Goal: Task Accomplishment & Management: Use online tool/utility

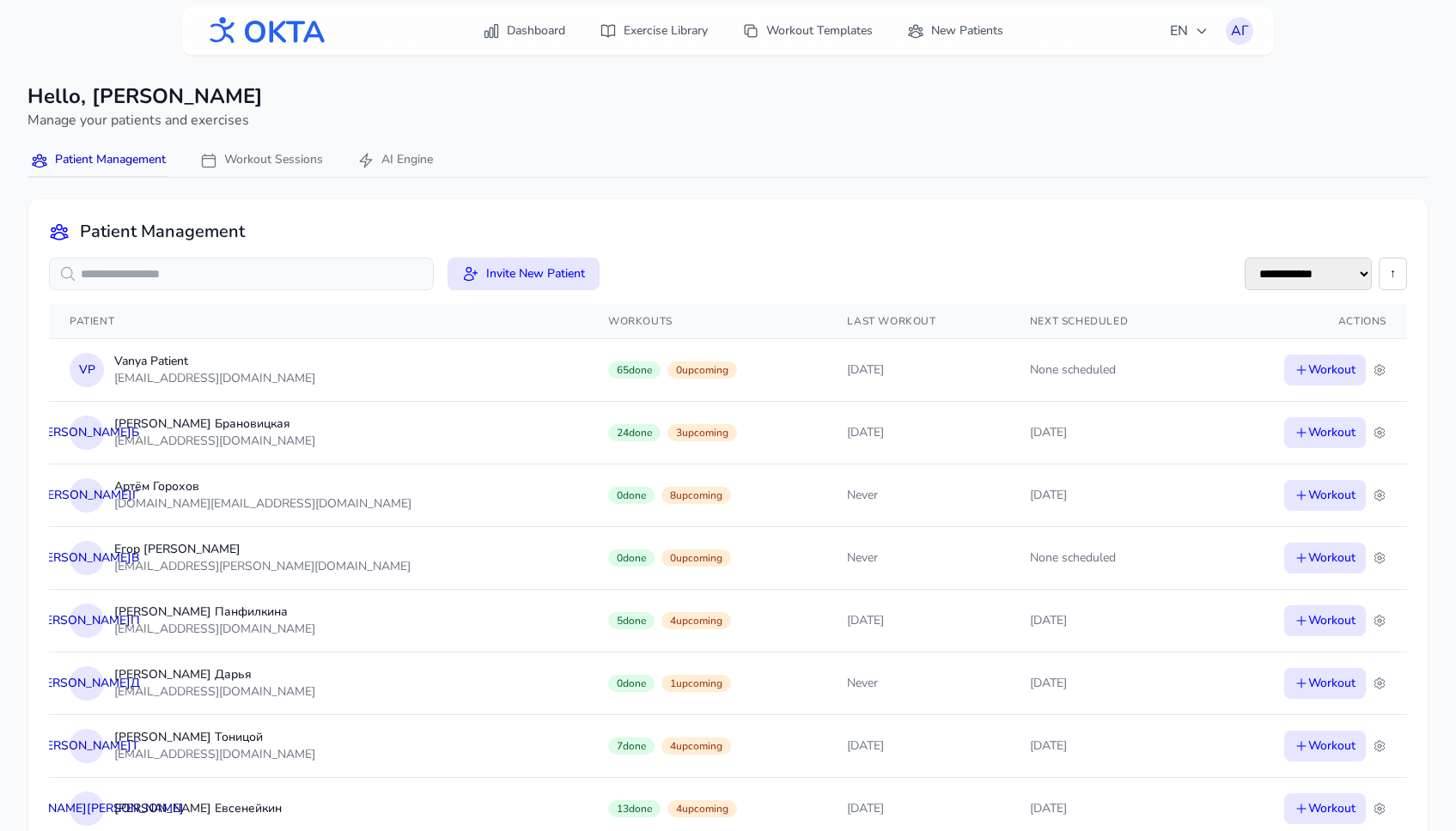
click at [628, 146] on nav "Patient Management Workout Sessions AI Engine" at bounding box center [728, 160] width 1401 height 33
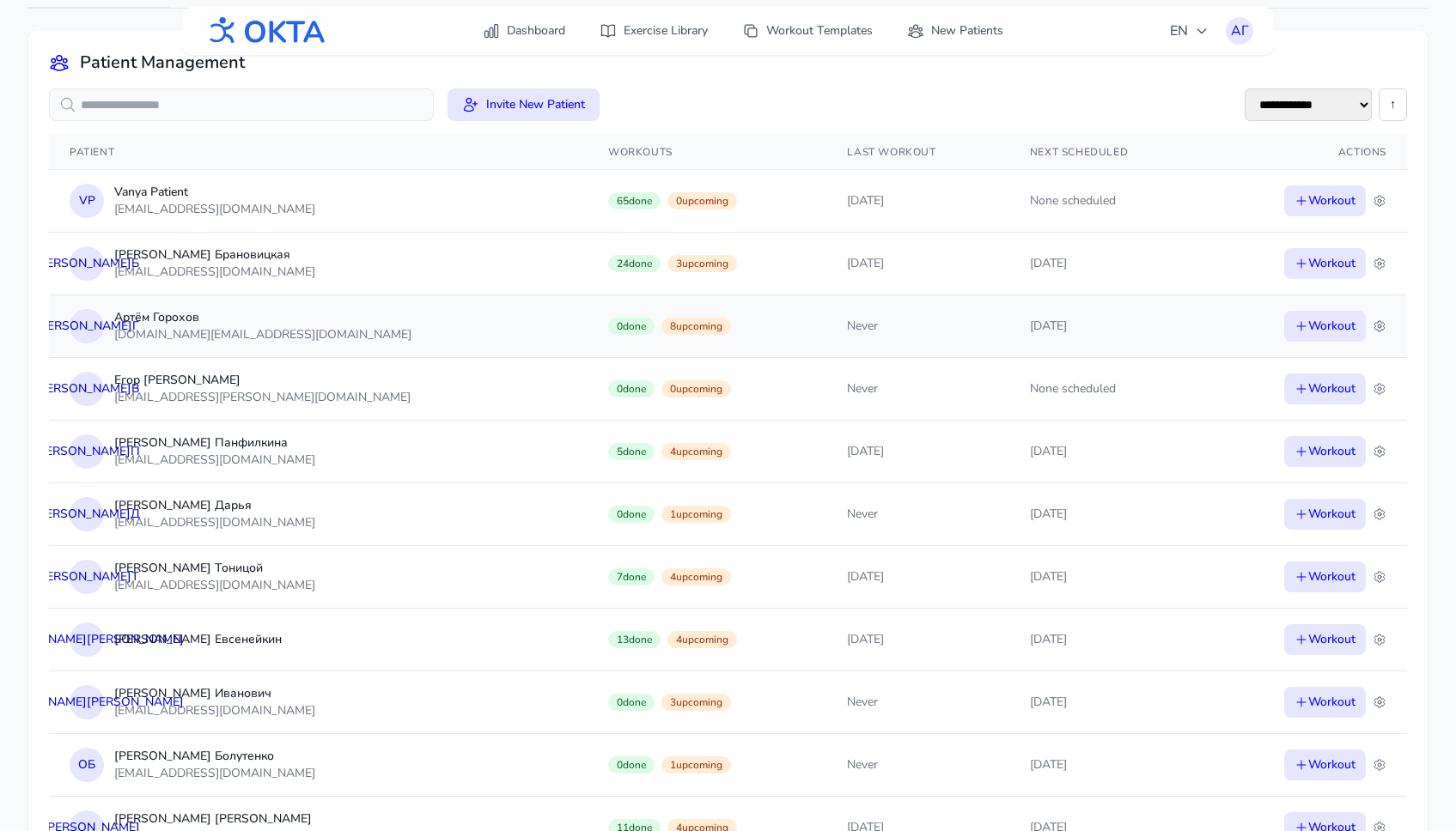
scroll to position [166, 0]
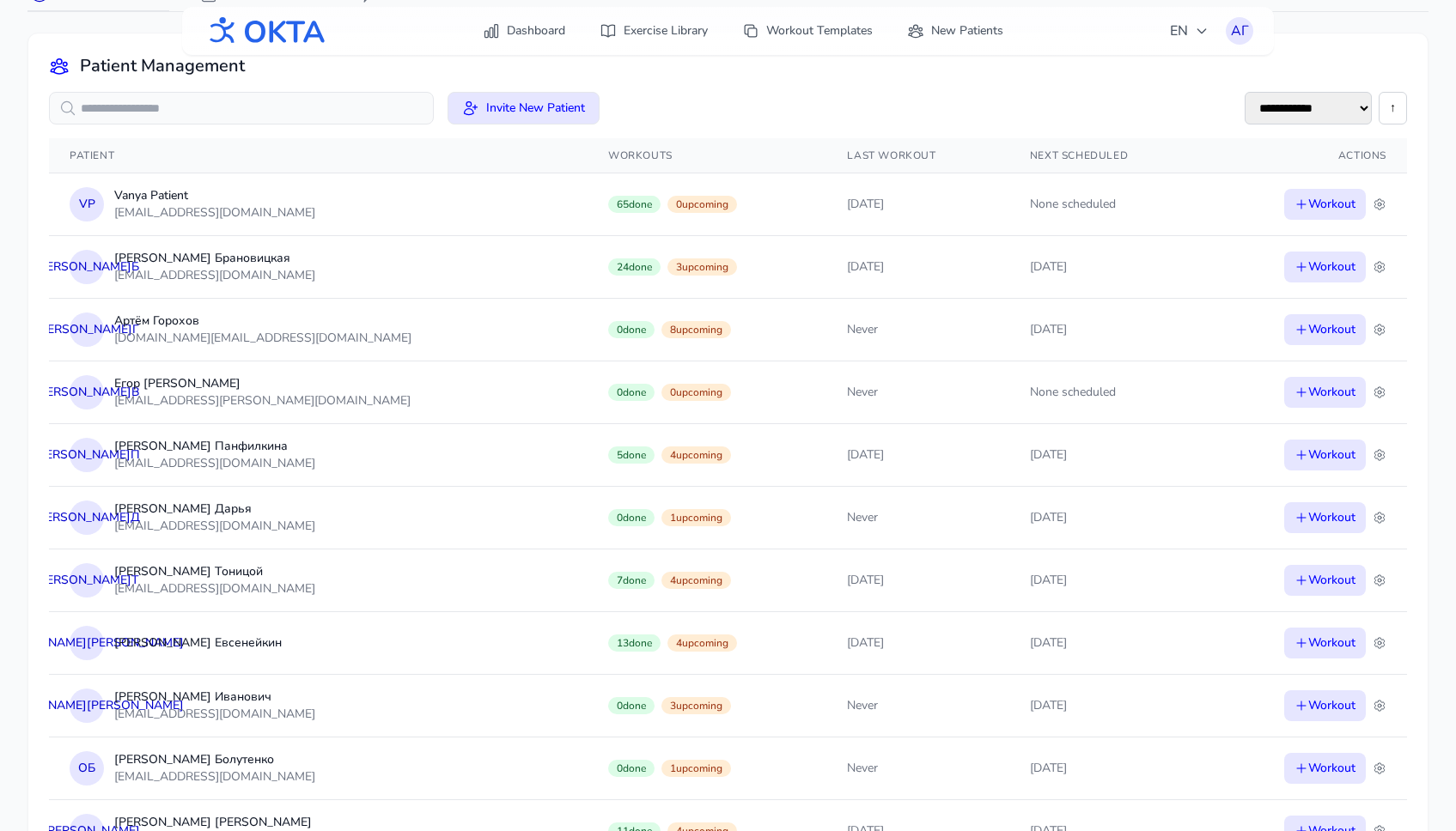
click at [1345, 106] on select "**********" at bounding box center [1308, 108] width 127 height 32
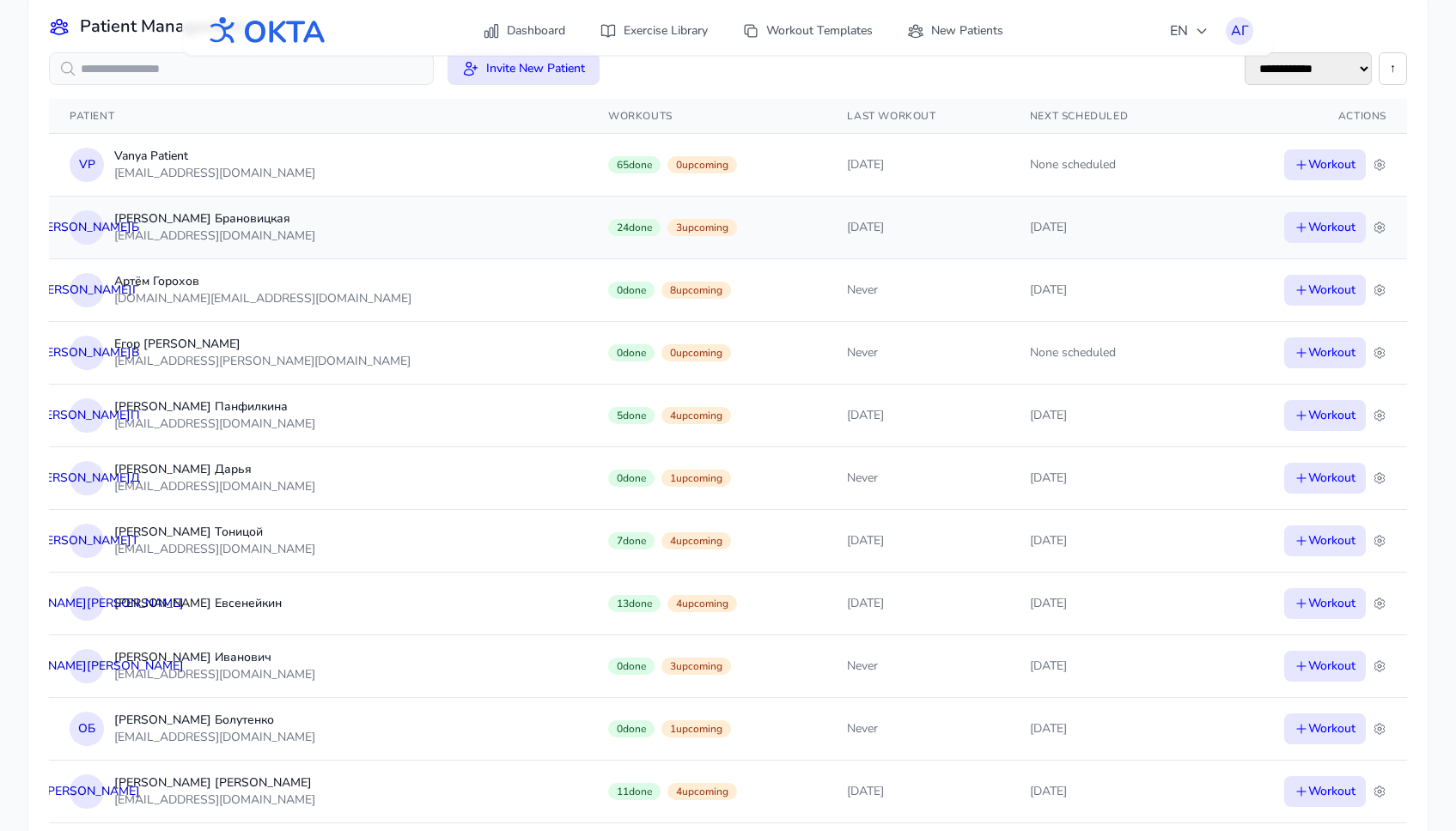
click at [917, 229] on td "10/13/2025" at bounding box center [917, 227] width 183 height 63
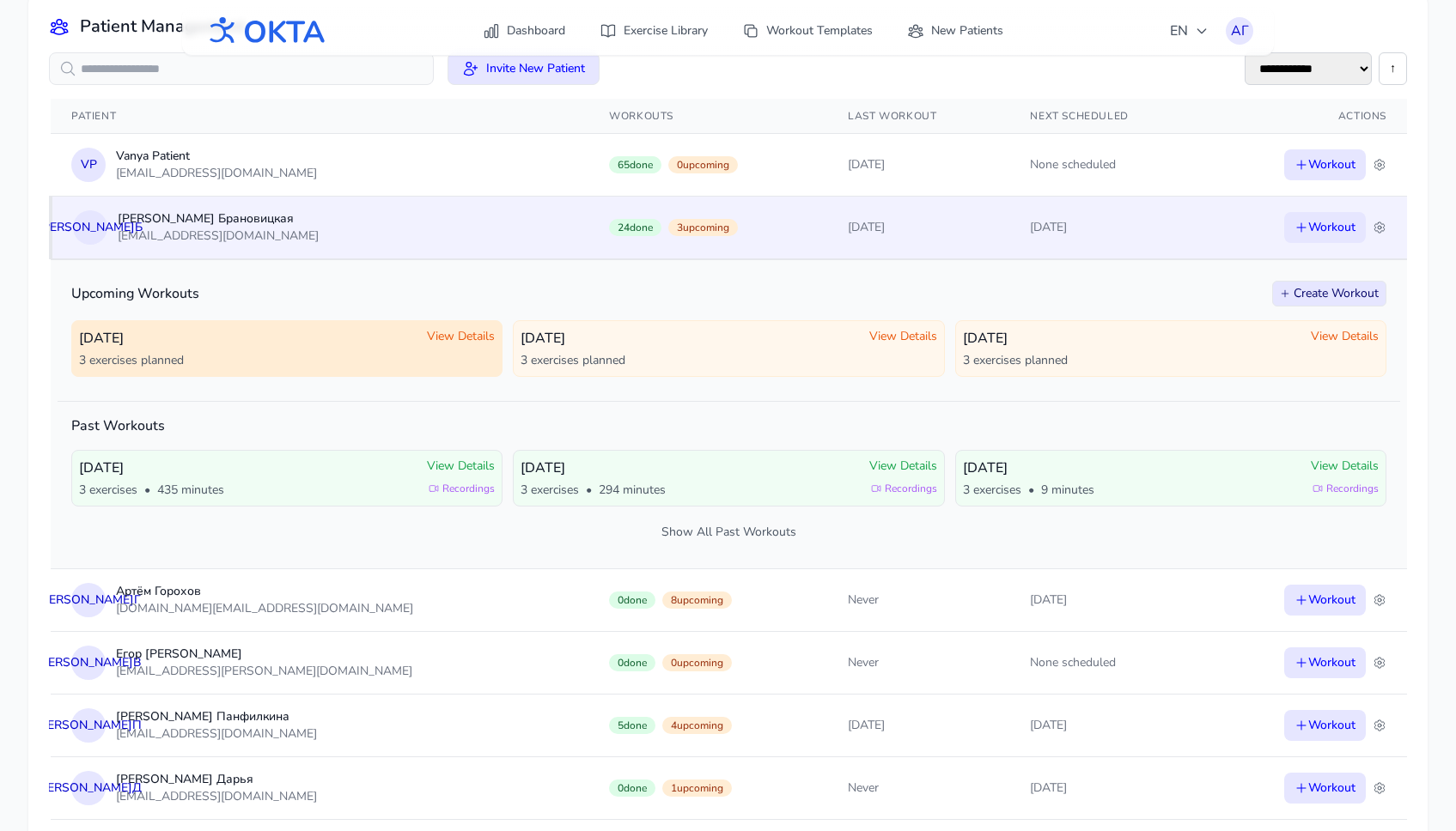
click at [444, 337] on span "View Details" at bounding box center [461, 337] width 68 height 18
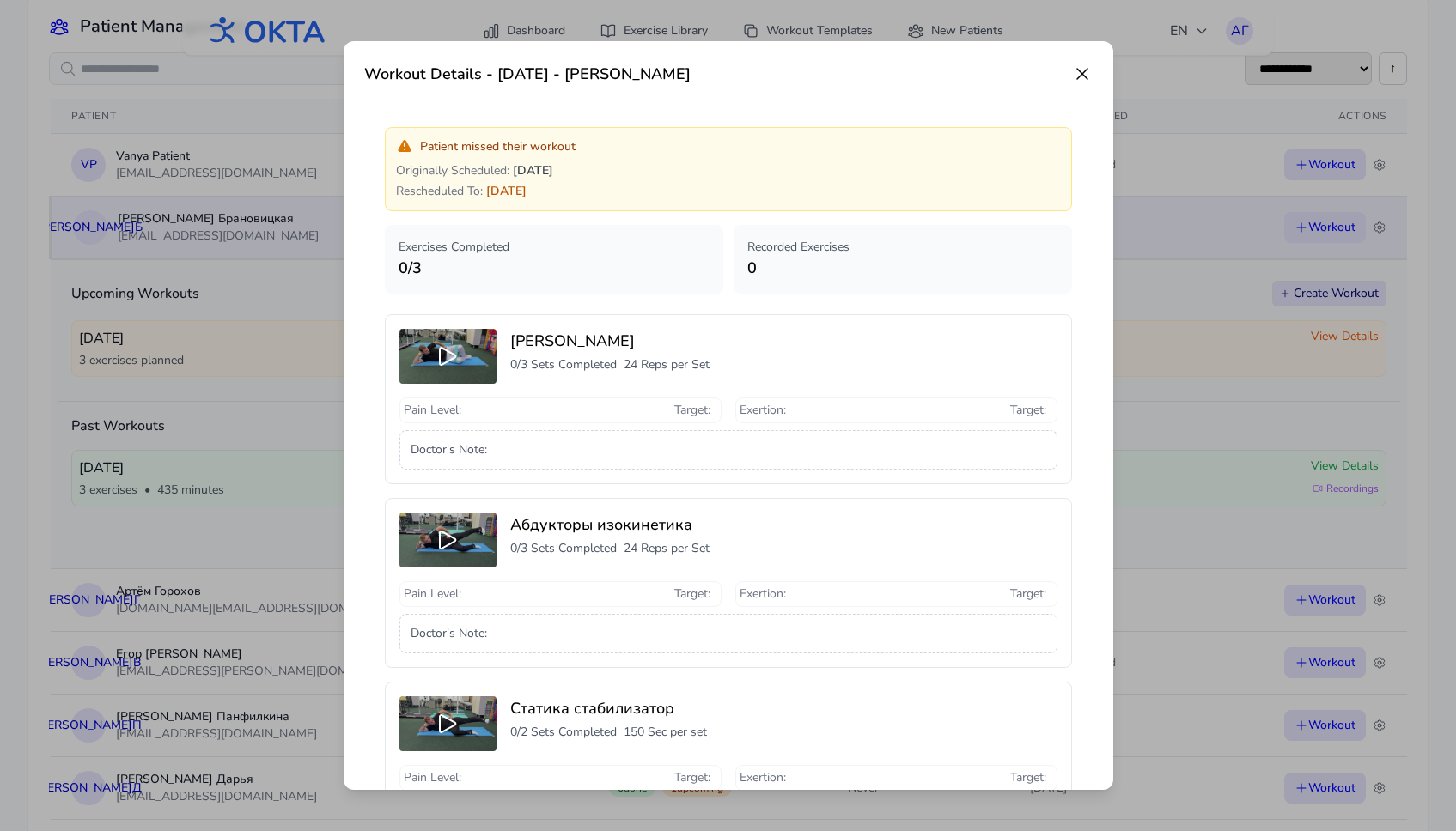
click at [1083, 69] on icon at bounding box center [1082, 74] width 20 height 20
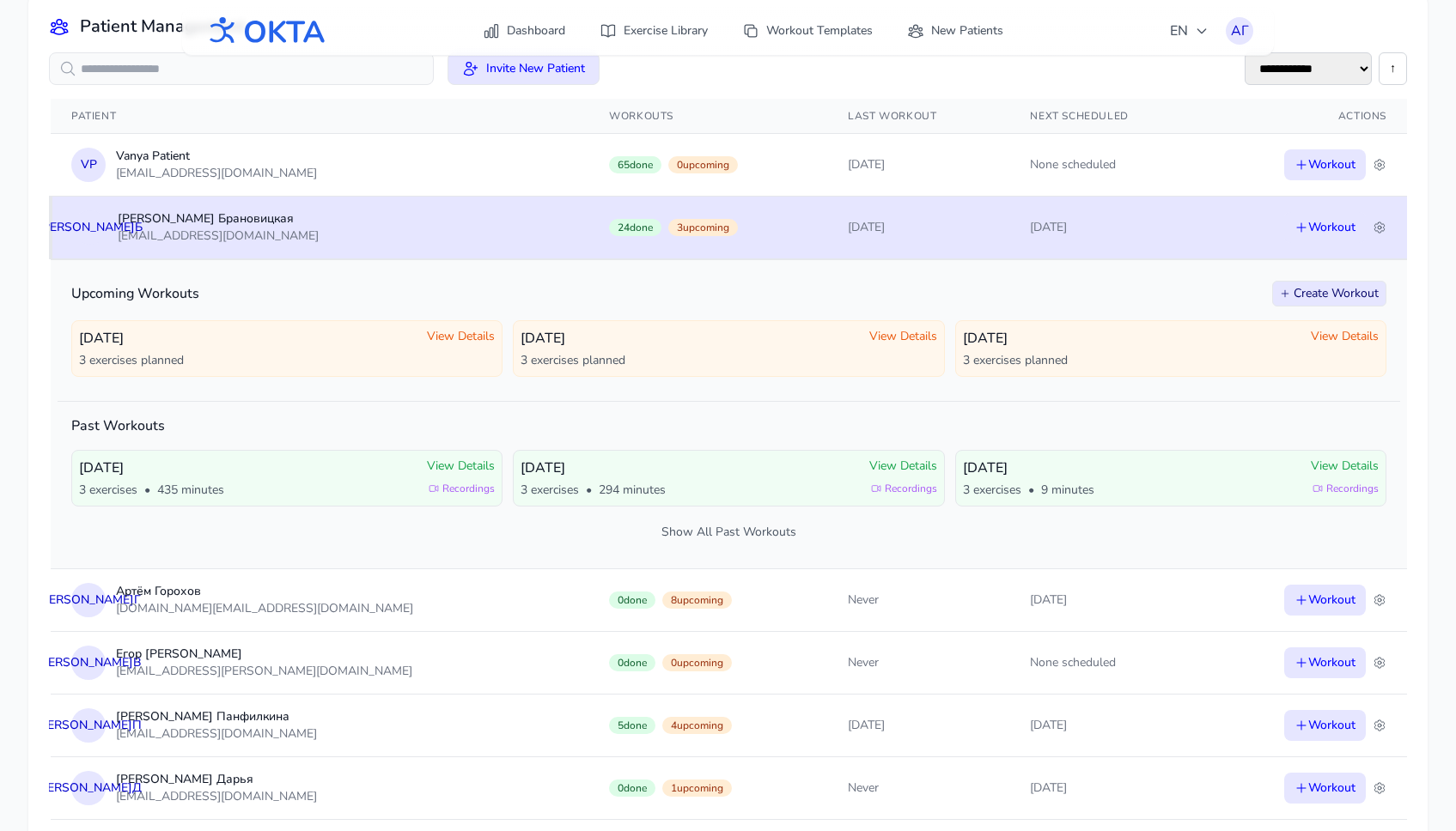
click at [1094, 227] on td "10/15/2025" at bounding box center [1107, 227] width 195 height 63
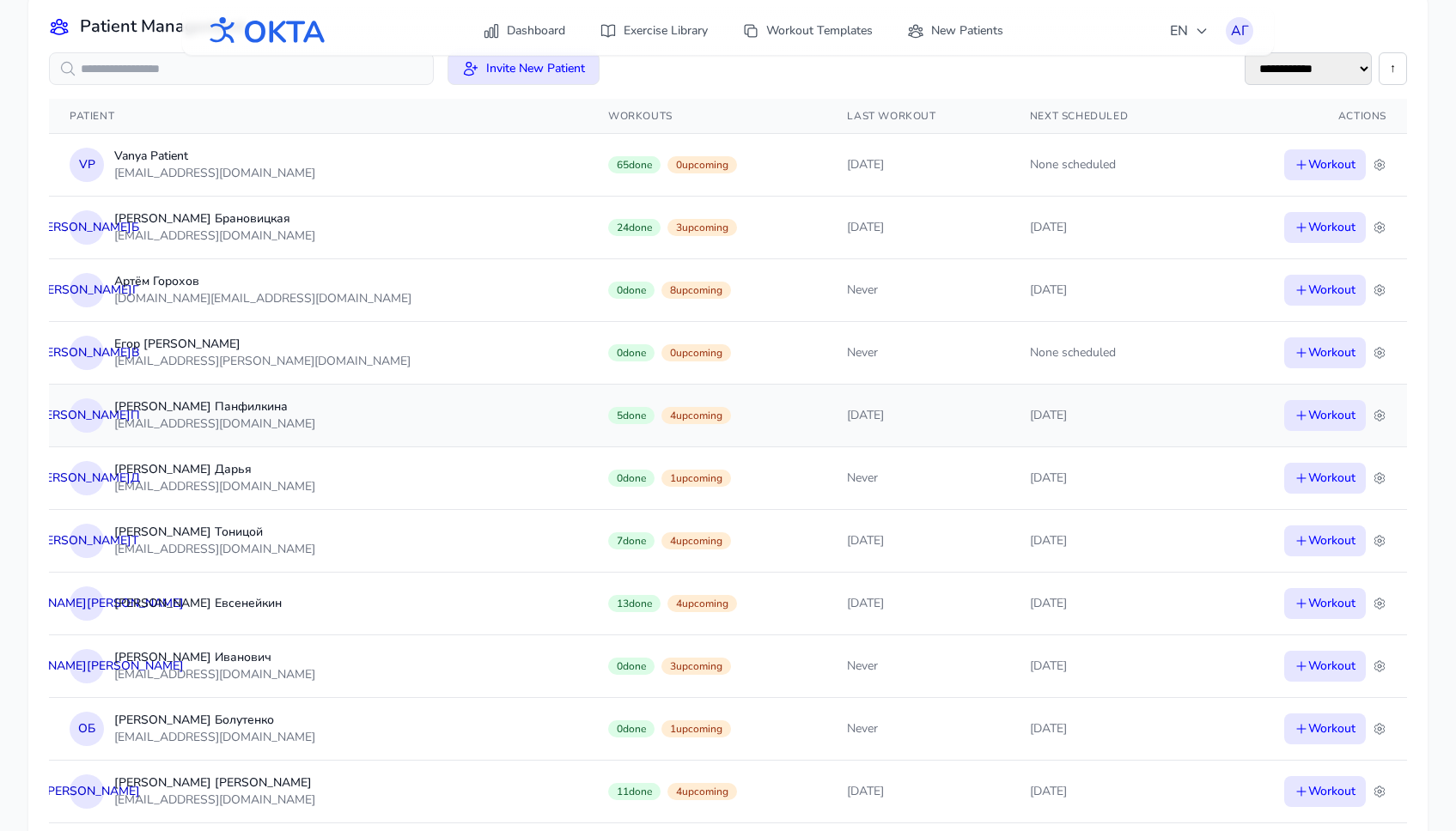
click at [1062, 407] on td "[DATE]" at bounding box center [1107, 415] width 195 height 63
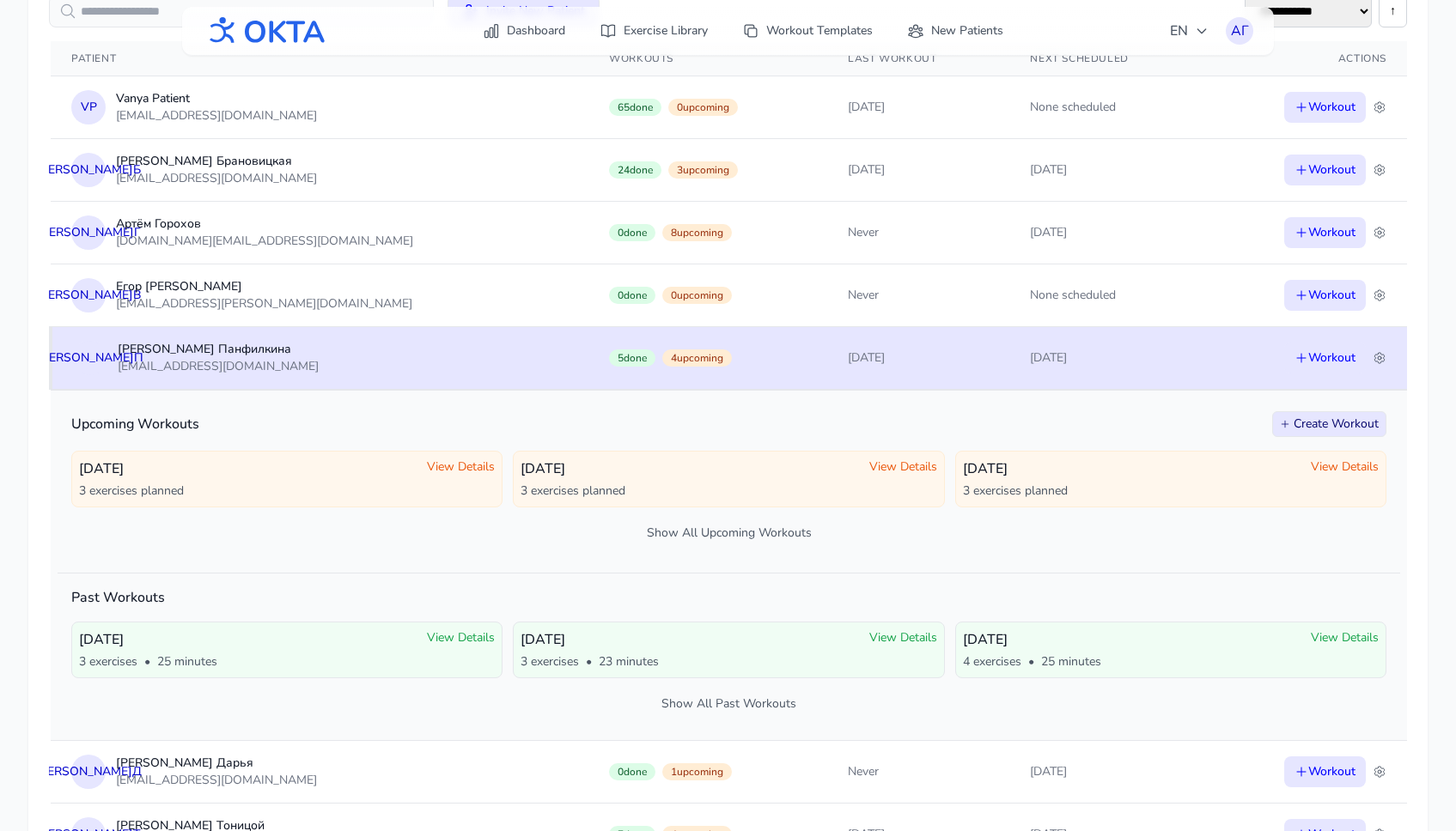
scroll to position [276, 0]
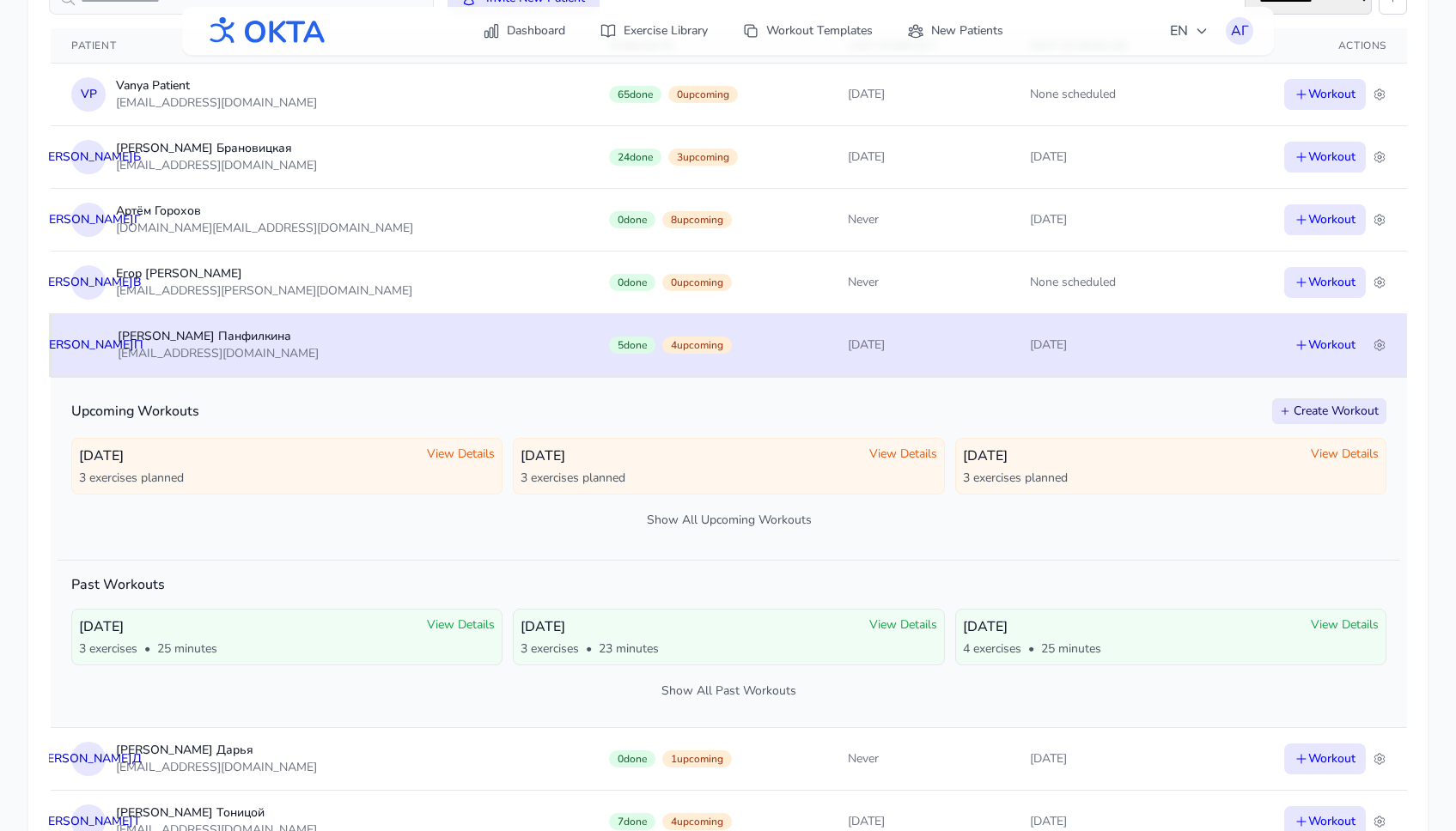
click at [1056, 361] on td "[DATE]" at bounding box center [1107, 345] width 195 height 63
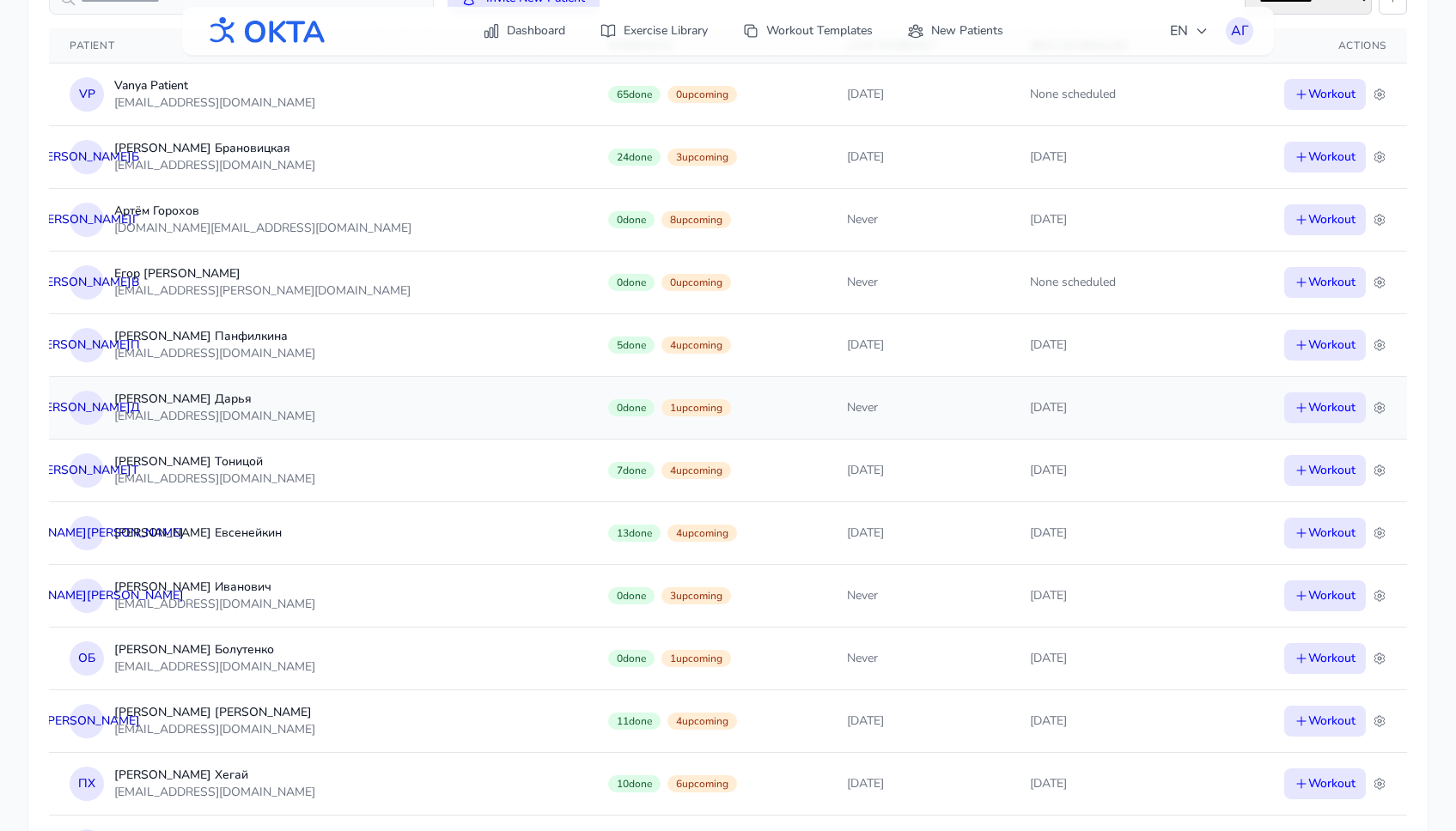
click at [1053, 413] on td "[DATE]" at bounding box center [1107, 408] width 195 height 63
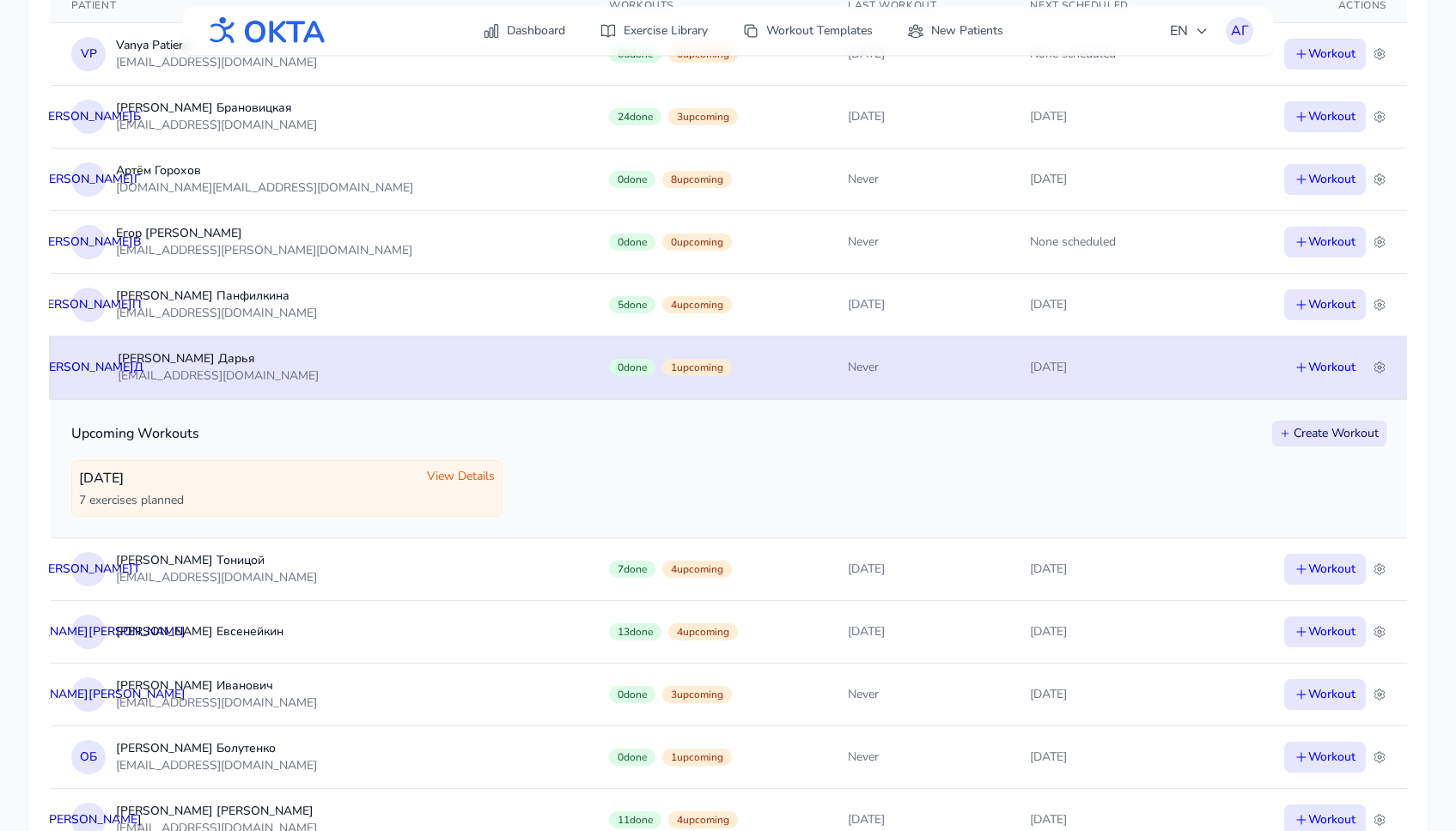
scroll to position [325, 0]
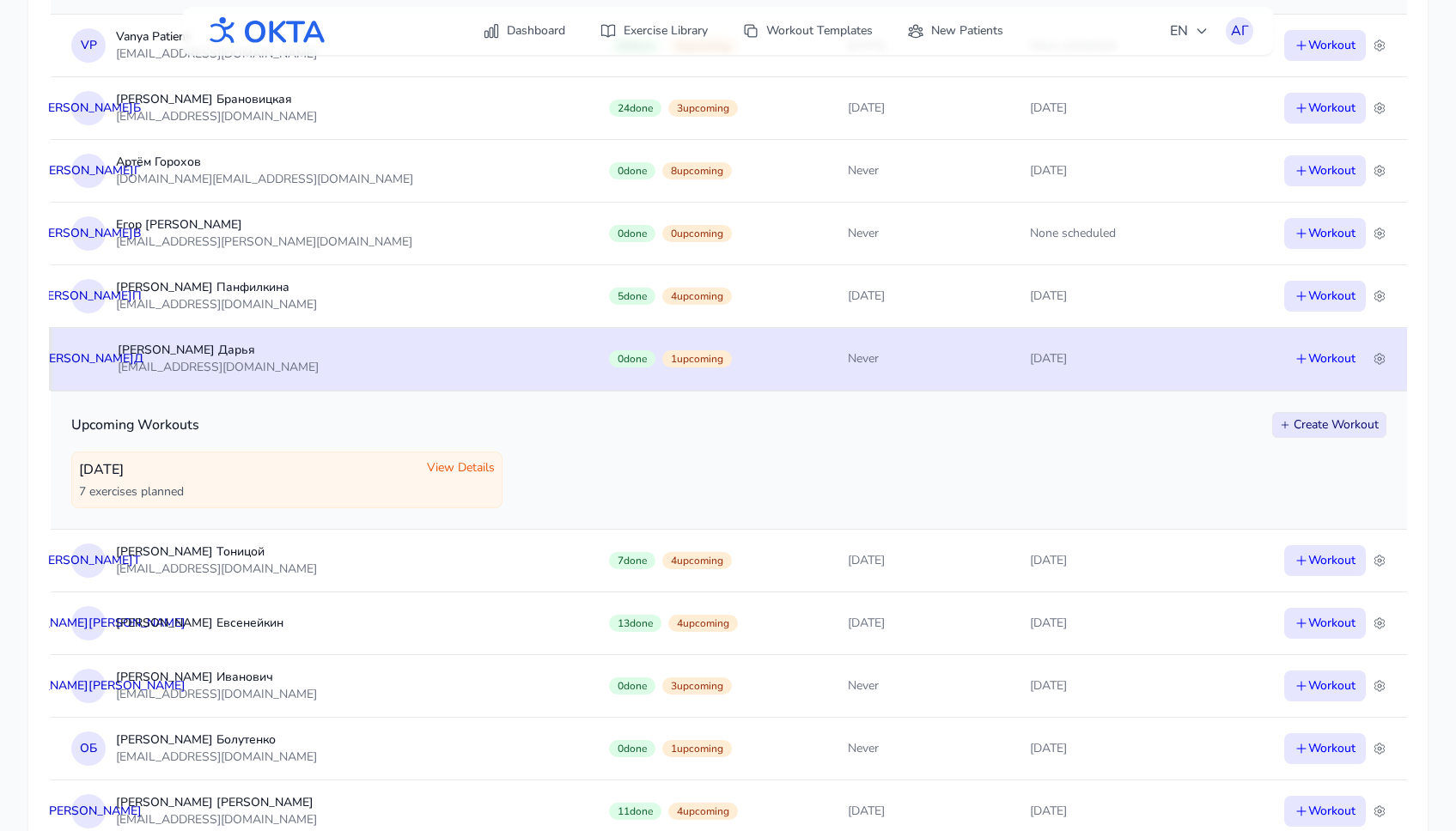
click at [1051, 356] on td "[DATE]" at bounding box center [1107, 359] width 195 height 63
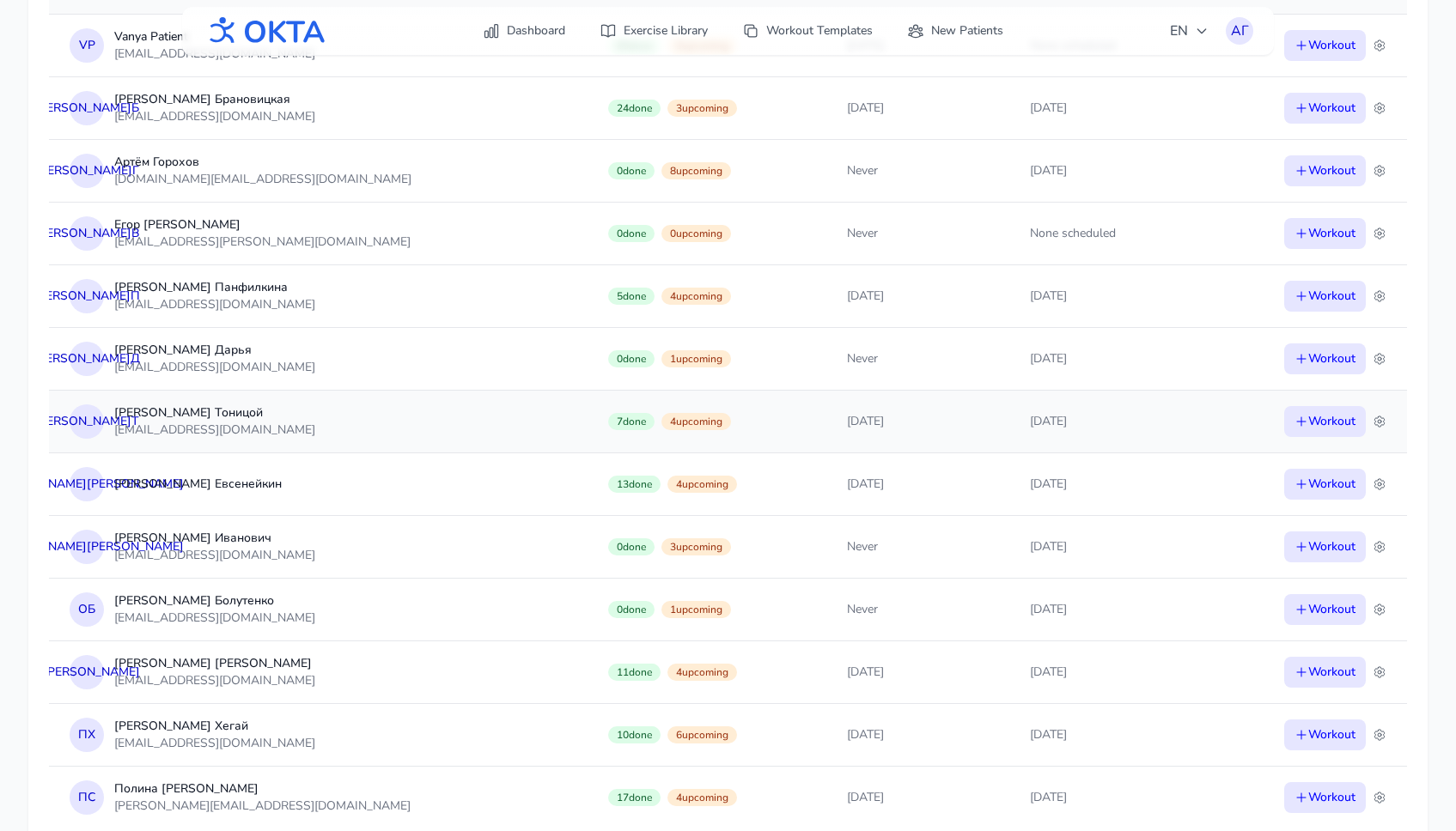
click at [1056, 427] on td "[DATE]" at bounding box center [1107, 421] width 195 height 63
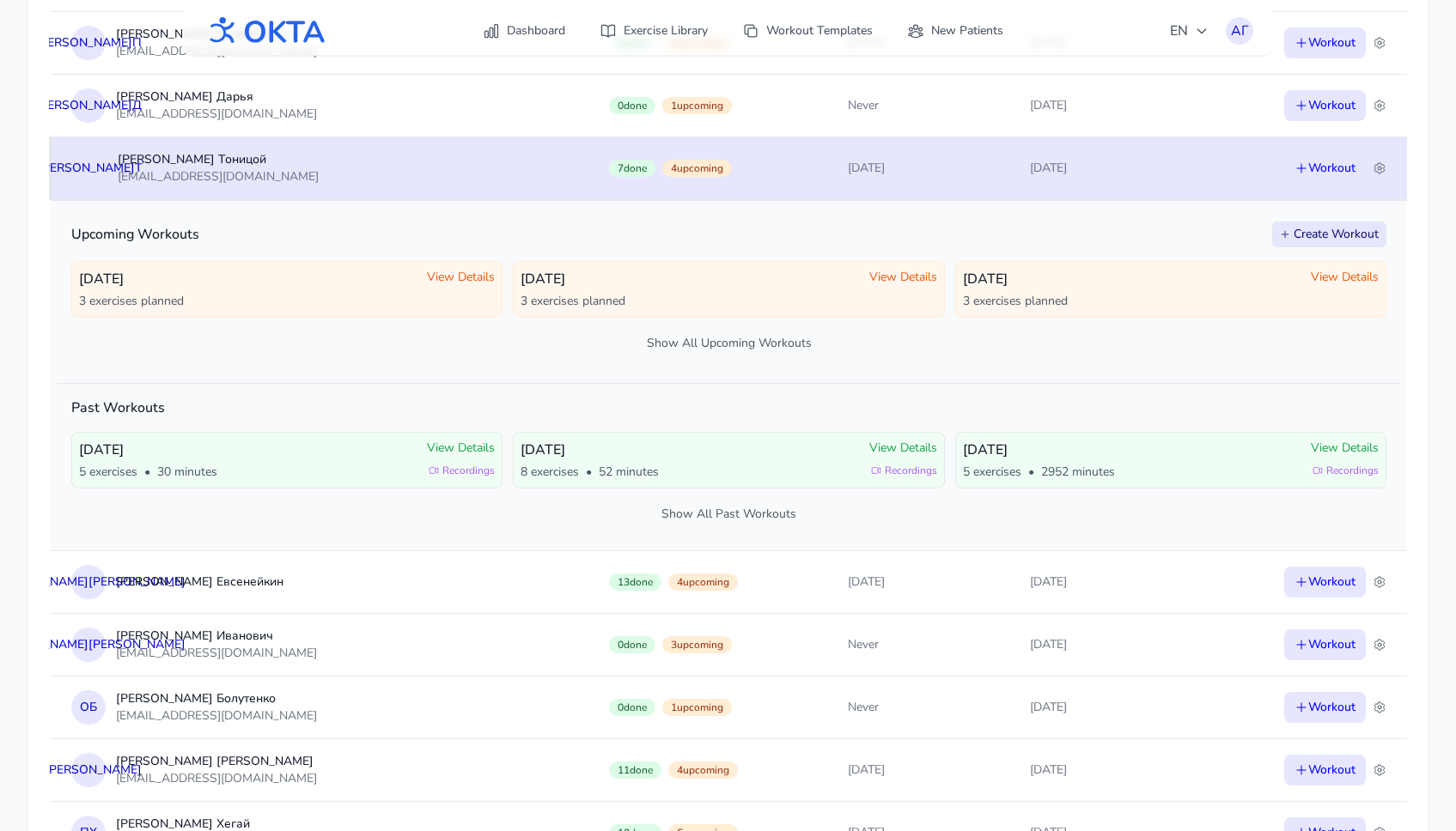
scroll to position [525, 0]
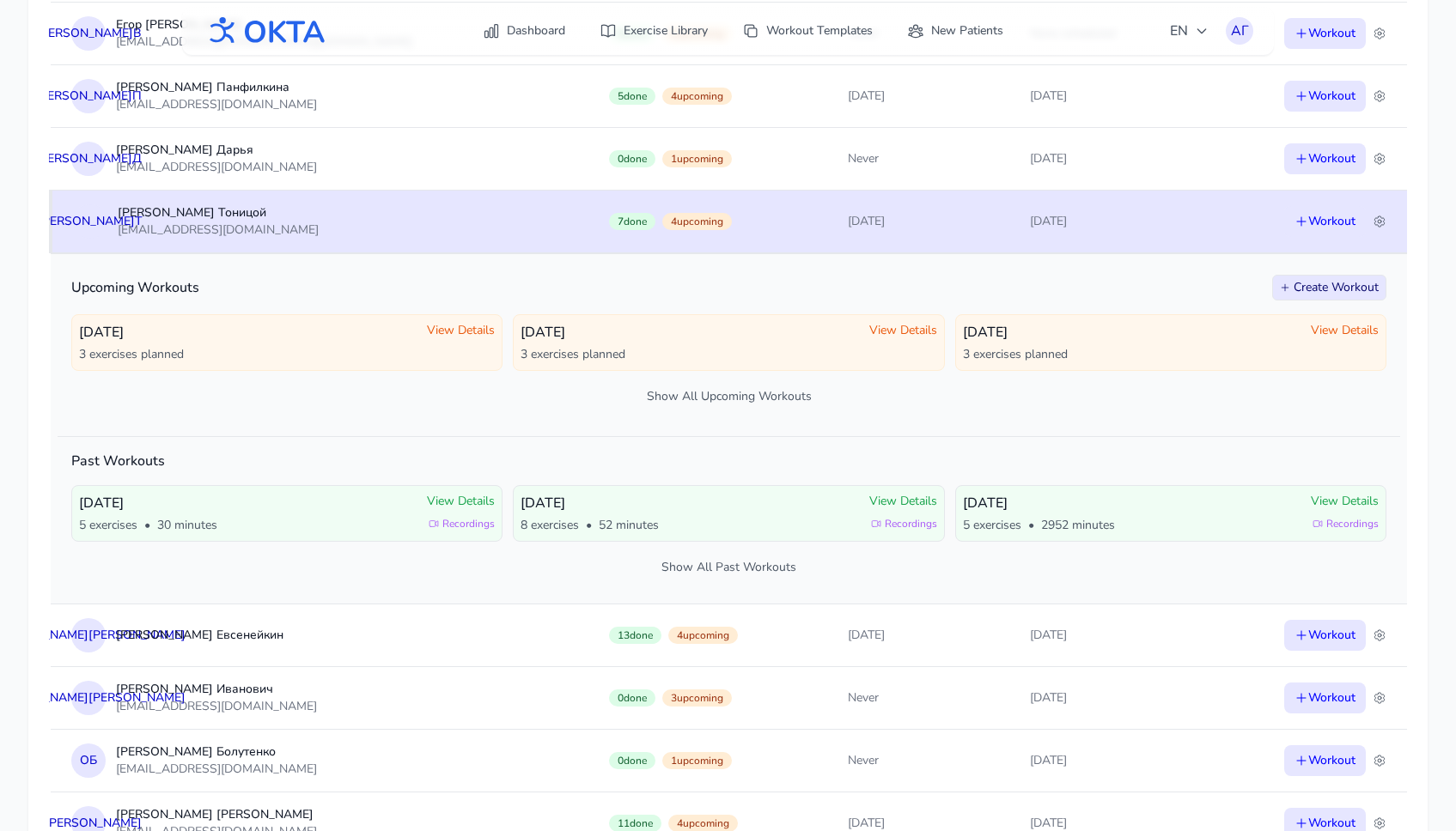
click at [1063, 216] on td "[DATE]" at bounding box center [1107, 221] width 195 height 63
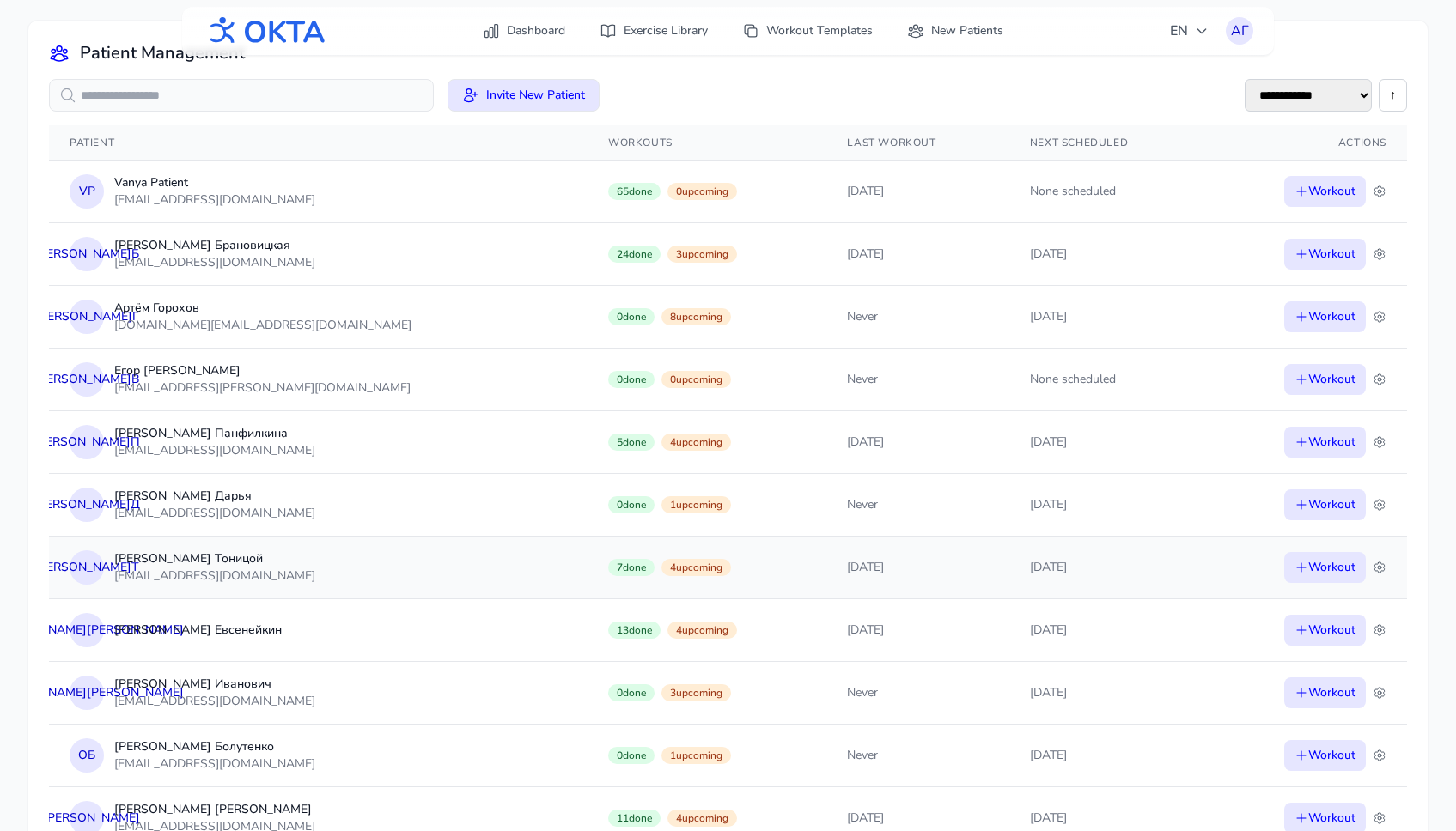
scroll to position [0, 0]
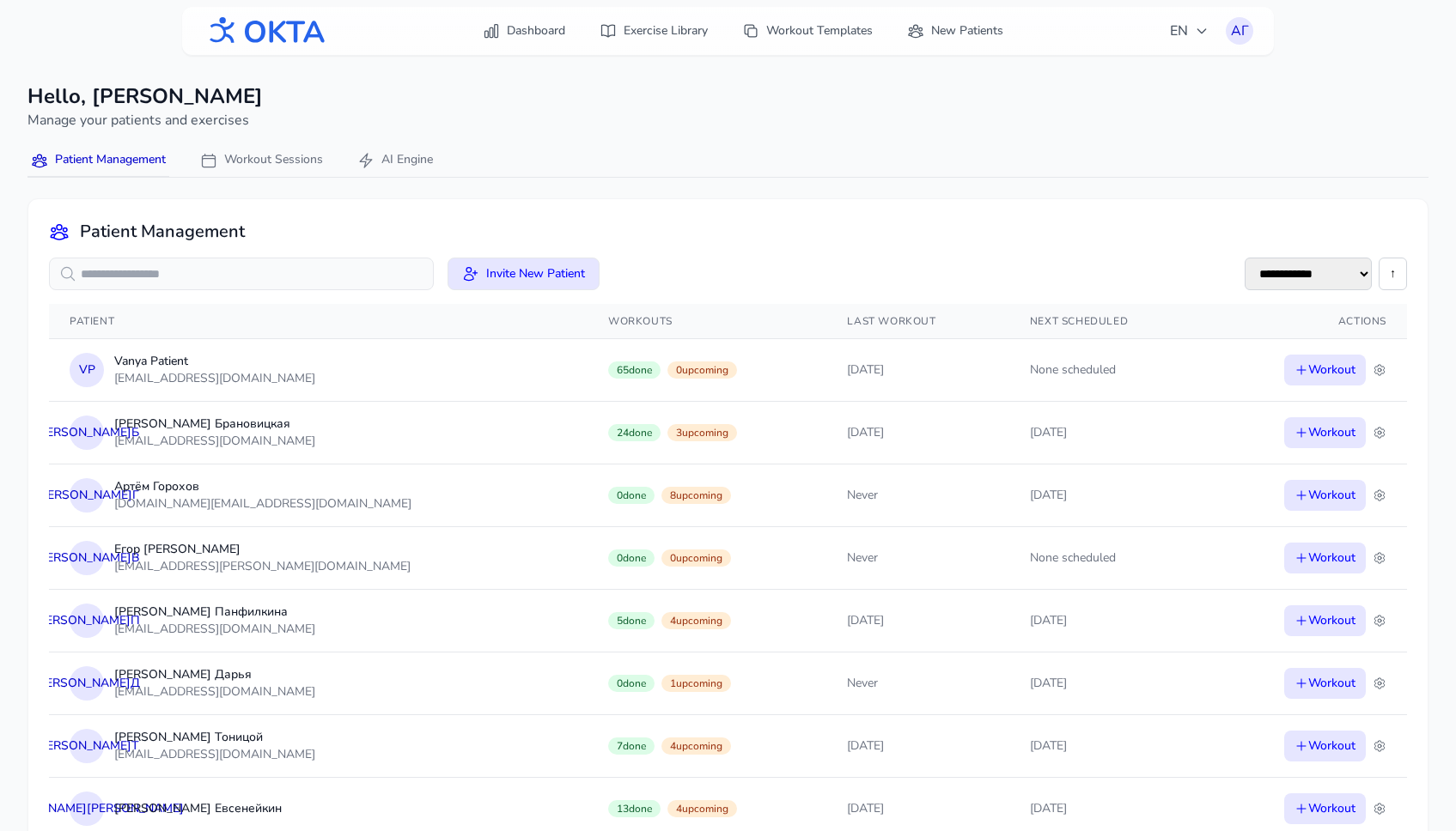
click at [1358, 273] on select "**********" at bounding box center [1308, 273] width 127 height 32
select select "**********"
click at [1244, 257] on select "**********" at bounding box center [1308, 273] width 127 height 32
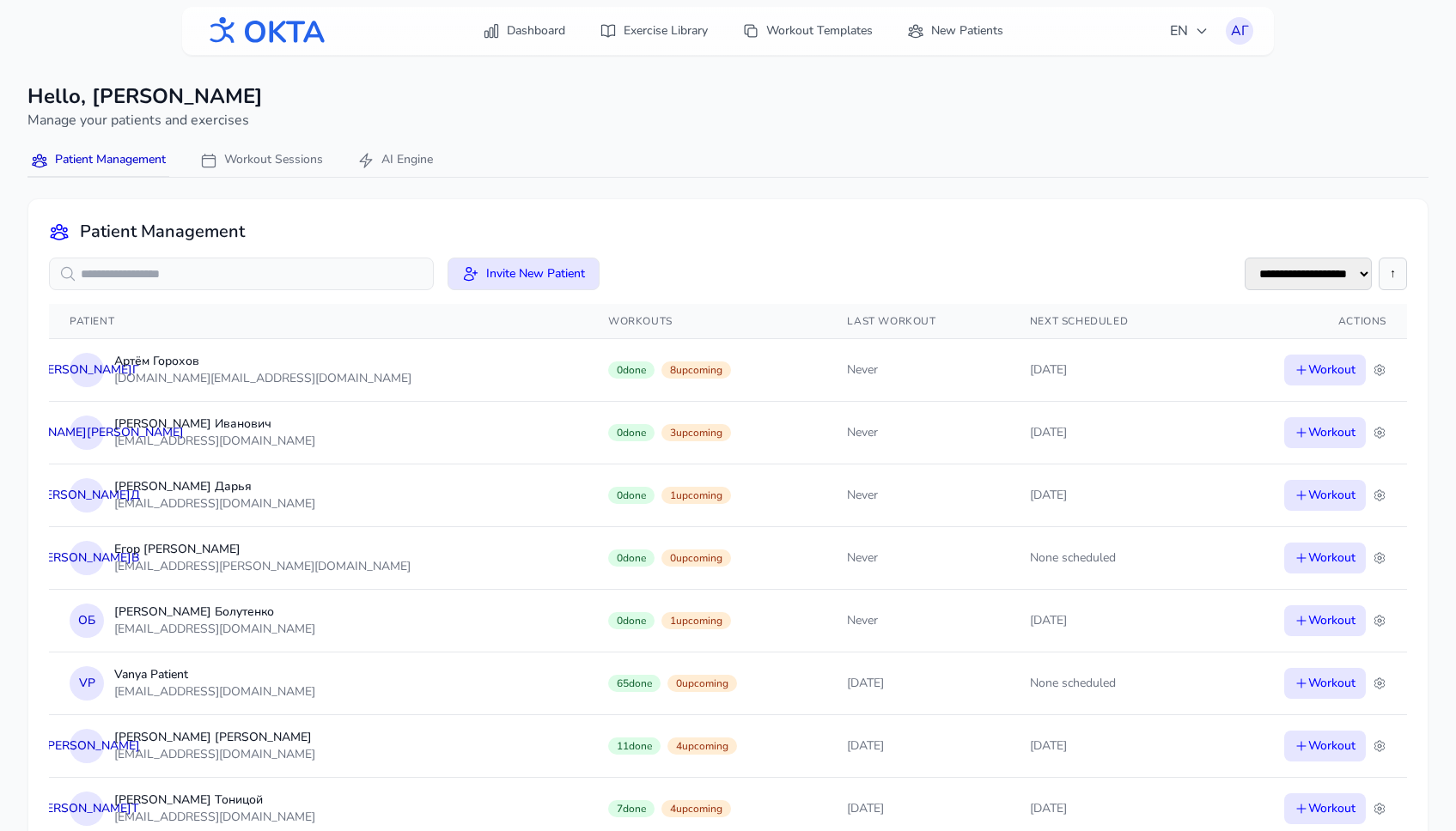
click at [1396, 279] on button "↑" at bounding box center [1392, 273] width 29 height 32
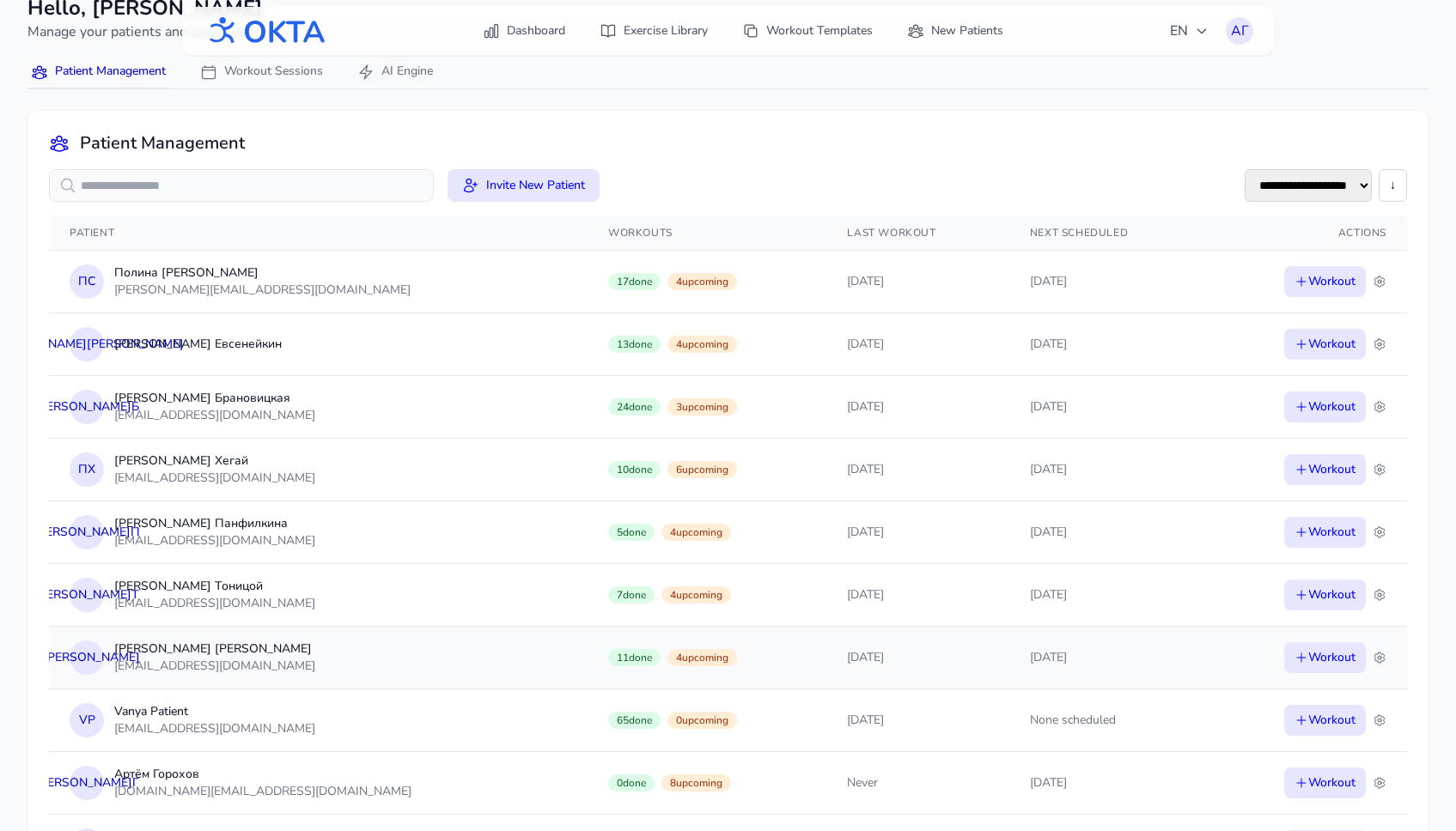
scroll to position [90, 0]
click at [1009, 655] on td "[DATE]" at bounding box center [1107, 656] width 195 height 63
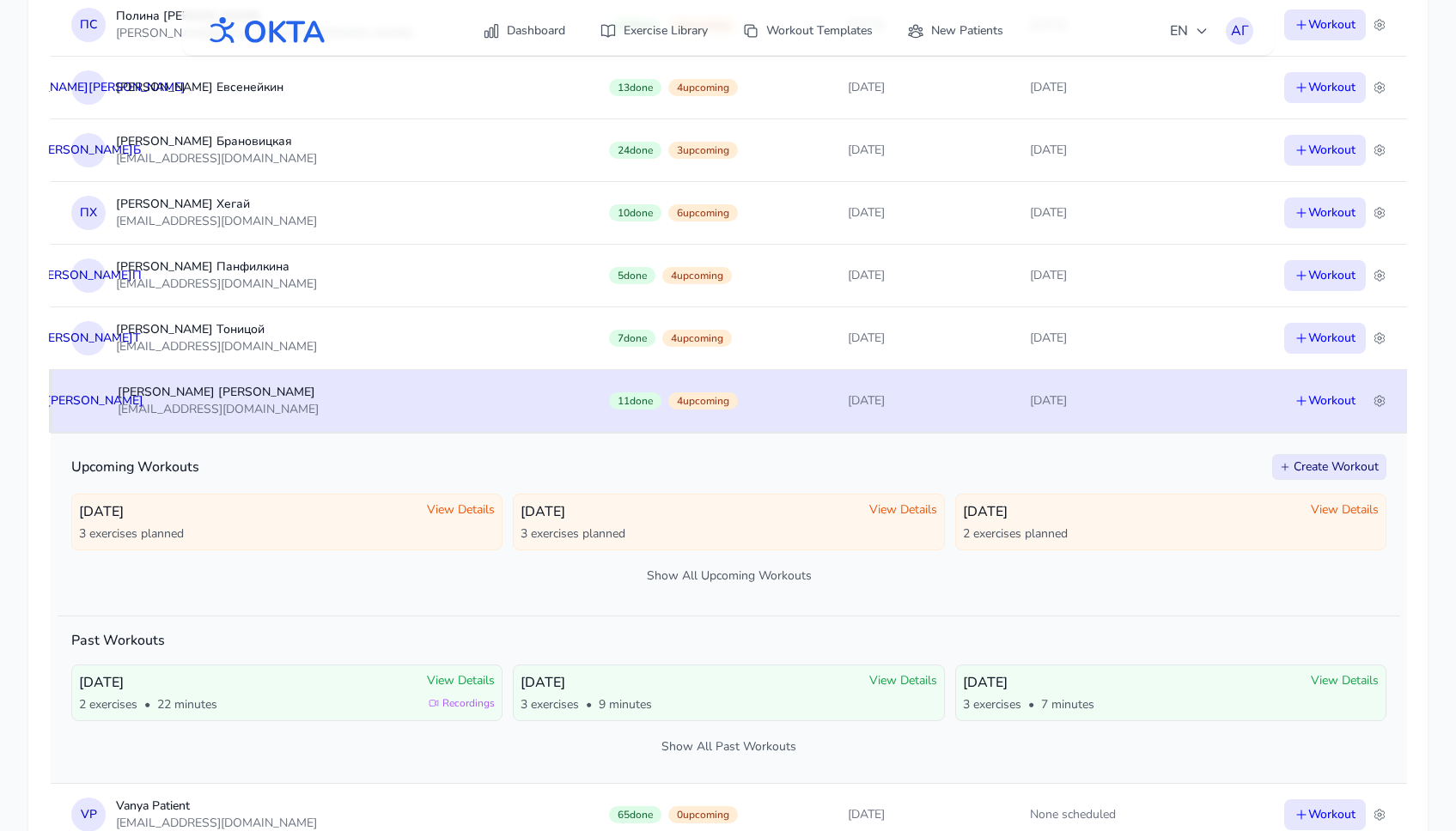
scroll to position [350, 0]
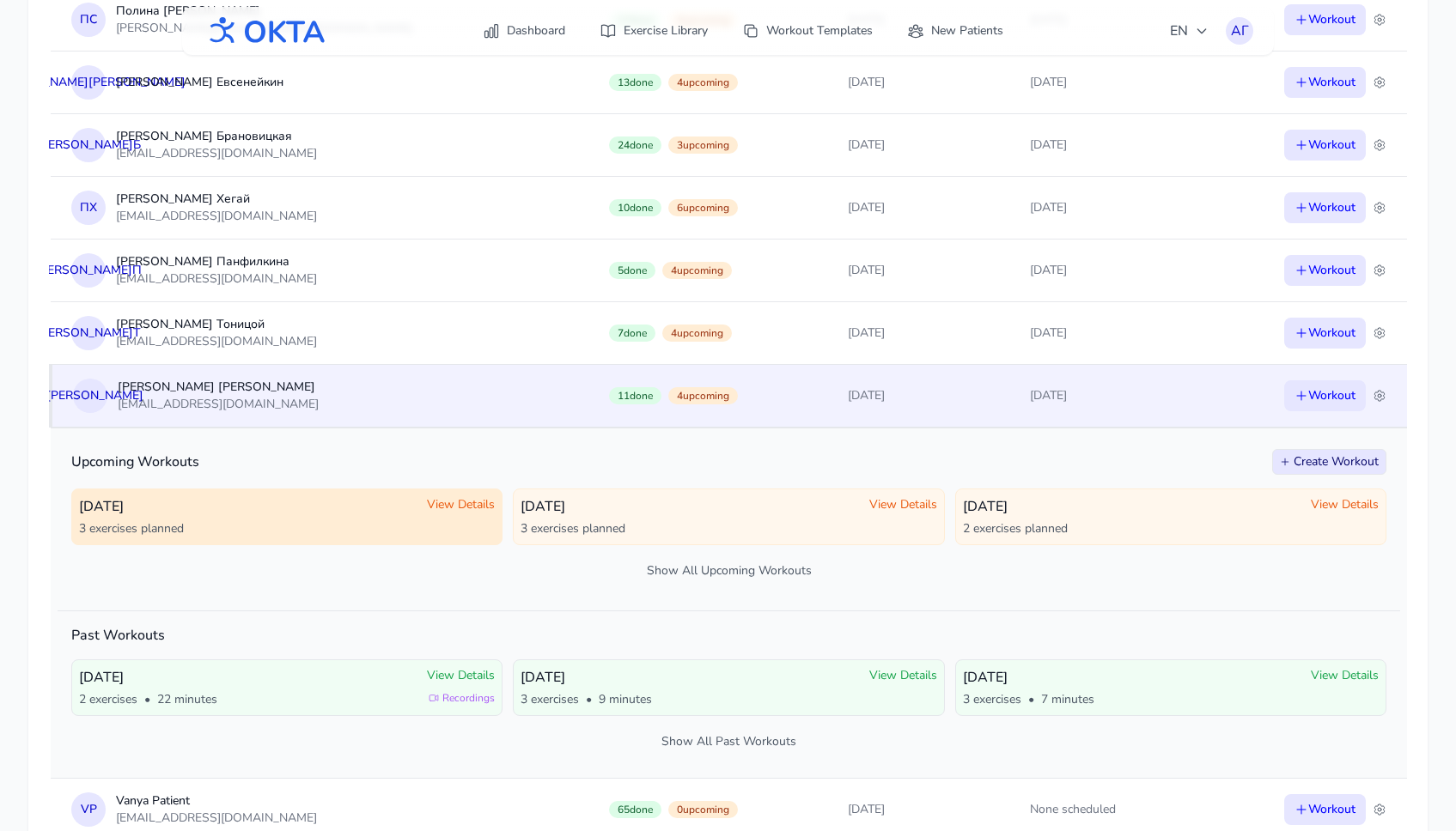
click at [450, 505] on span "View Details" at bounding box center [461, 505] width 68 height 18
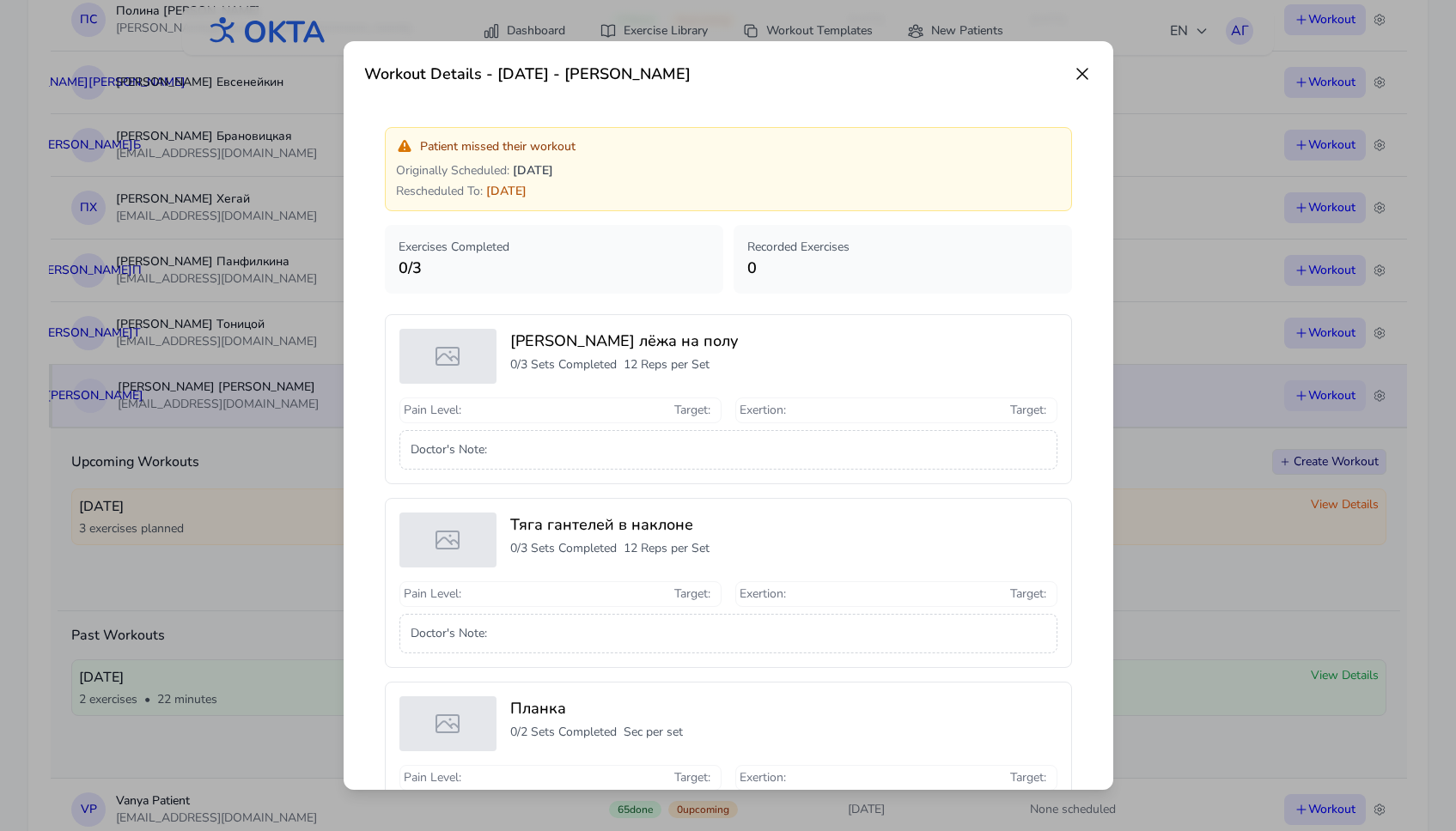
click at [1080, 72] on icon at bounding box center [1082, 74] width 10 height 10
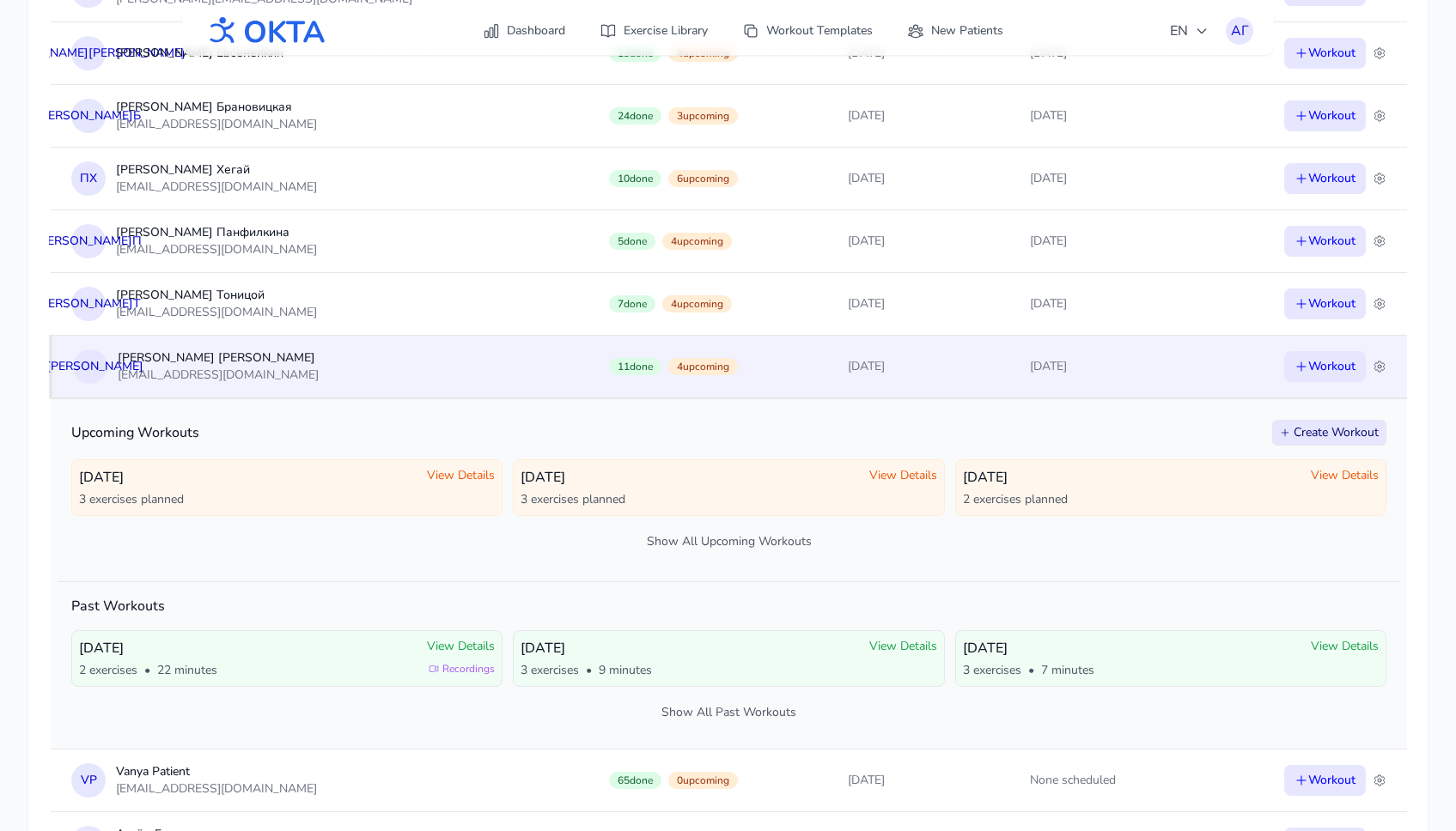
scroll to position [392, 0]
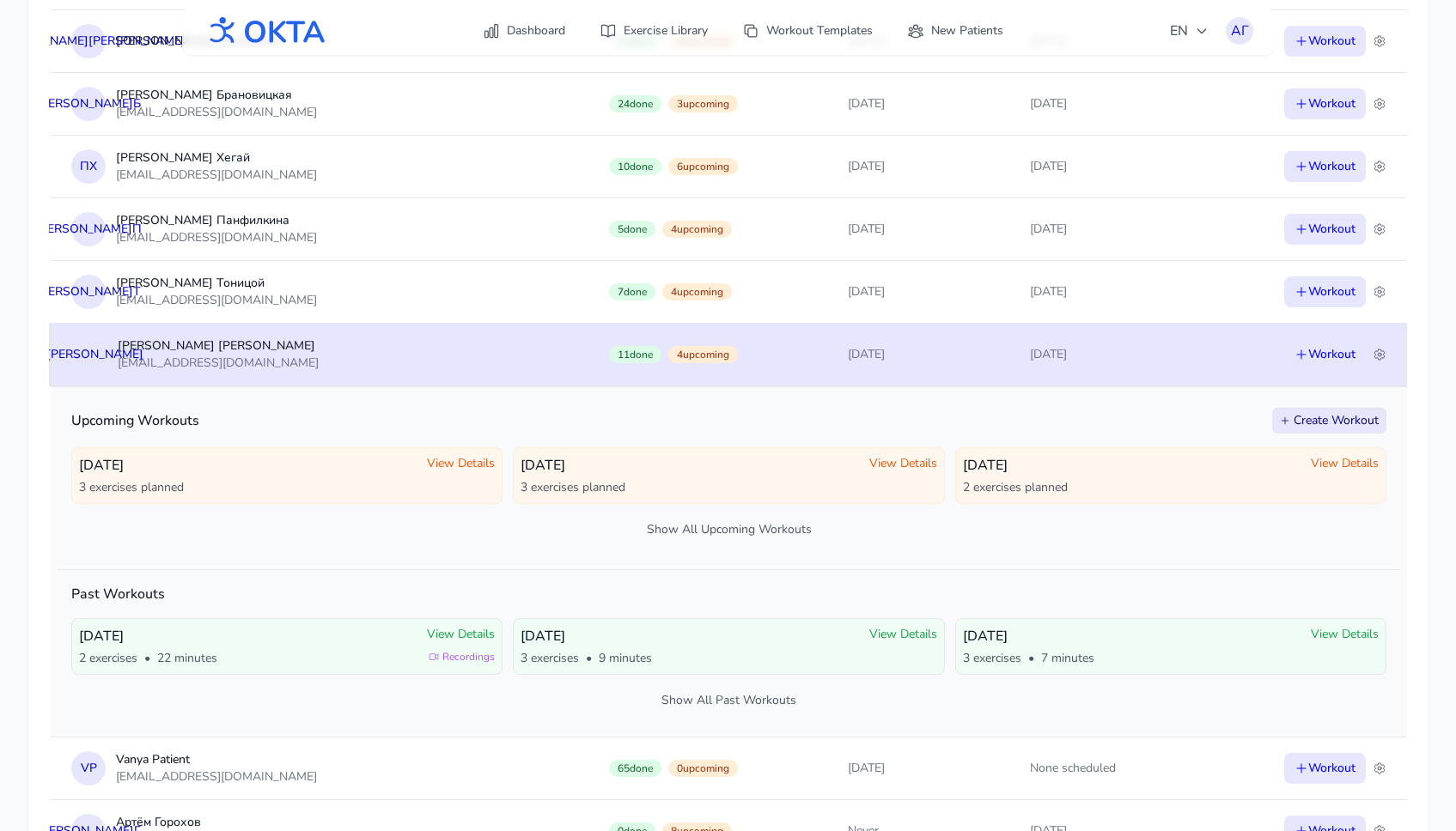
click at [1119, 340] on td "[DATE]" at bounding box center [1107, 354] width 195 height 63
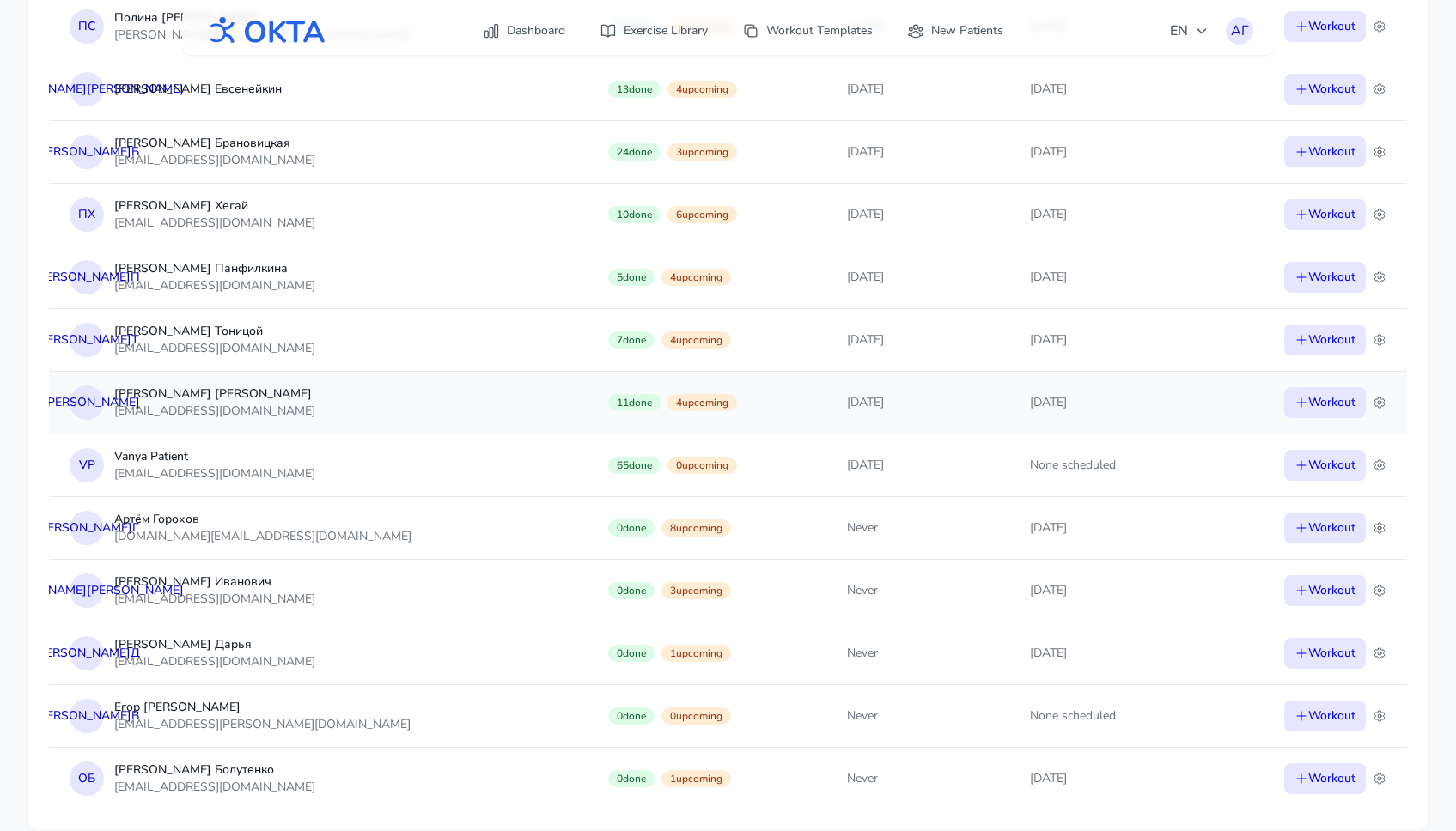
click at [1095, 403] on td "[DATE]" at bounding box center [1107, 402] width 195 height 63
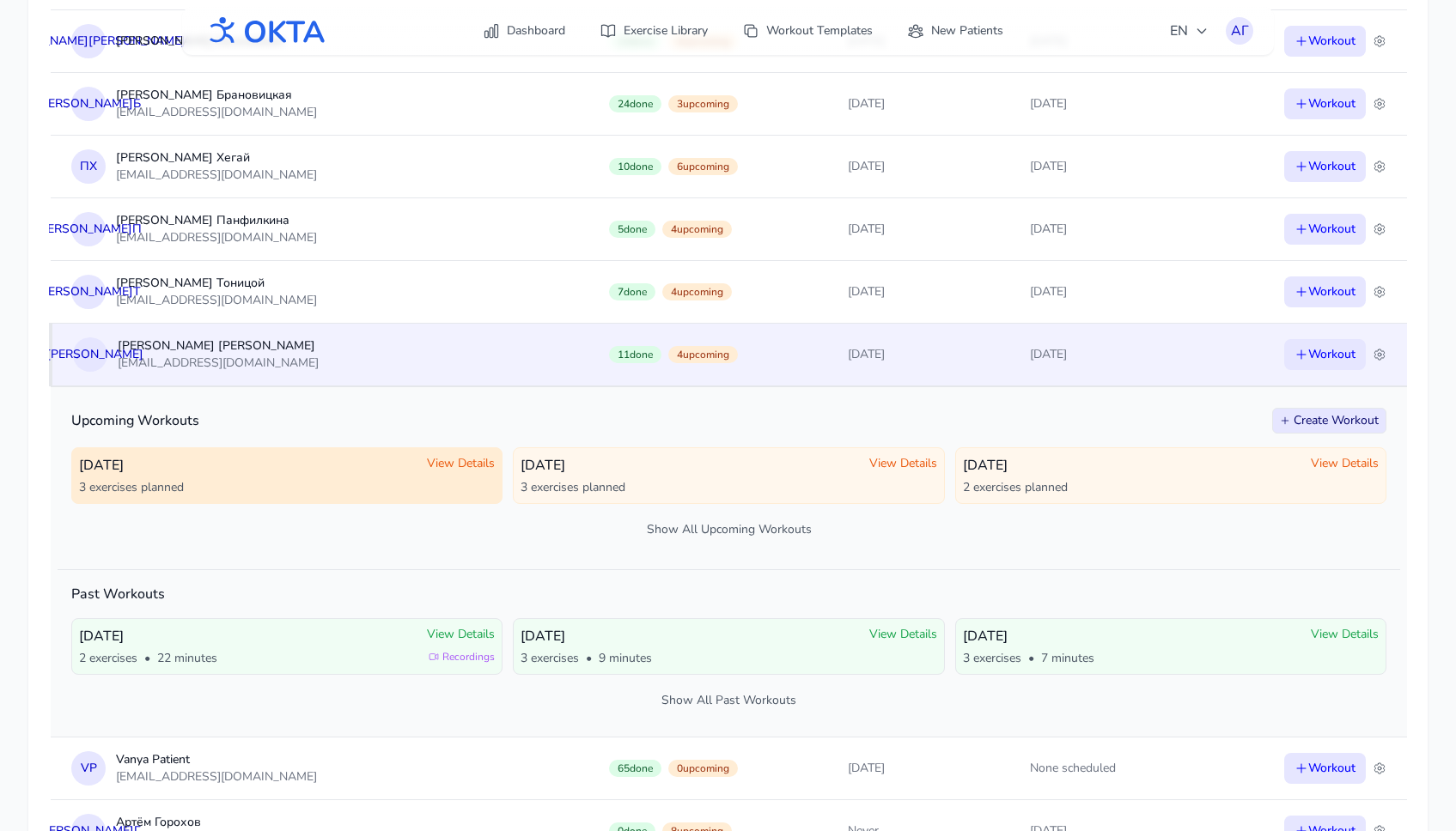
click at [444, 462] on span "View Details" at bounding box center [461, 464] width 68 height 18
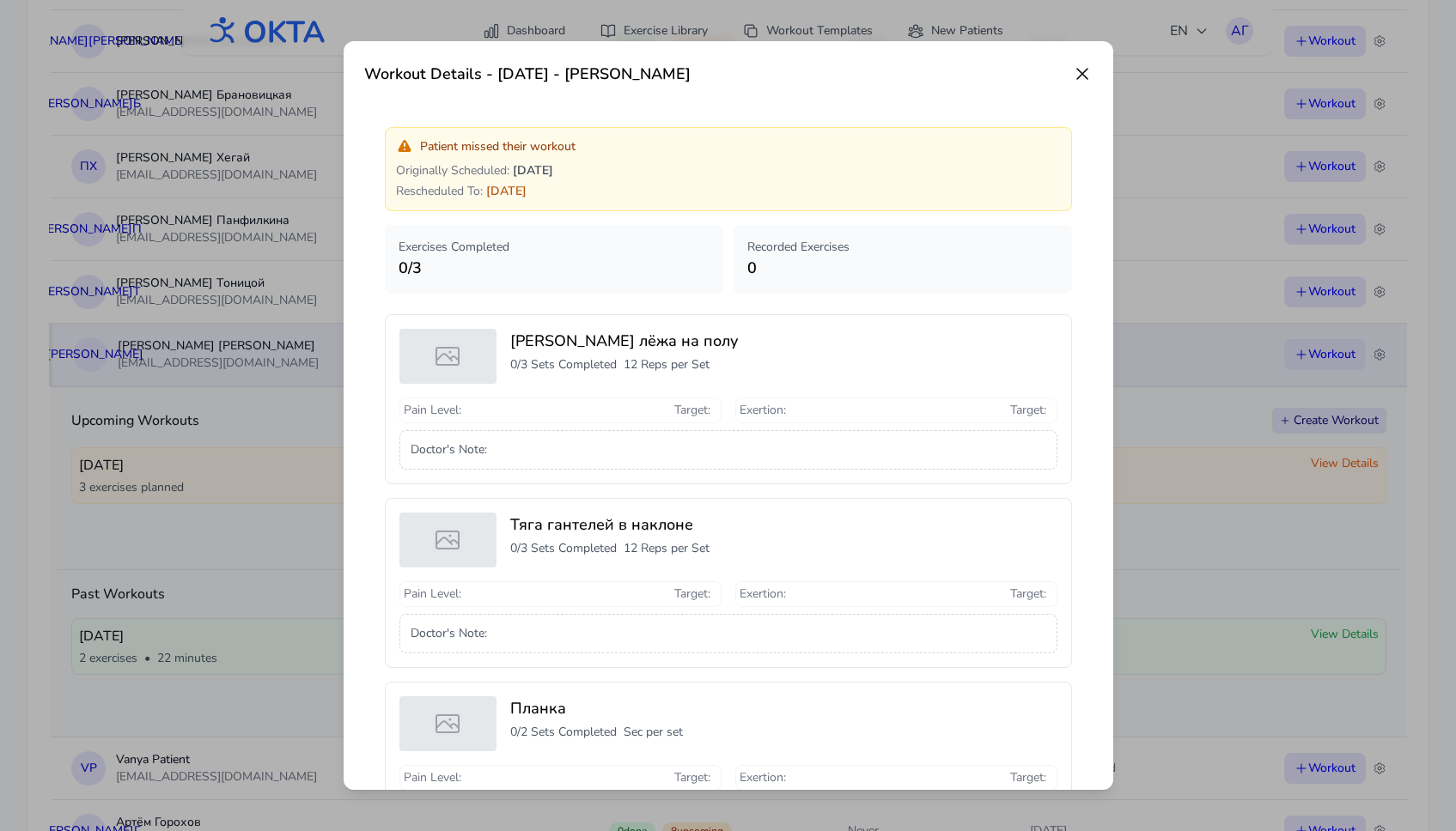
click at [1081, 71] on icon at bounding box center [1082, 74] width 20 height 20
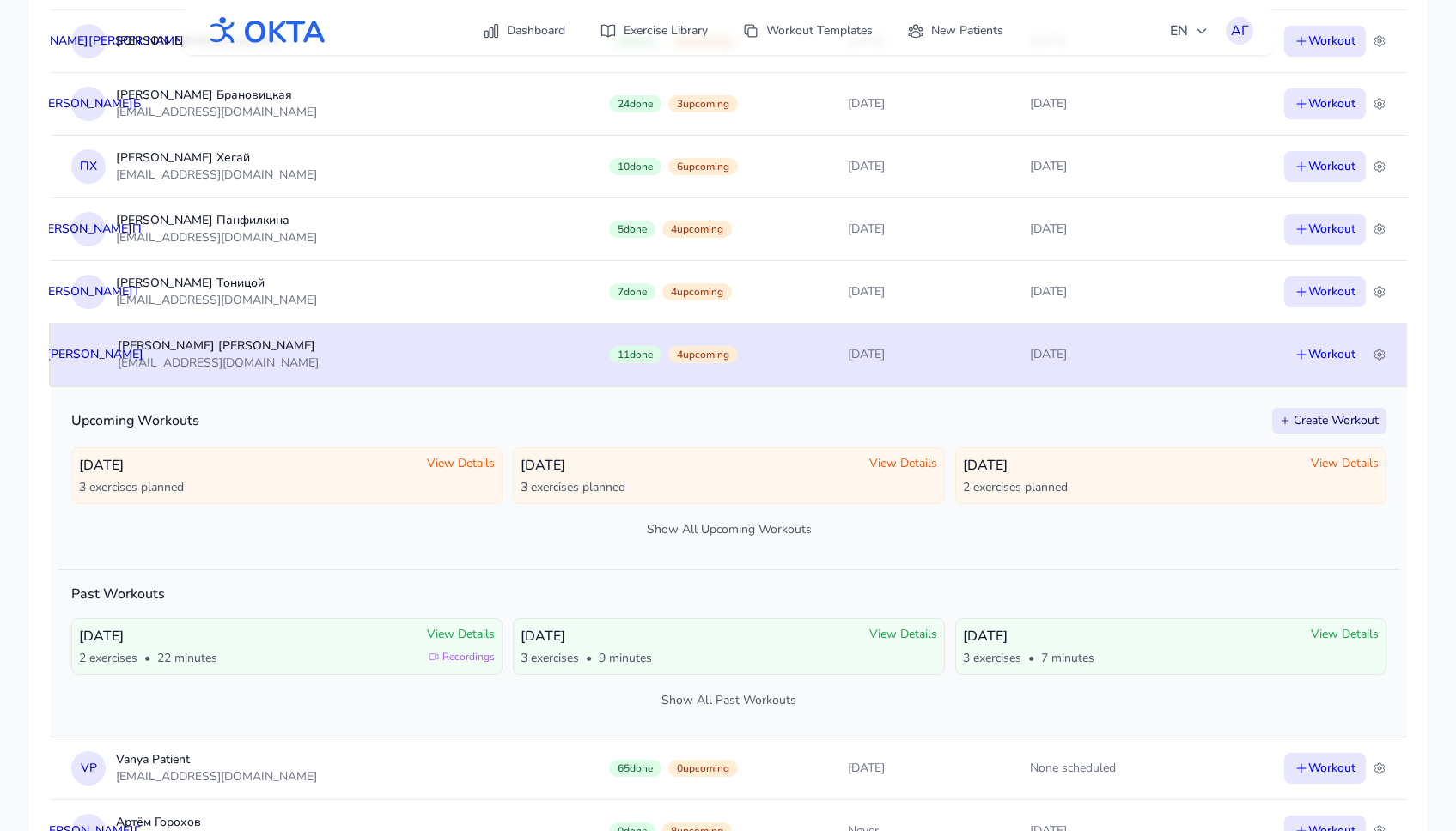
click at [935, 353] on td "[DATE]" at bounding box center [917, 354] width 182 height 63
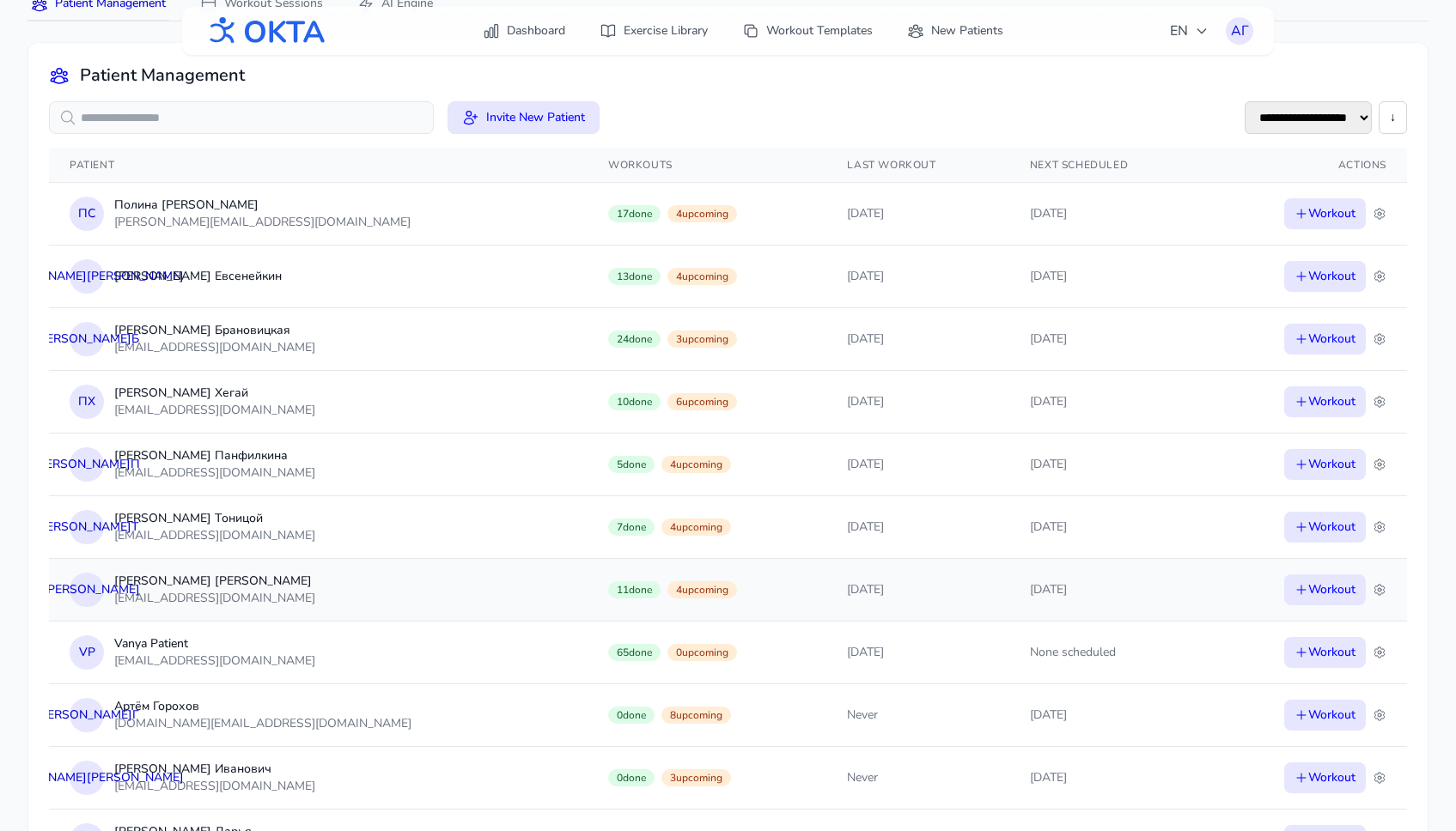
scroll to position [134, 0]
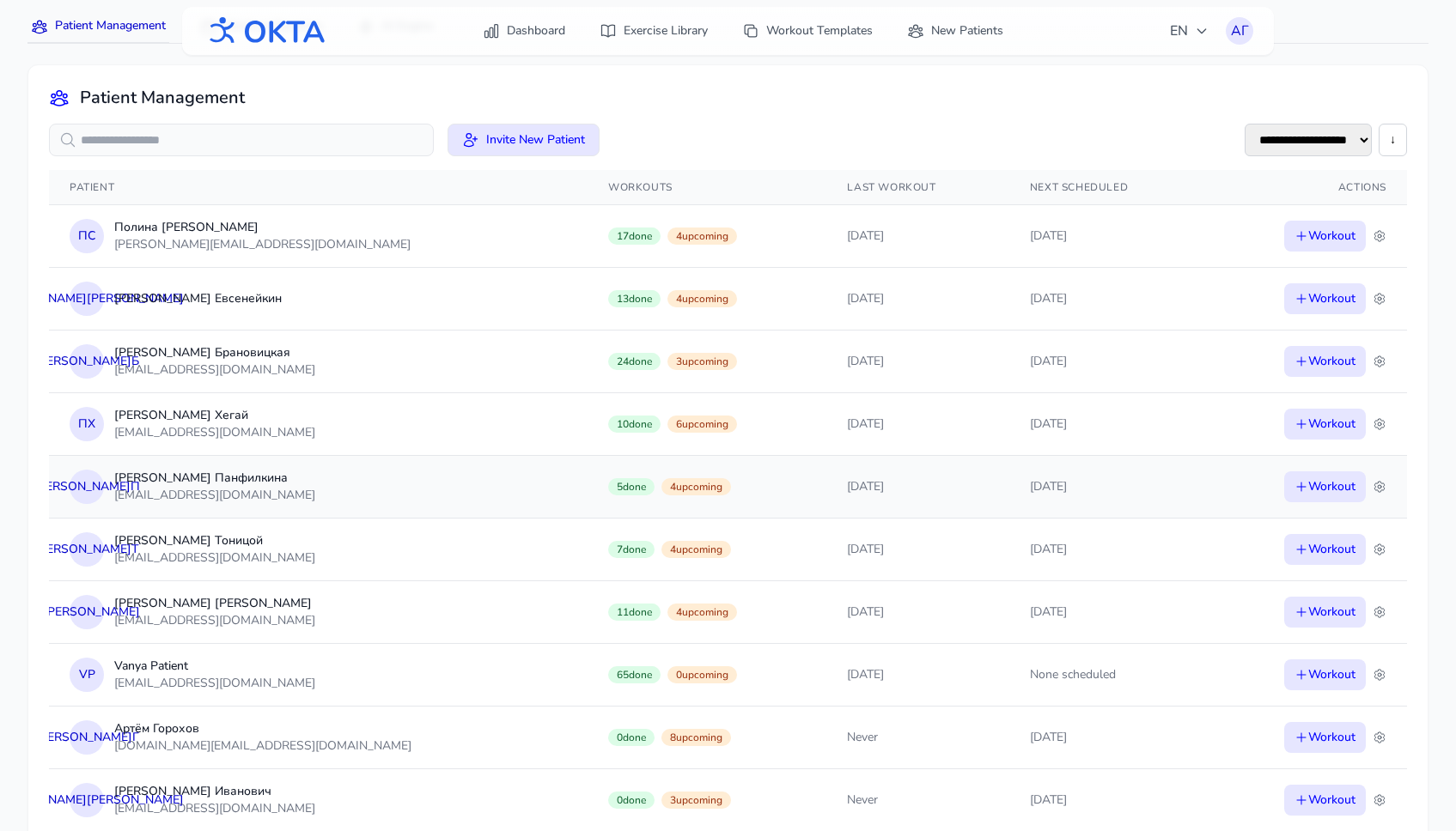
click at [1057, 500] on td "[DATE]" at bounding box center [1107, 487] width 195 height 63
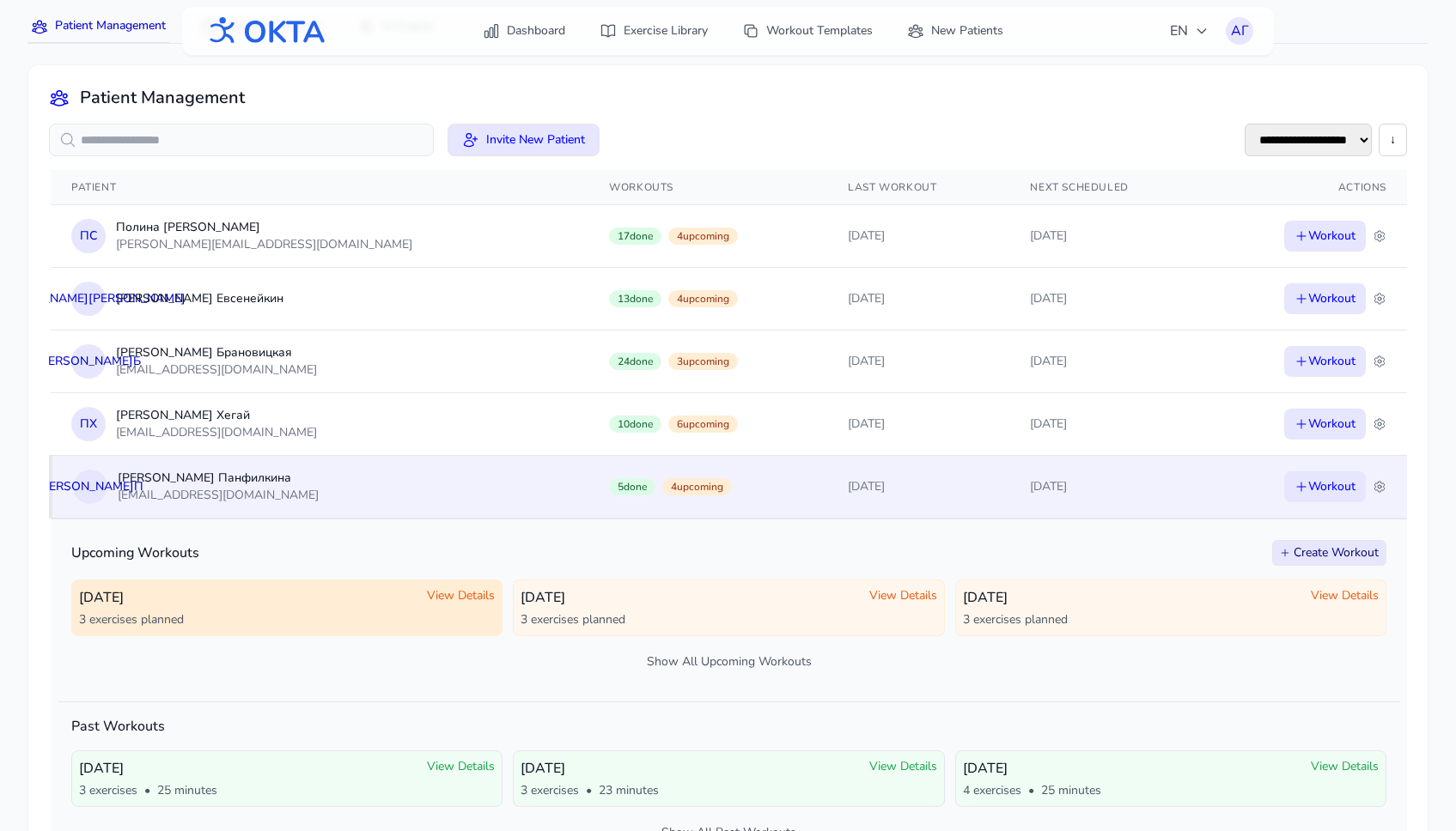
click at [430, 611] on div "Wed, Oct 15 3 exercises planned View Details" at bounding box center [287, 608] width 416 height 42
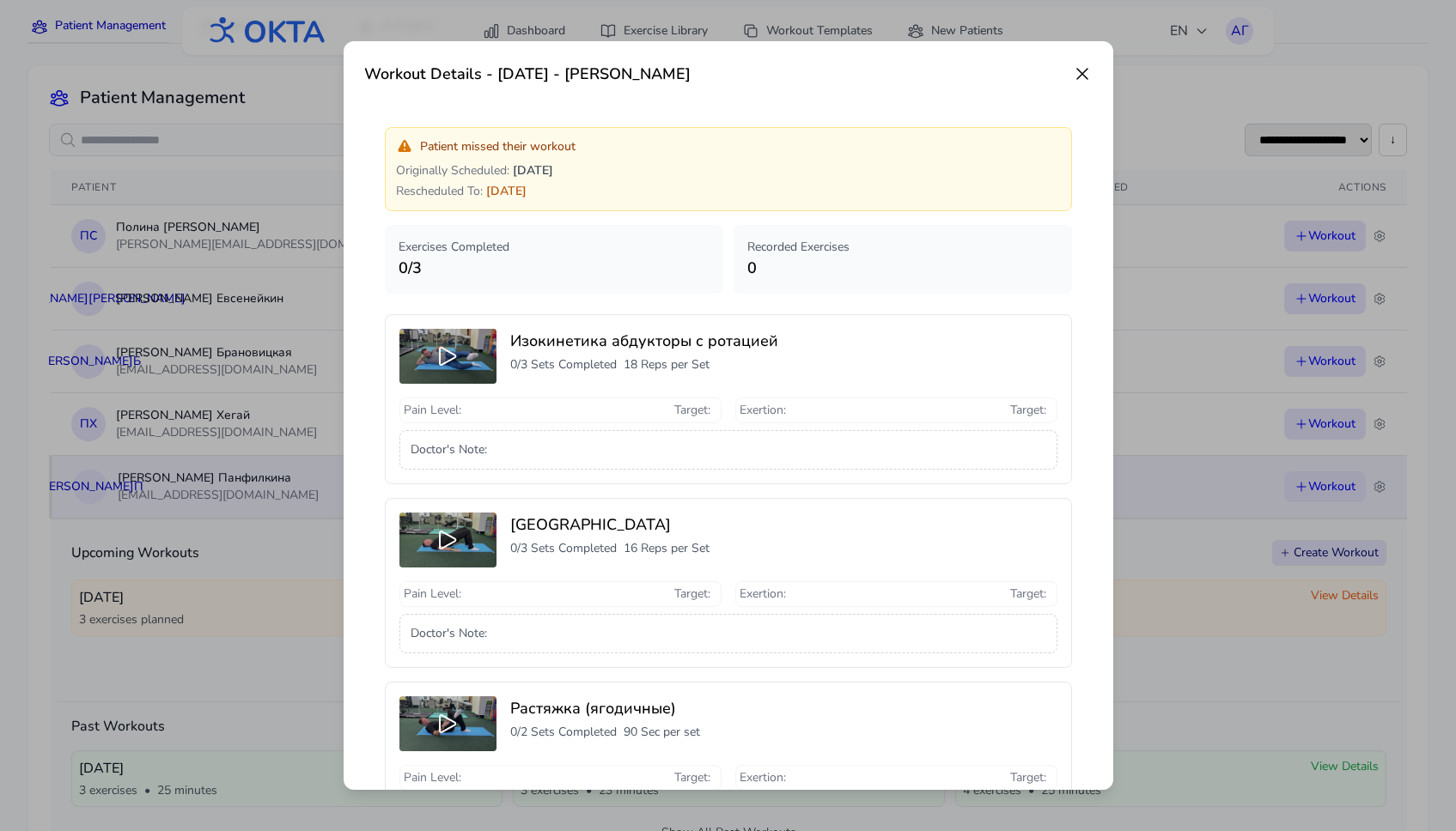
click at [1079, 77] on icon at bounding box center [1082, 74] width 10 height 10
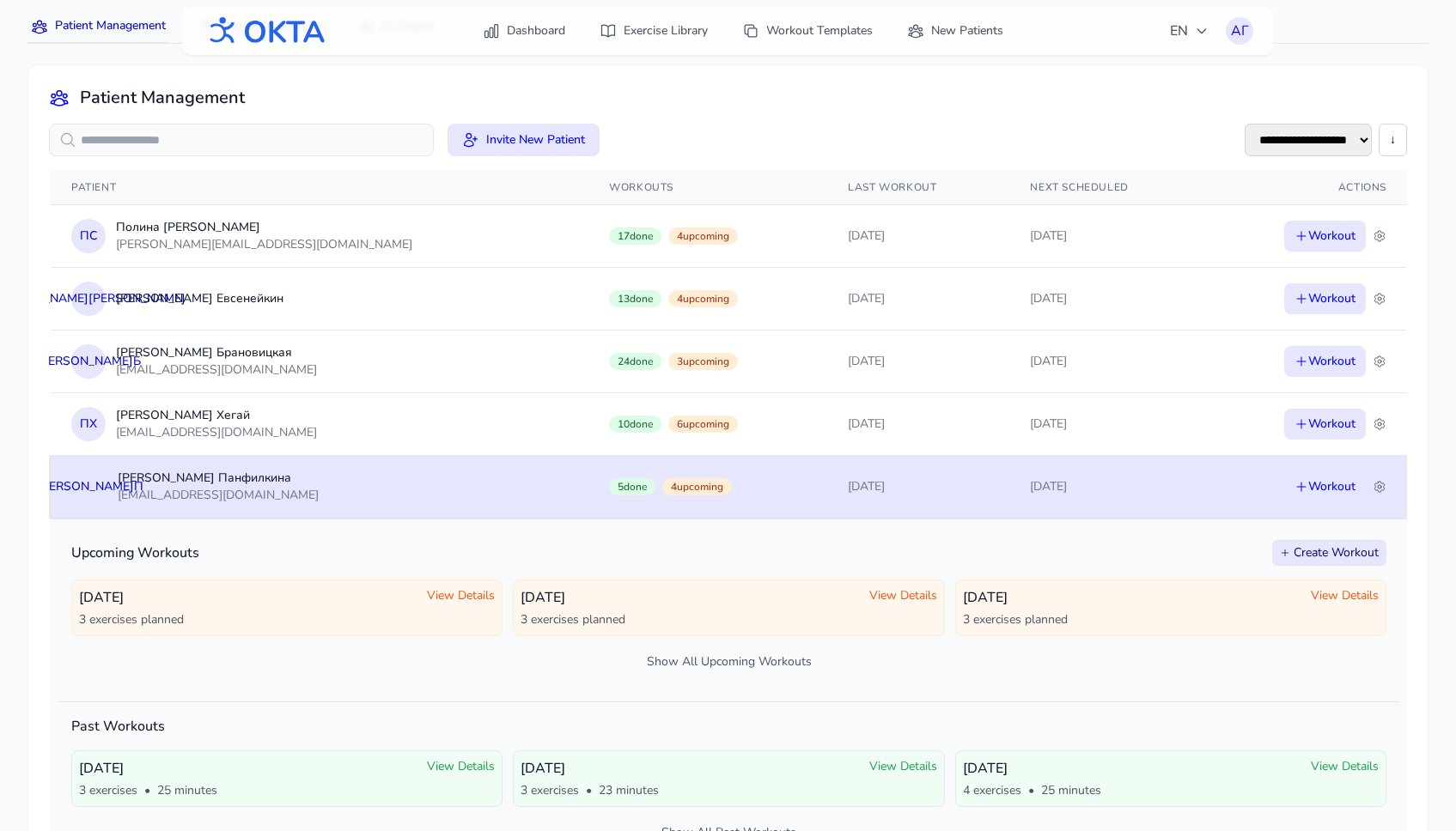
click at [906, 482] on td "[DATE]" at bounding box center [917, 487] width 182 height 63
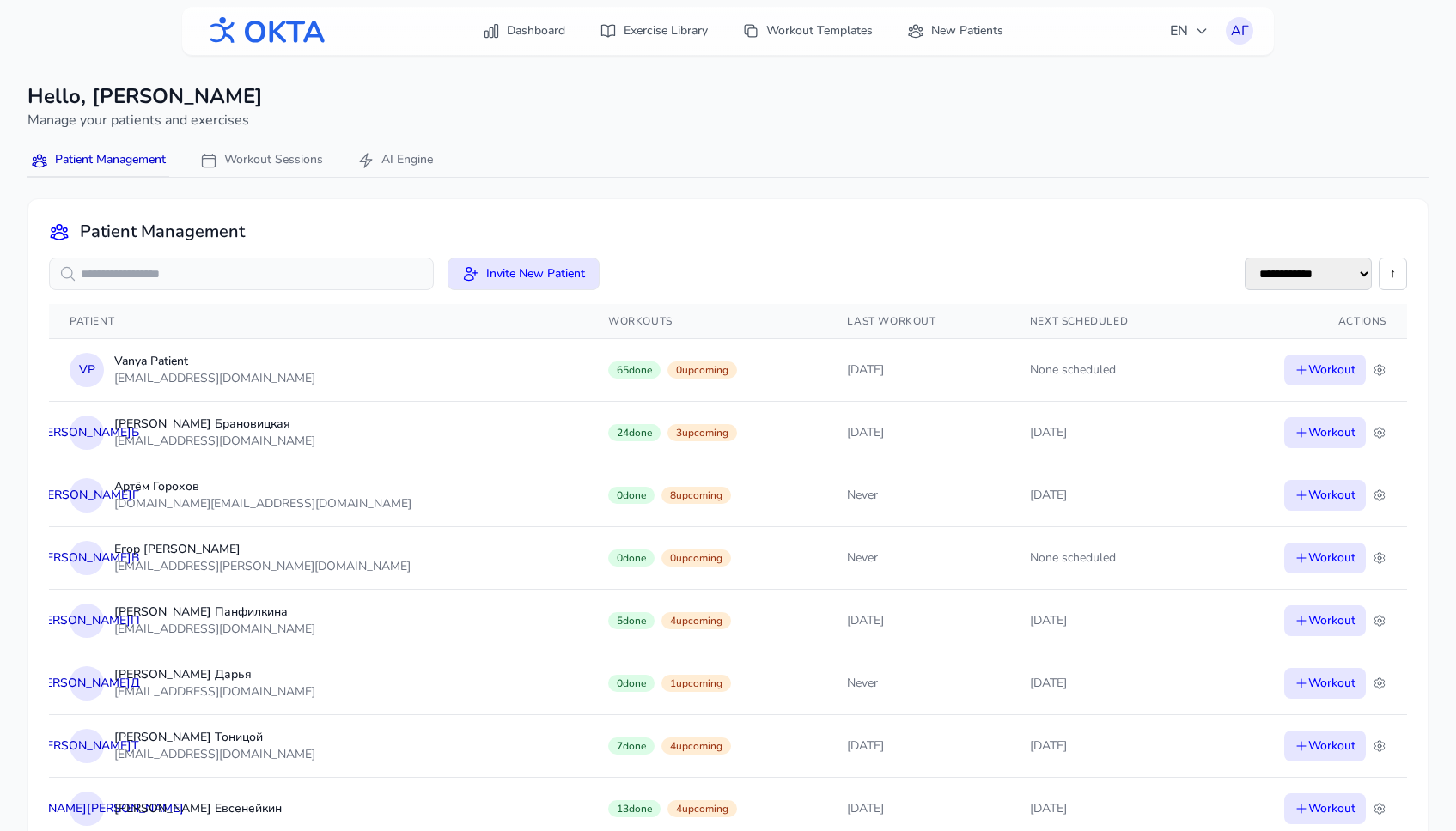
click at [1357, 272] on select "**********" at bounding box center [1308, 273] width 127 height 32
select select "**********"
click at [1244, 257] on select "**********" at bounding box center [1308, 273] width 127 height 32
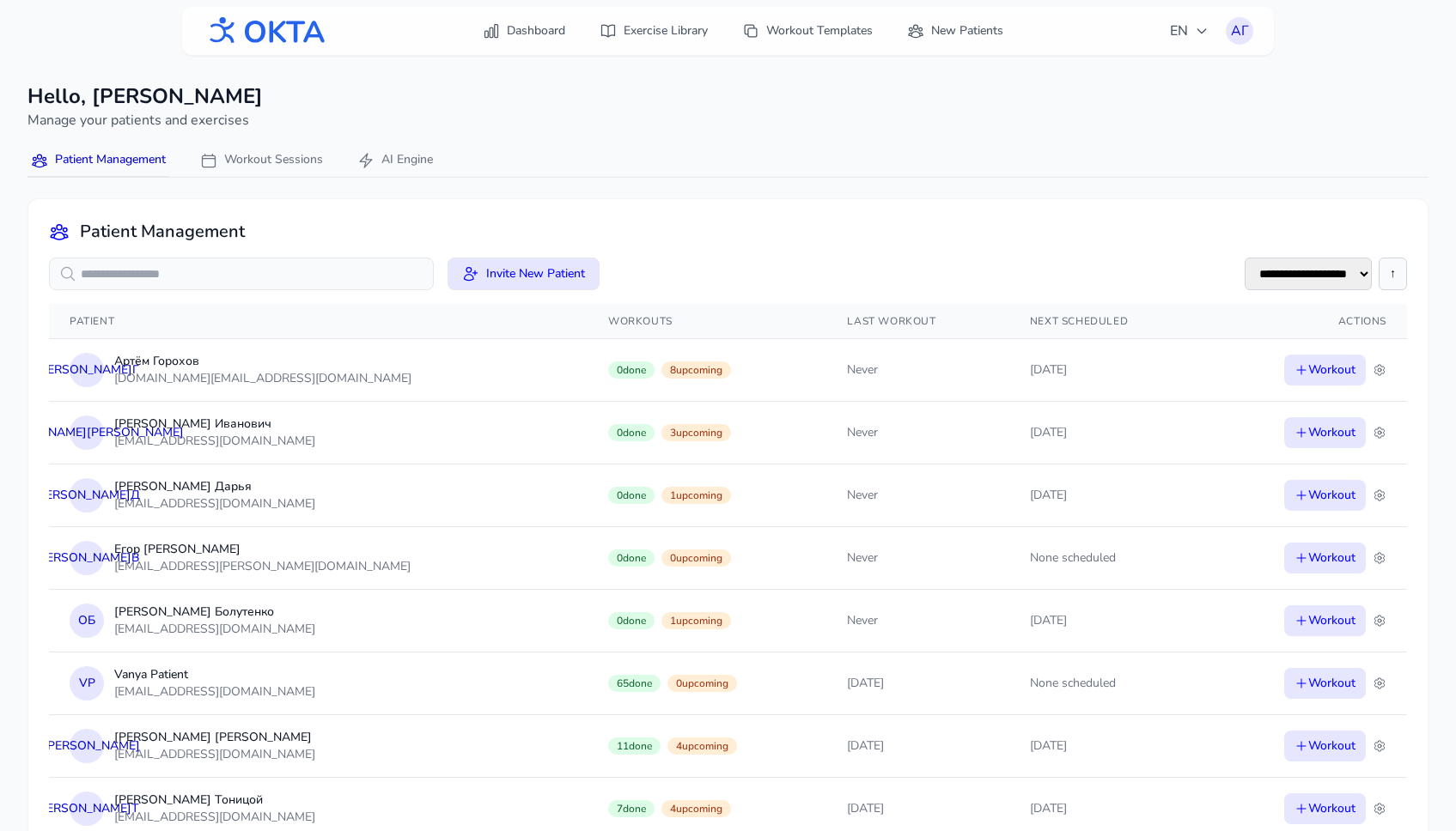
click at [1401, 274] on button "↑" at bounding box center [1392, 273] width 29 height 32
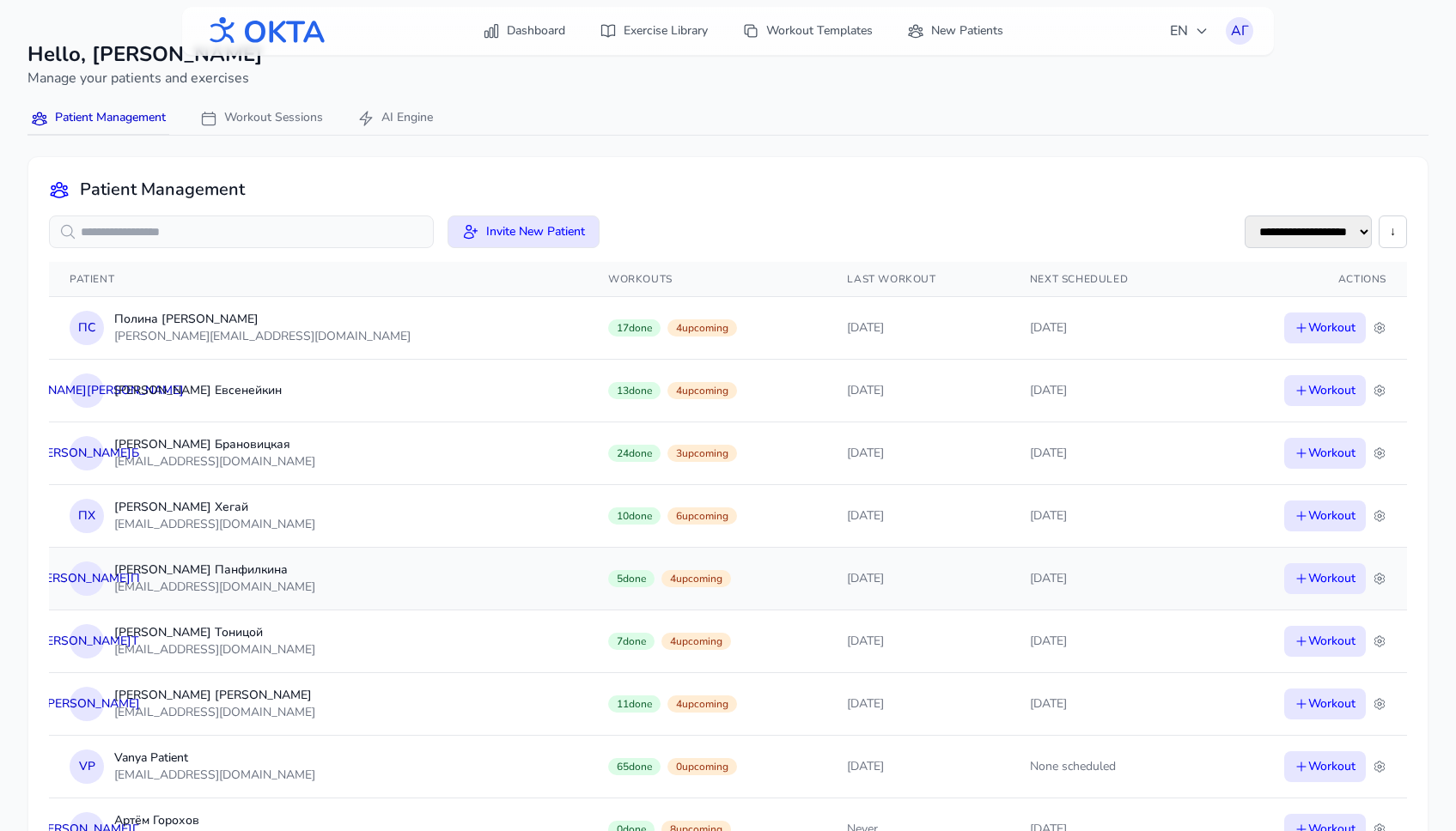
scroll to position [43, 0]
click at [1034, 694] on td "[DATE]" at bounding box center [1107, 702] width 195 height 63
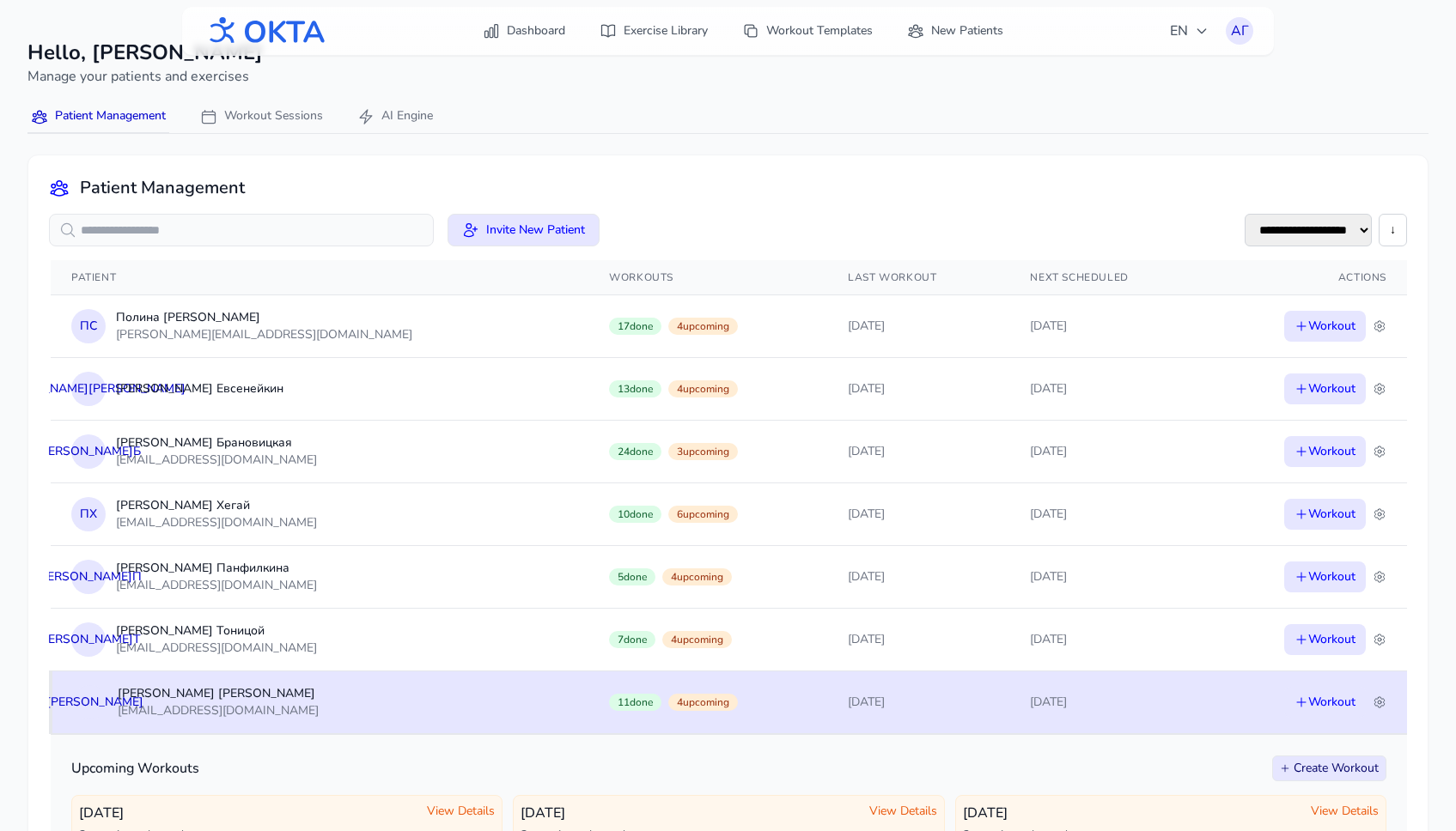
click at [1034, 694] on td "[DATE]" at bounding box center [1107, 702] width 195 height 63
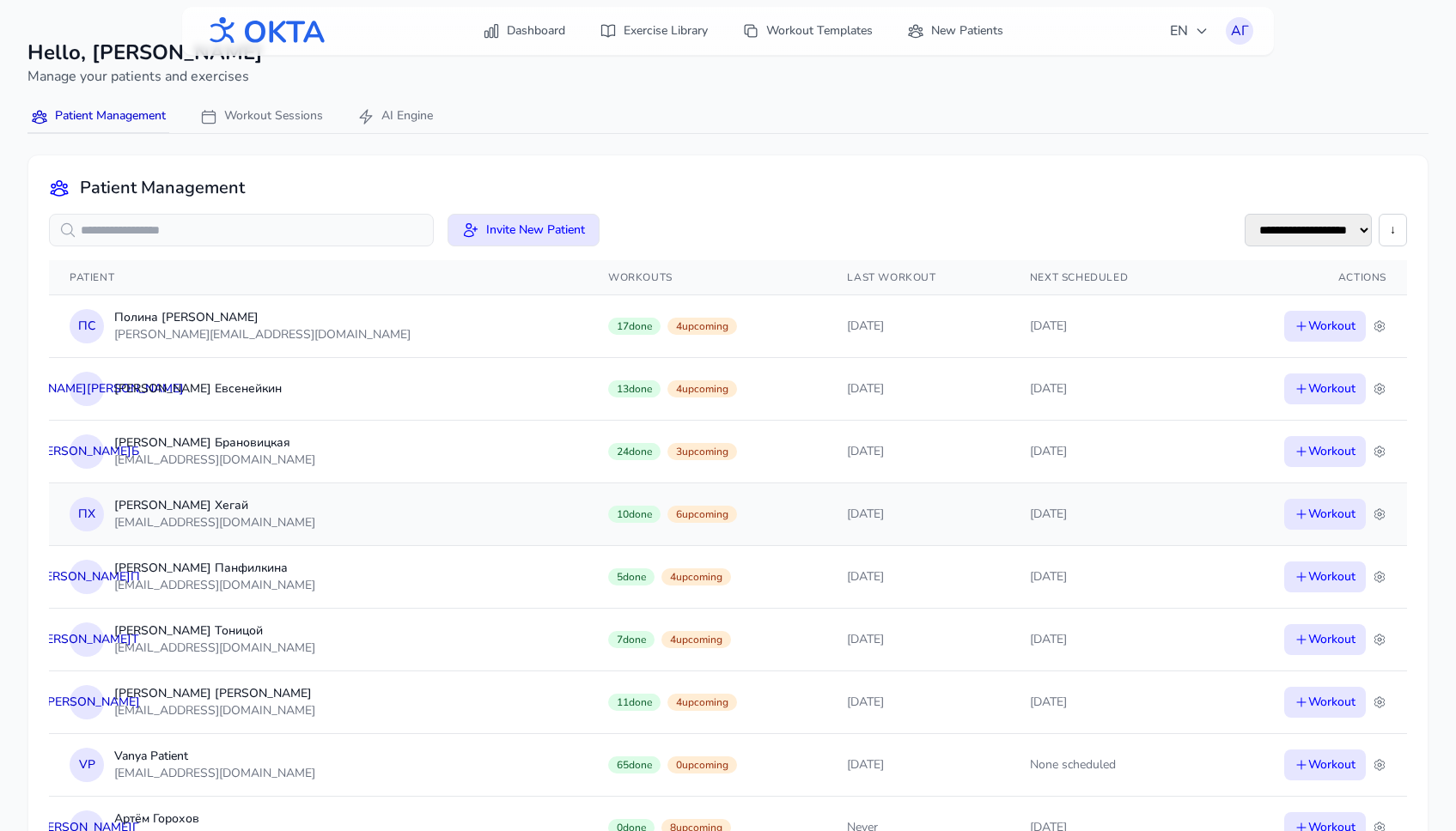
scroll to position [0, 0]
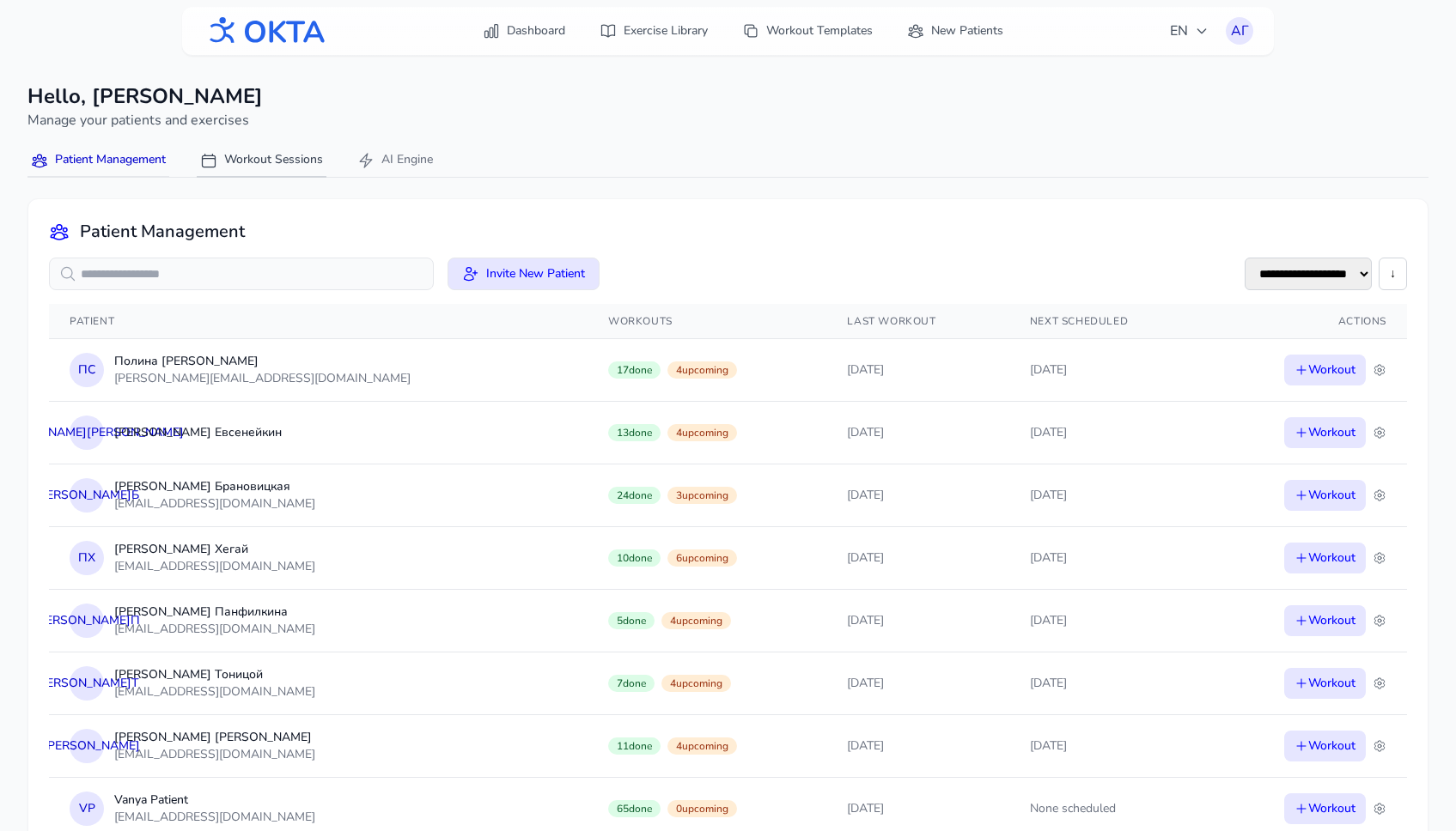
click at [256, 147] on button "Workout Sessions" at bounding box center [261, 160] width 130 height 33
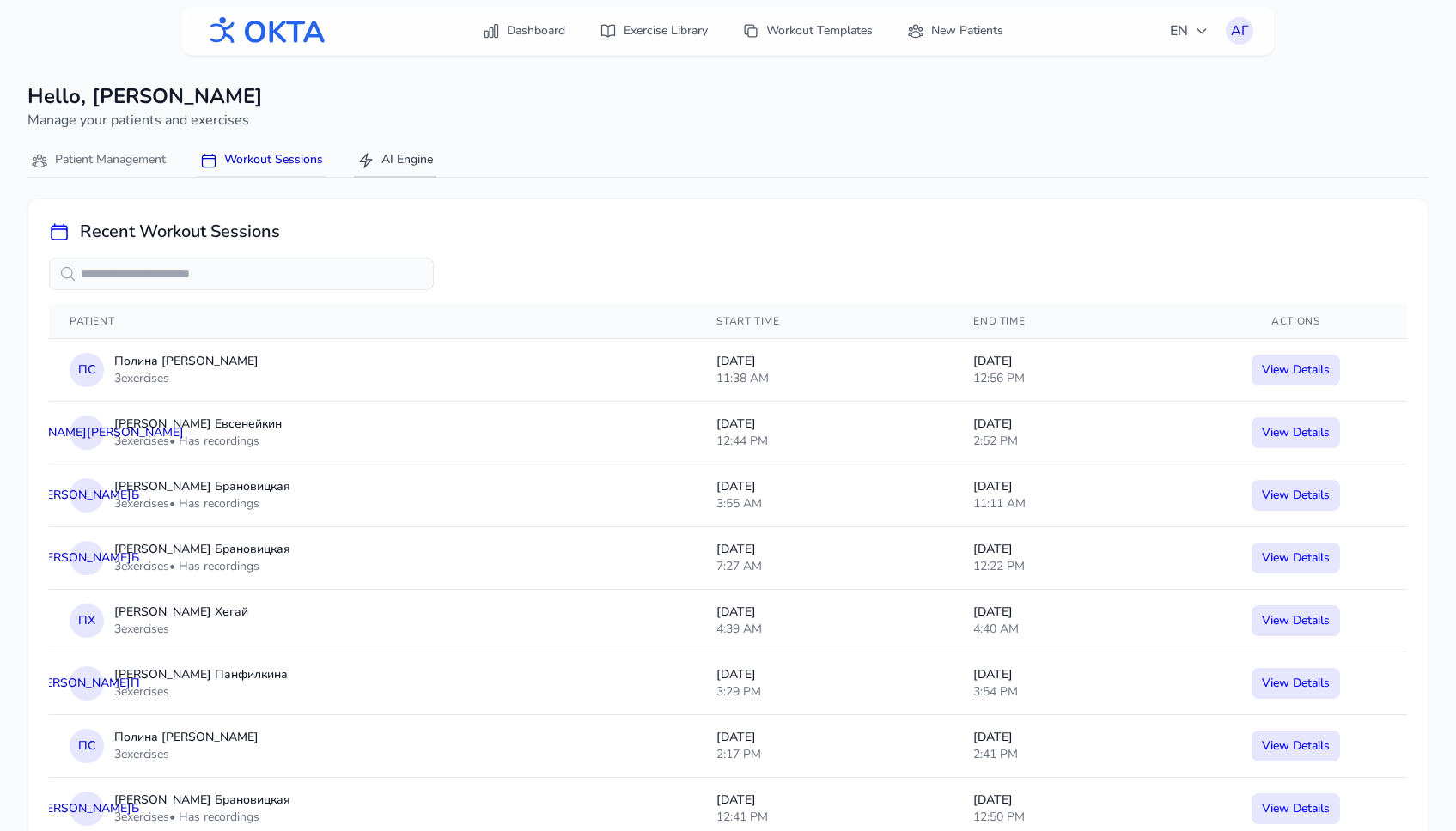
click at [413, 156] on button "AI Engine" at bounding box center [395, 160] width 82 height 33
select select "********"
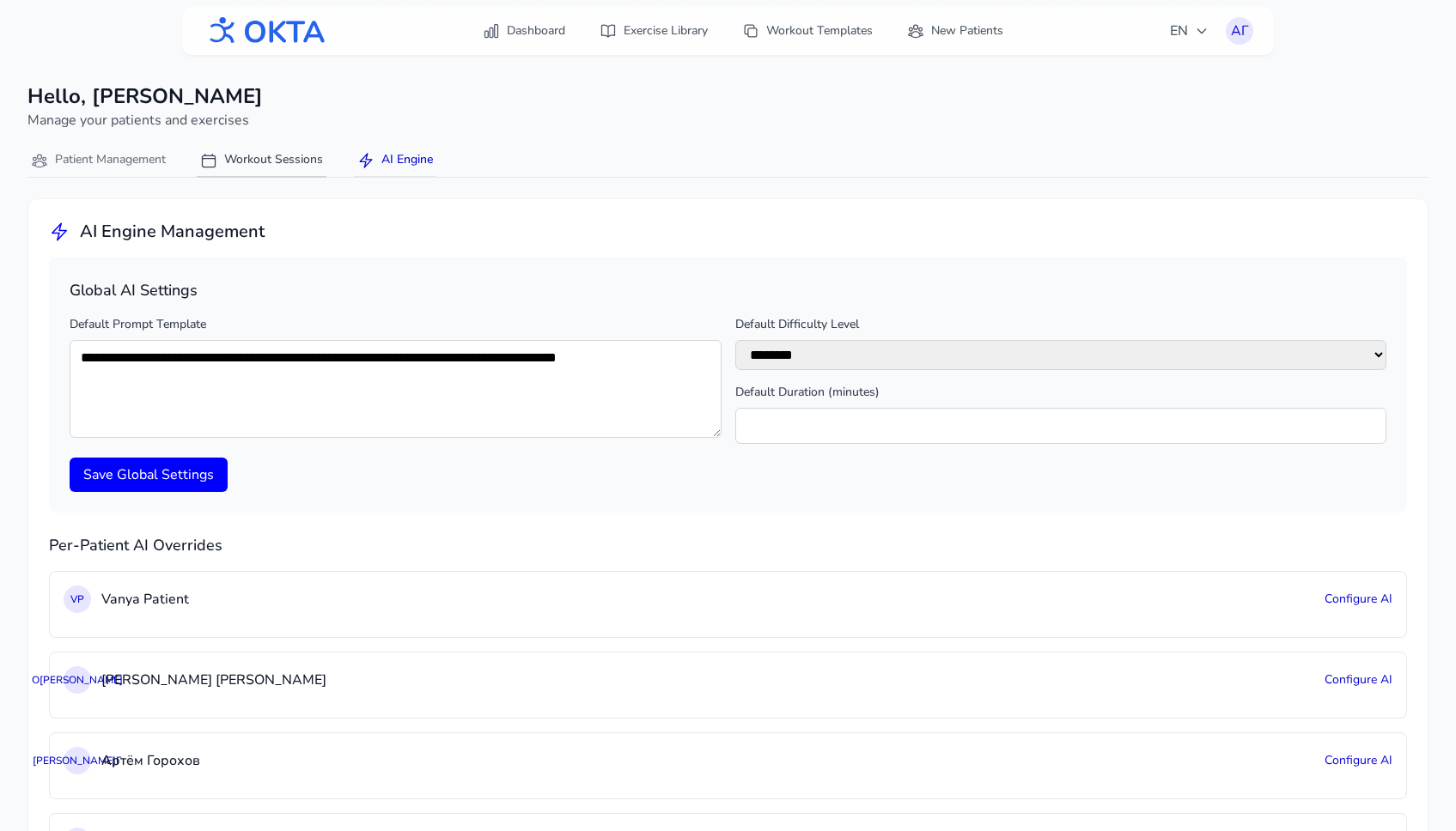
click at [268, 163] on button "Workout Sessions" at bounding box center [261, 160] width 130 height 33
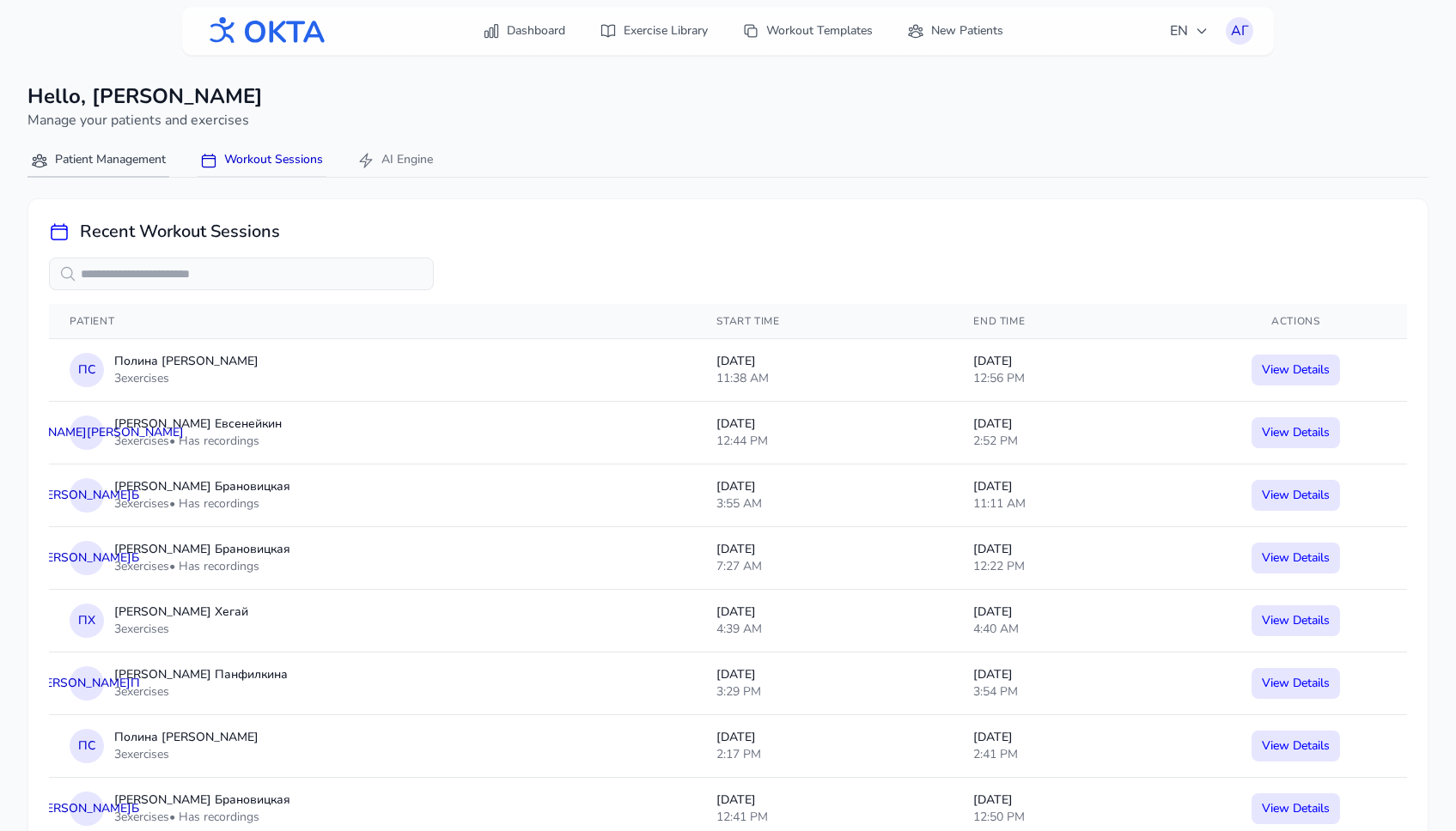
click at [117, 157] on button "Patient Management" at bounding box center [99, 160] width 142 height 33
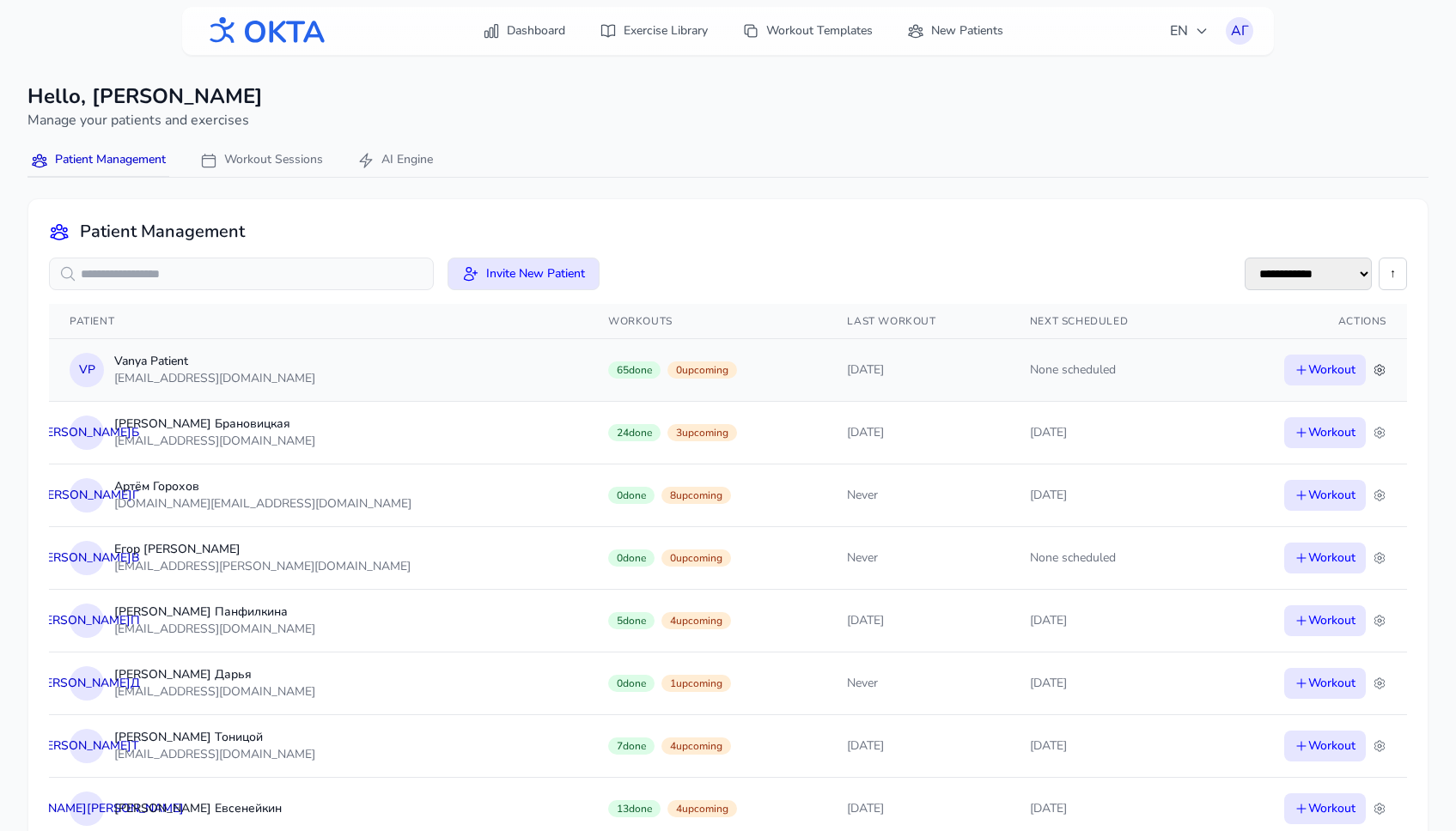
click at [1374, 367] on icon at bounding box center [1379, 370] width 14 height 14
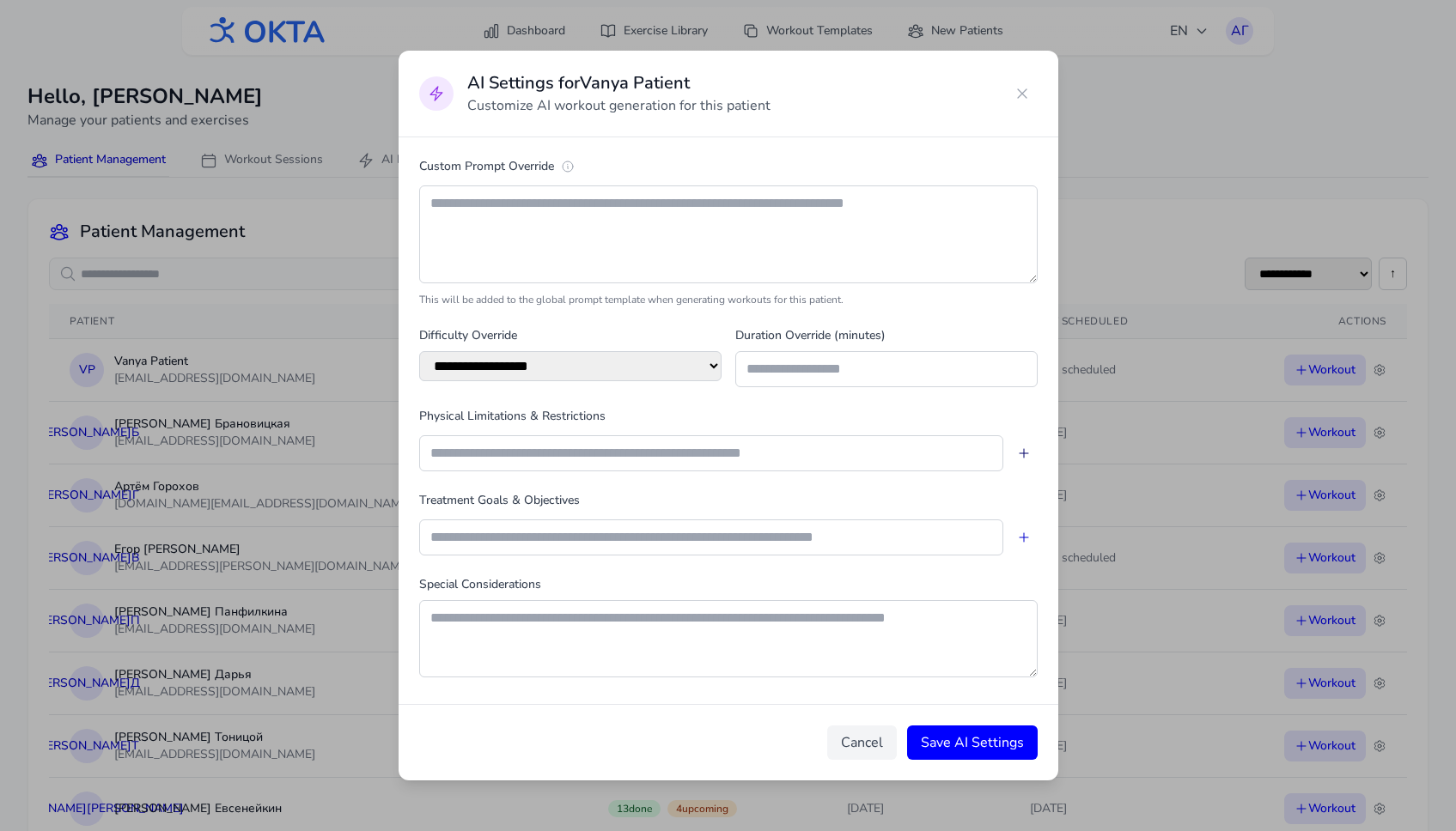
click at [1023, 452] on icon at bounding box center [1023, 453] width 8 height 8
click at [919, 452] on input "text" at bounding box center [710, 453] width 584 height 36
type input "****"
click at [1025, 453] on icon at bounding box center [1024, 453] width 14 height 14
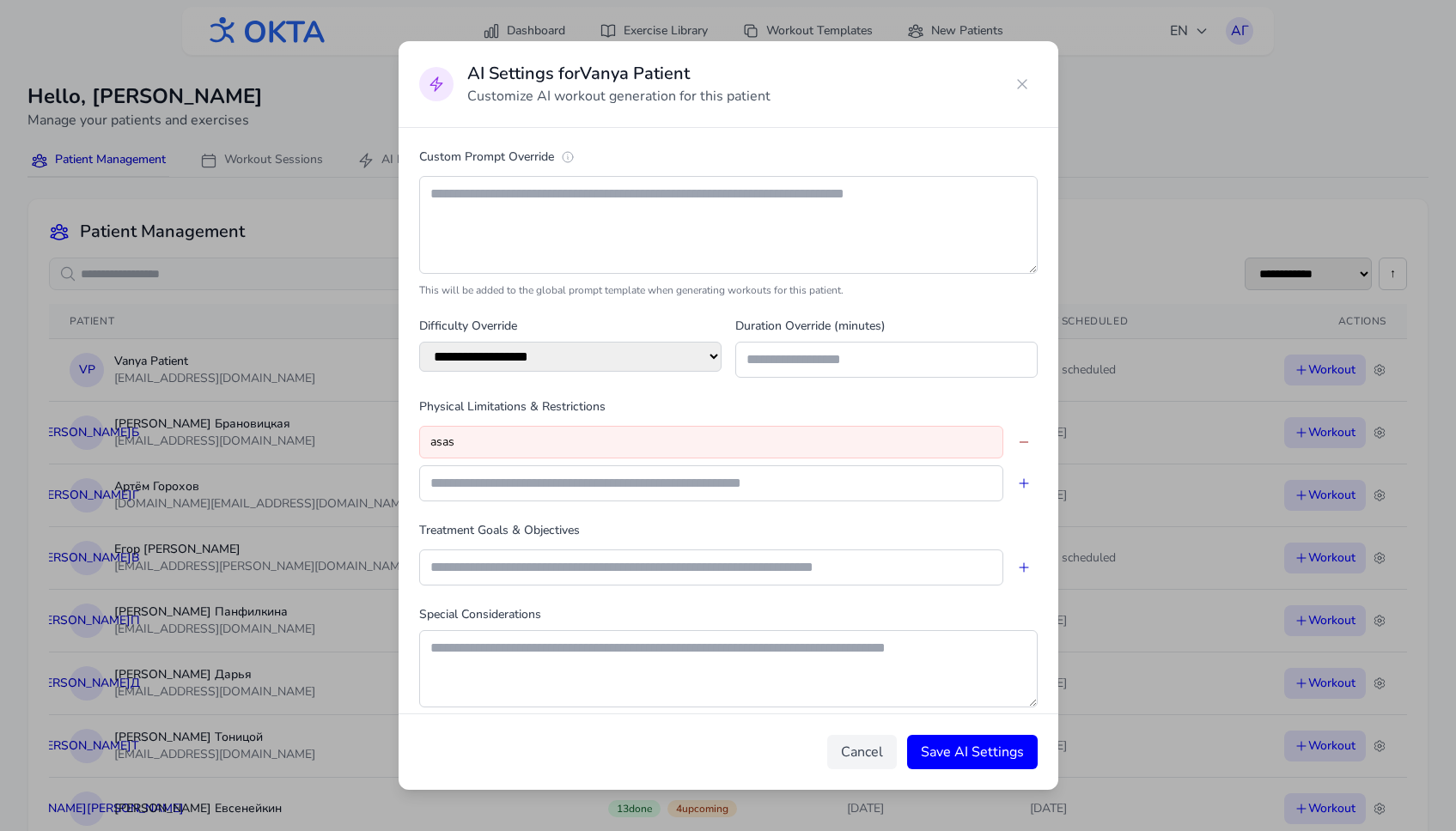
click at [1021, 445] on icon at bounding box center [1024, 442] width 14 height 14
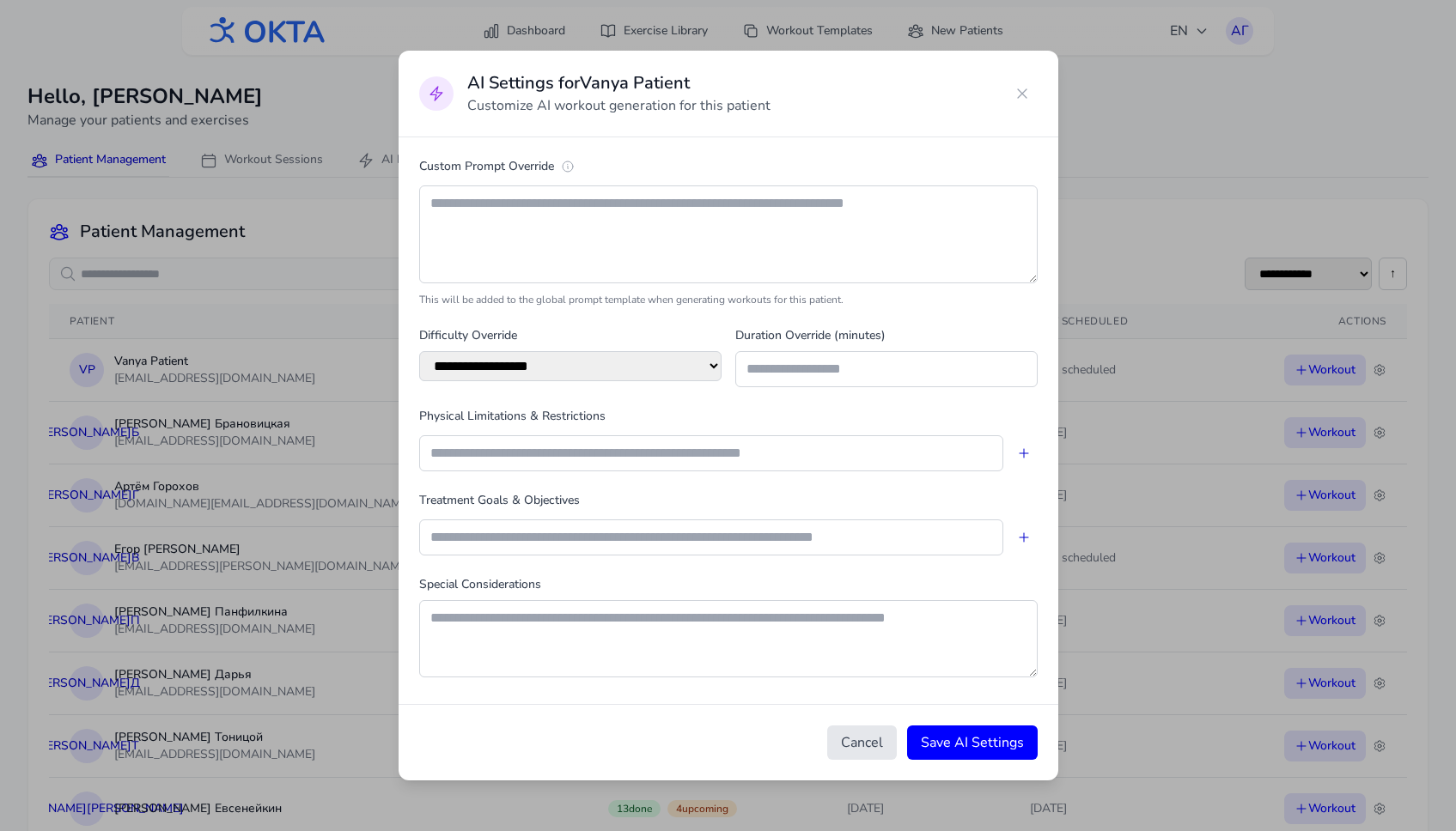
click at [861, 746] on button "Cancel" at bounding box center [861, 742] width 69 height 34
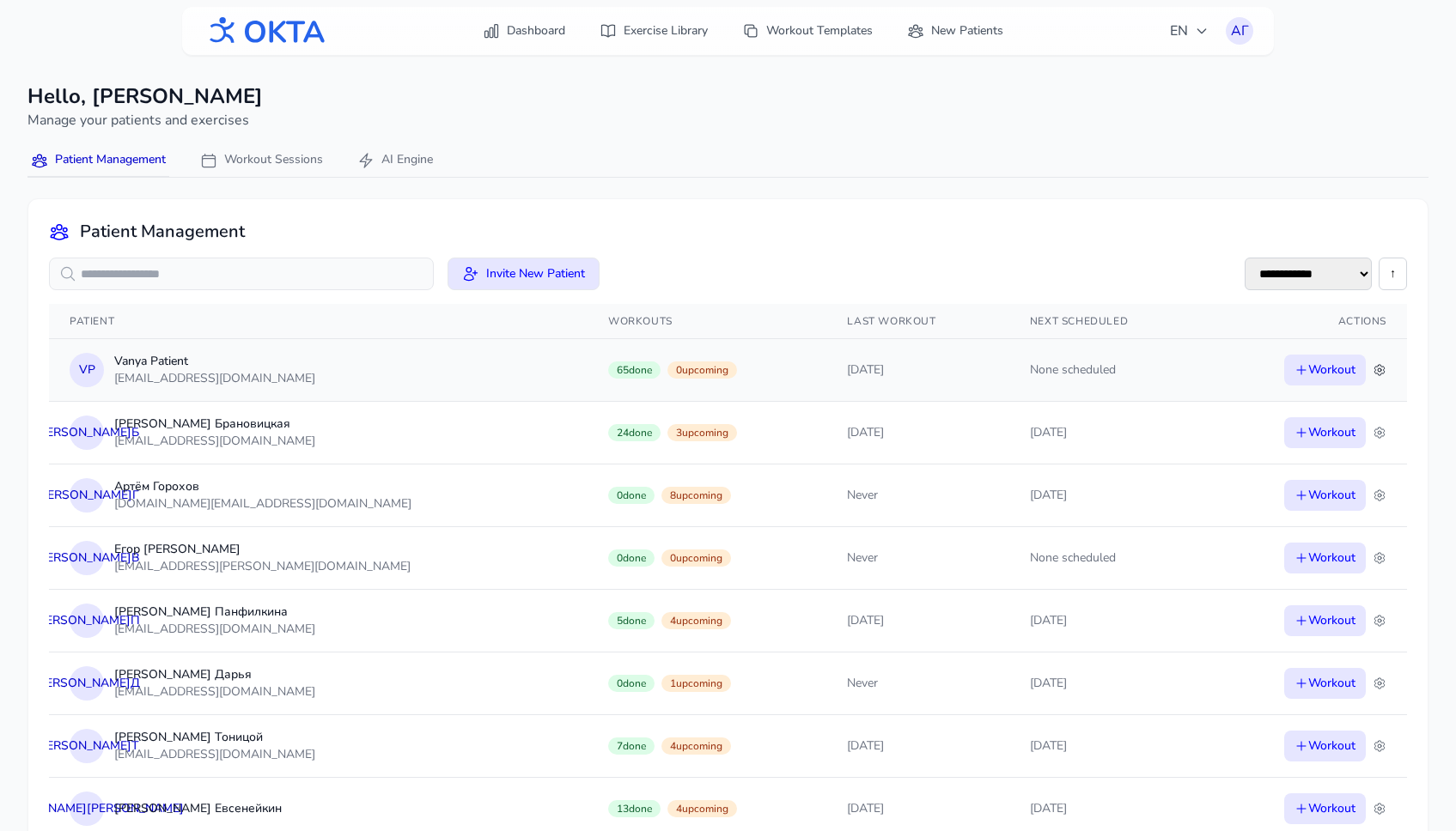
click at [1382, 377] on icon at bounding box center [1379, 370] width 14 height 14
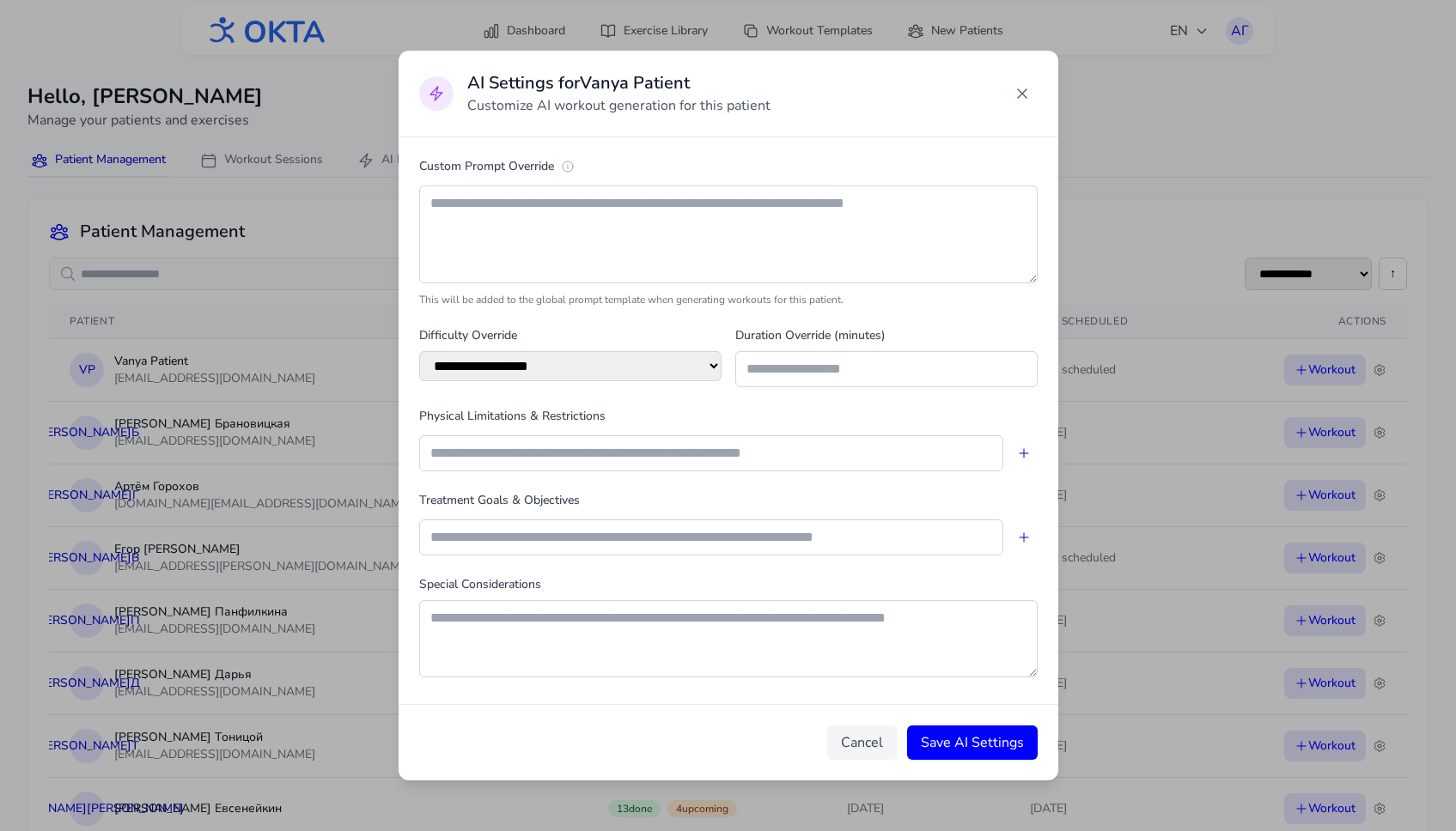
click at [1021, 97] on icon at bounding box center [1022, 93] width 18 height 18
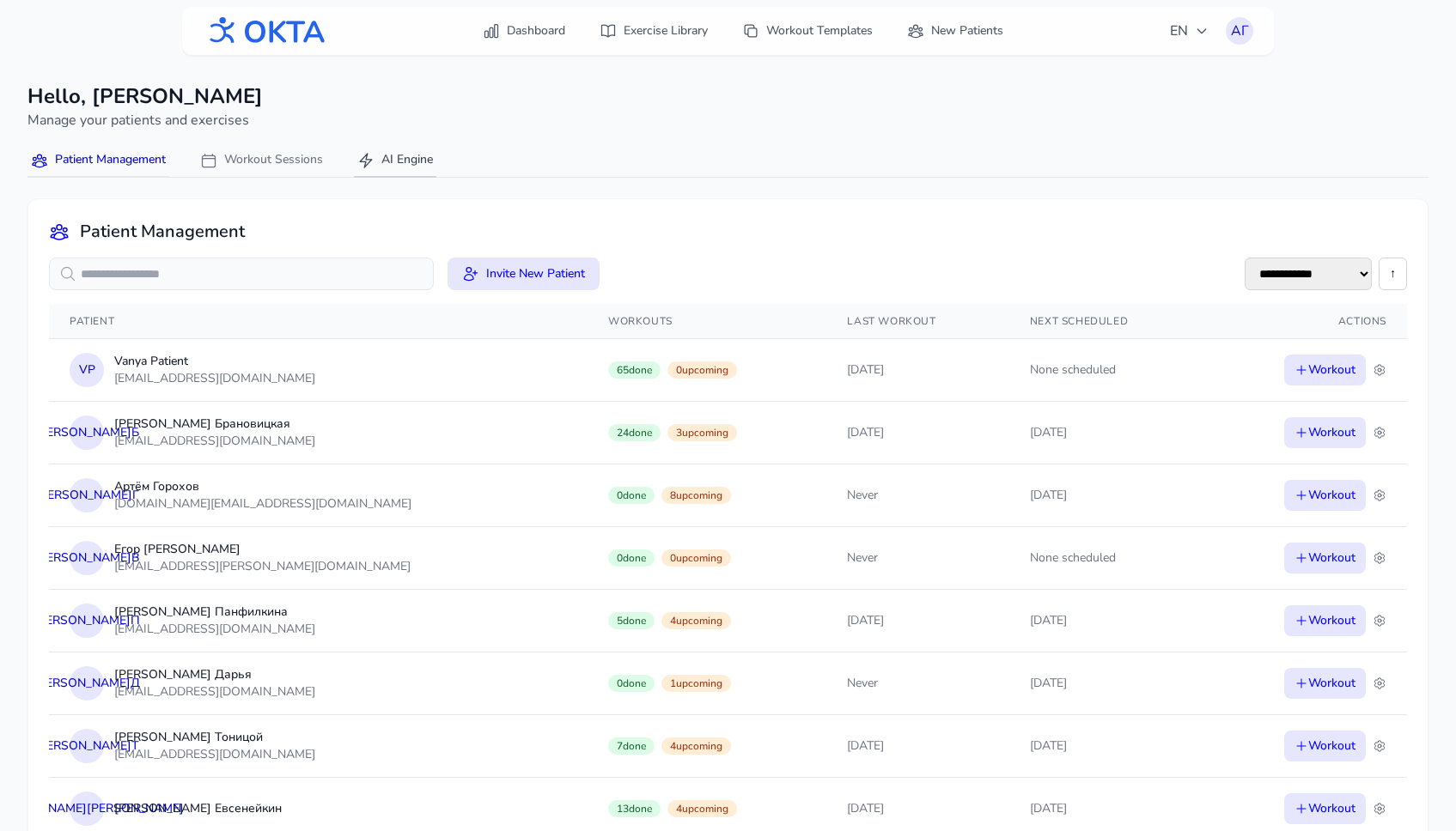
click at [404, 161] on button "AI Engine" at bounding box center [395, 160] width 82 height 33
select select "********"
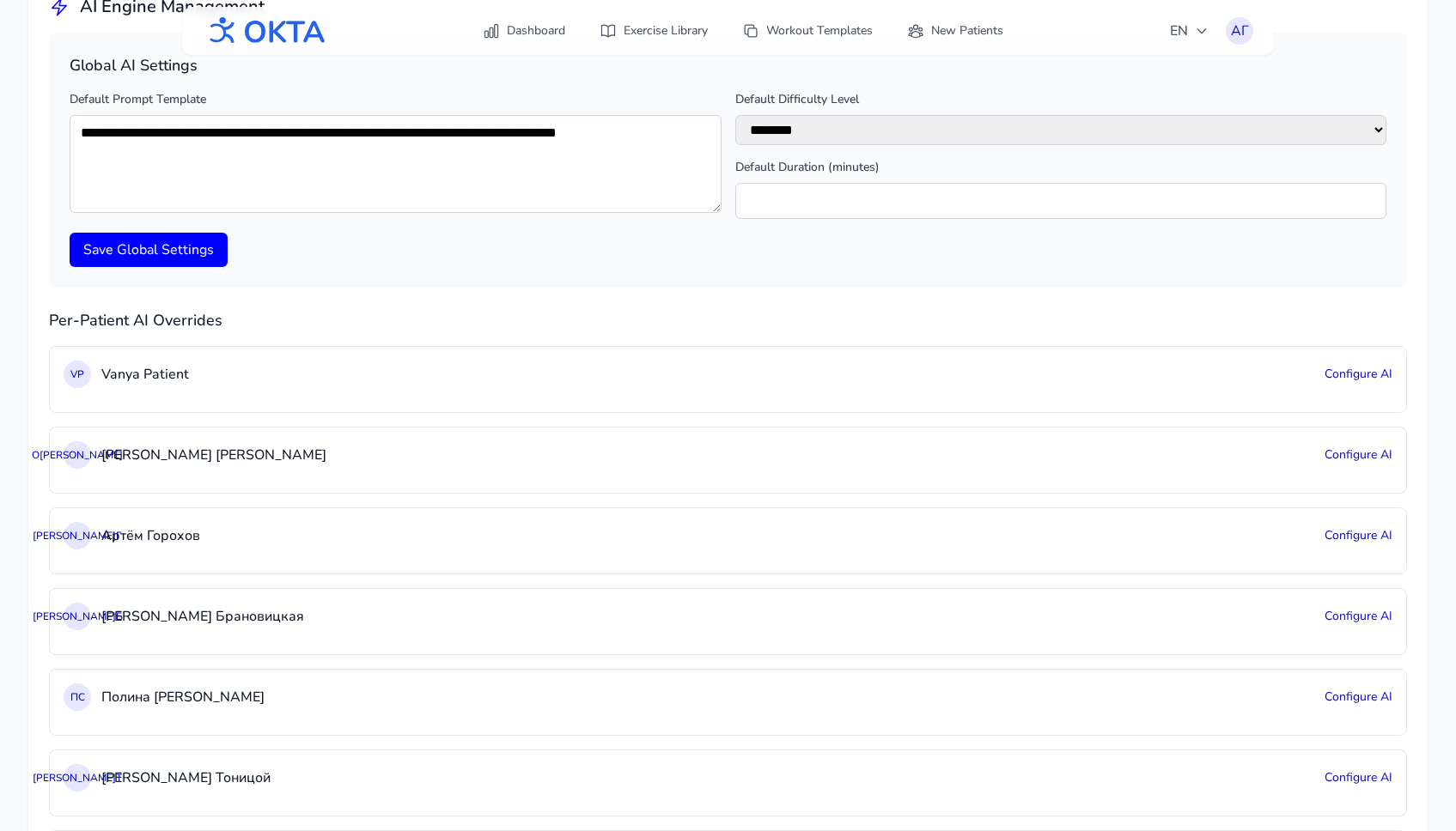
scroll to position [6, 0]
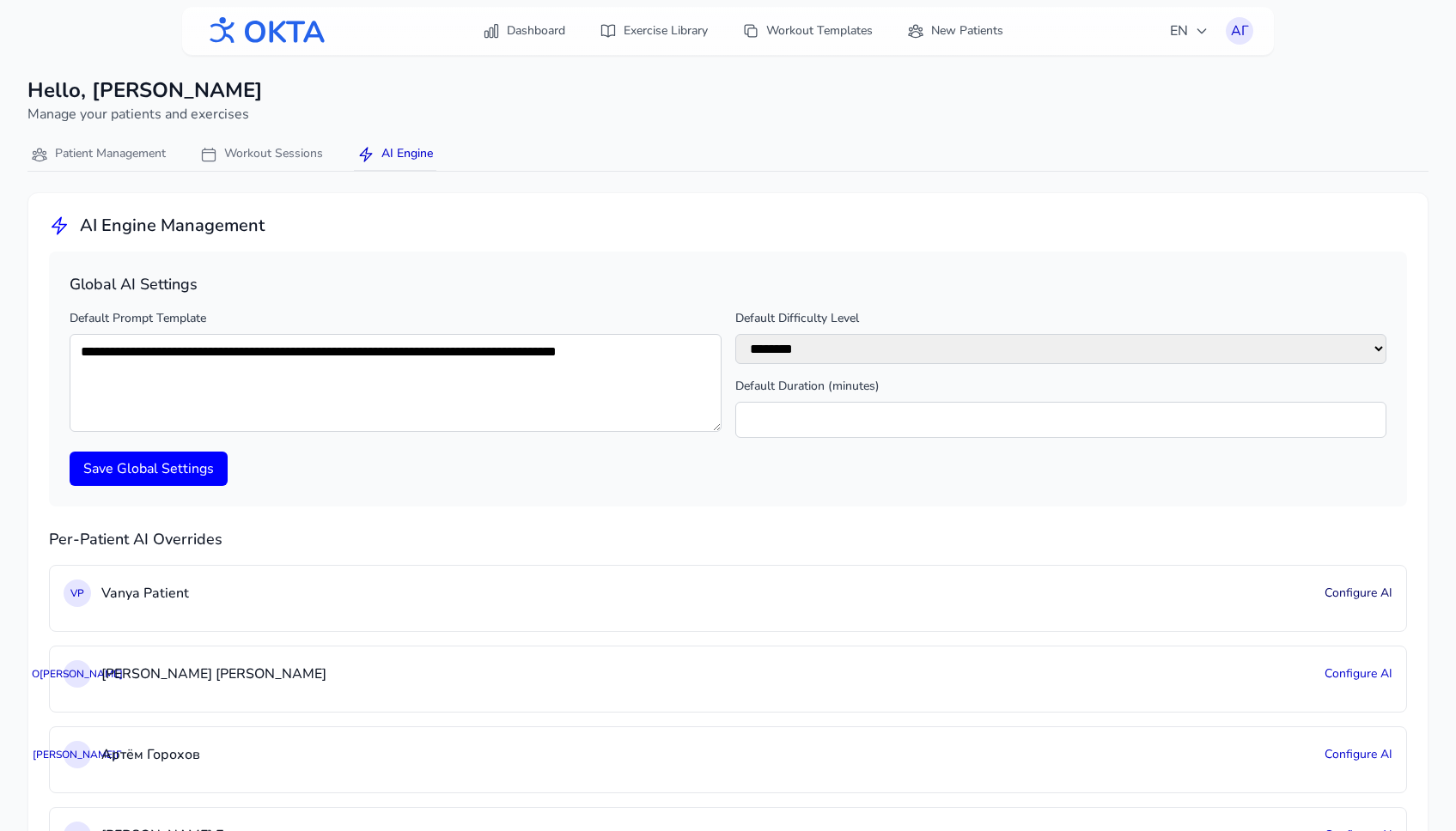
click at [1361, 602] on button "Configure AI" at bounding box center [1358, 593] width 68 height 18
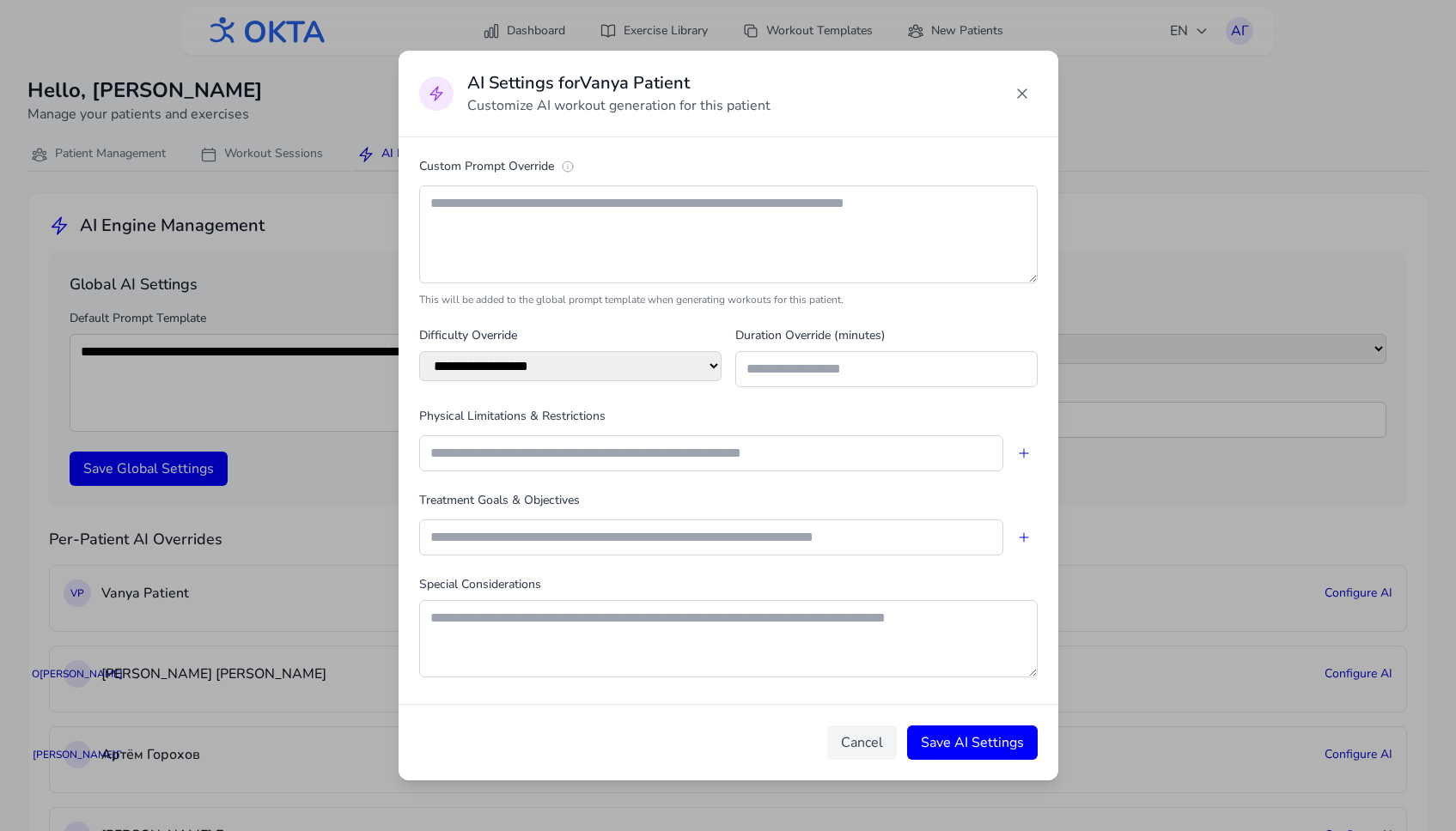
click at [1021, 89] on icon at bounding box center [1022, 93] width 18 height 18
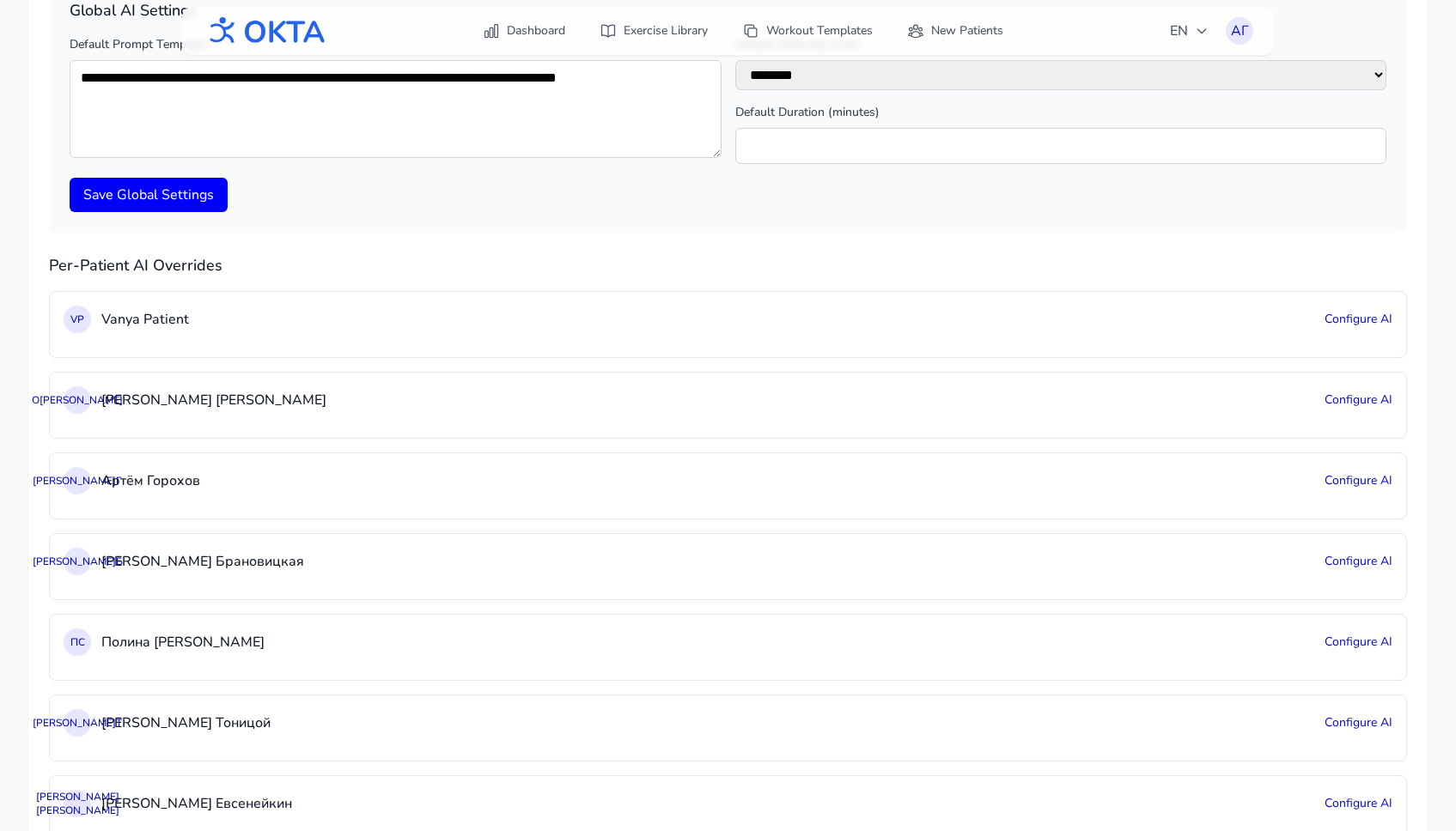
scroll to position [0, 0]
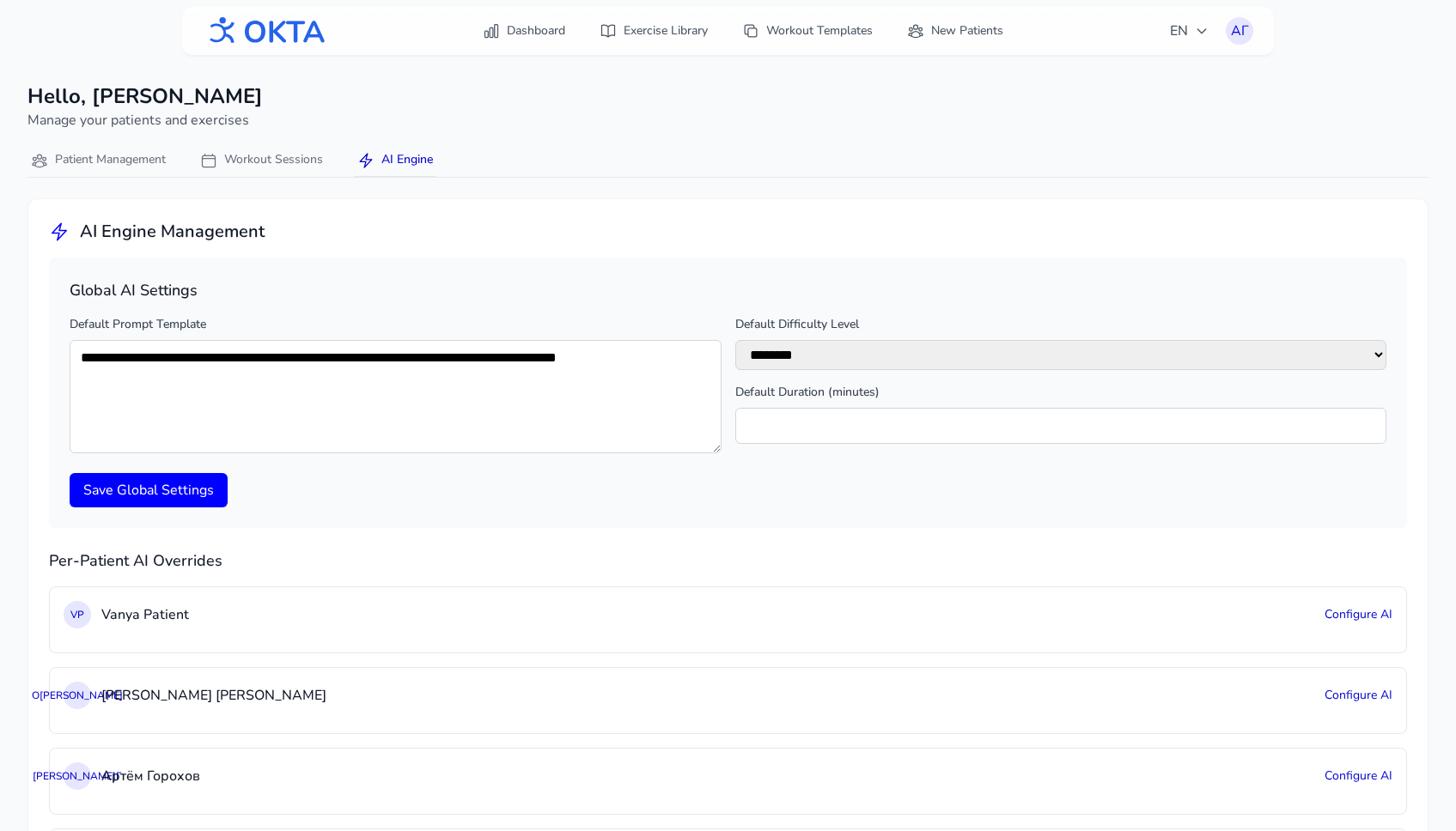
drag, startPoint x: 715, startPoint y: 433, endPoint x: 716, endPoint y: 449, distance: 16.0
click at [716, 449] on textarea "**********" at bounding box center [395, 397] width 652 height 113
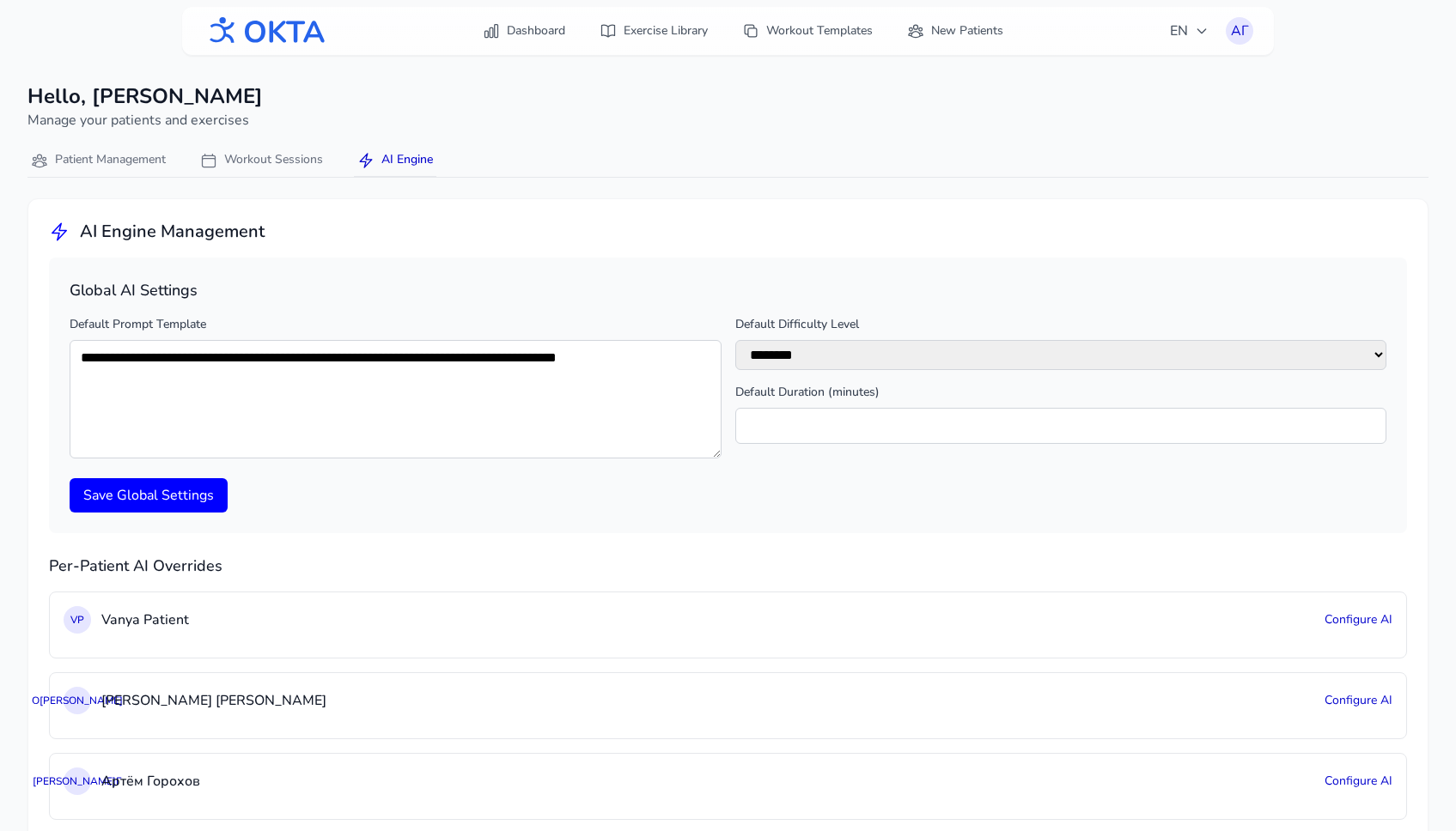
click at [717, 450] on textarea "**********" at bounding box center [395, 399] width 652 height 119
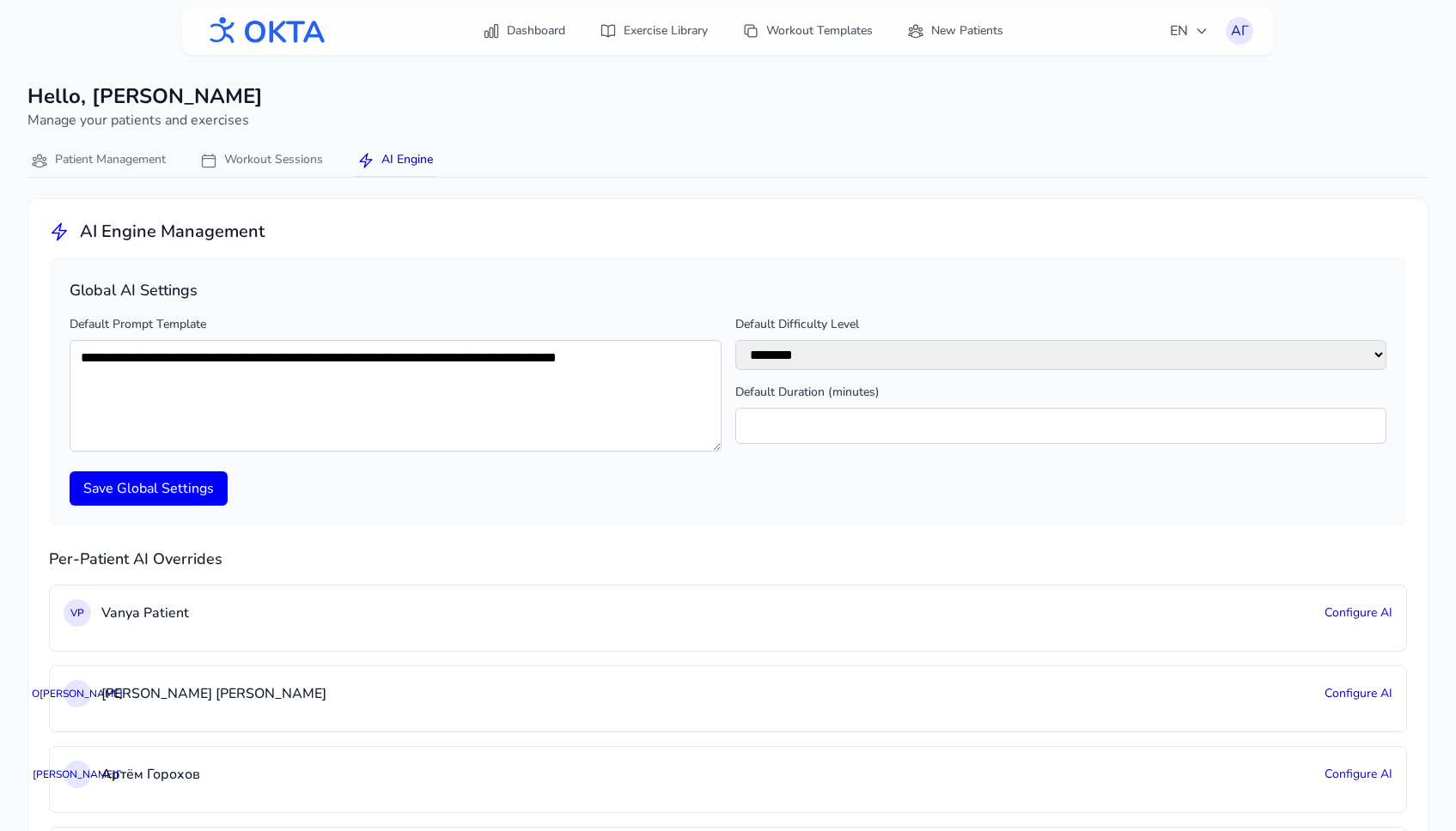
click at [716, 445] on textarea "**********" at bounding box center [395, 396] width 652 height 112
click at [732, 473] on div "Save Global Settings" at bounding box center [728, 488] width 1317 height 34
click at [255, 163] on button "Workout Sessions" at bounding box center [261, 160] width 130 height 33
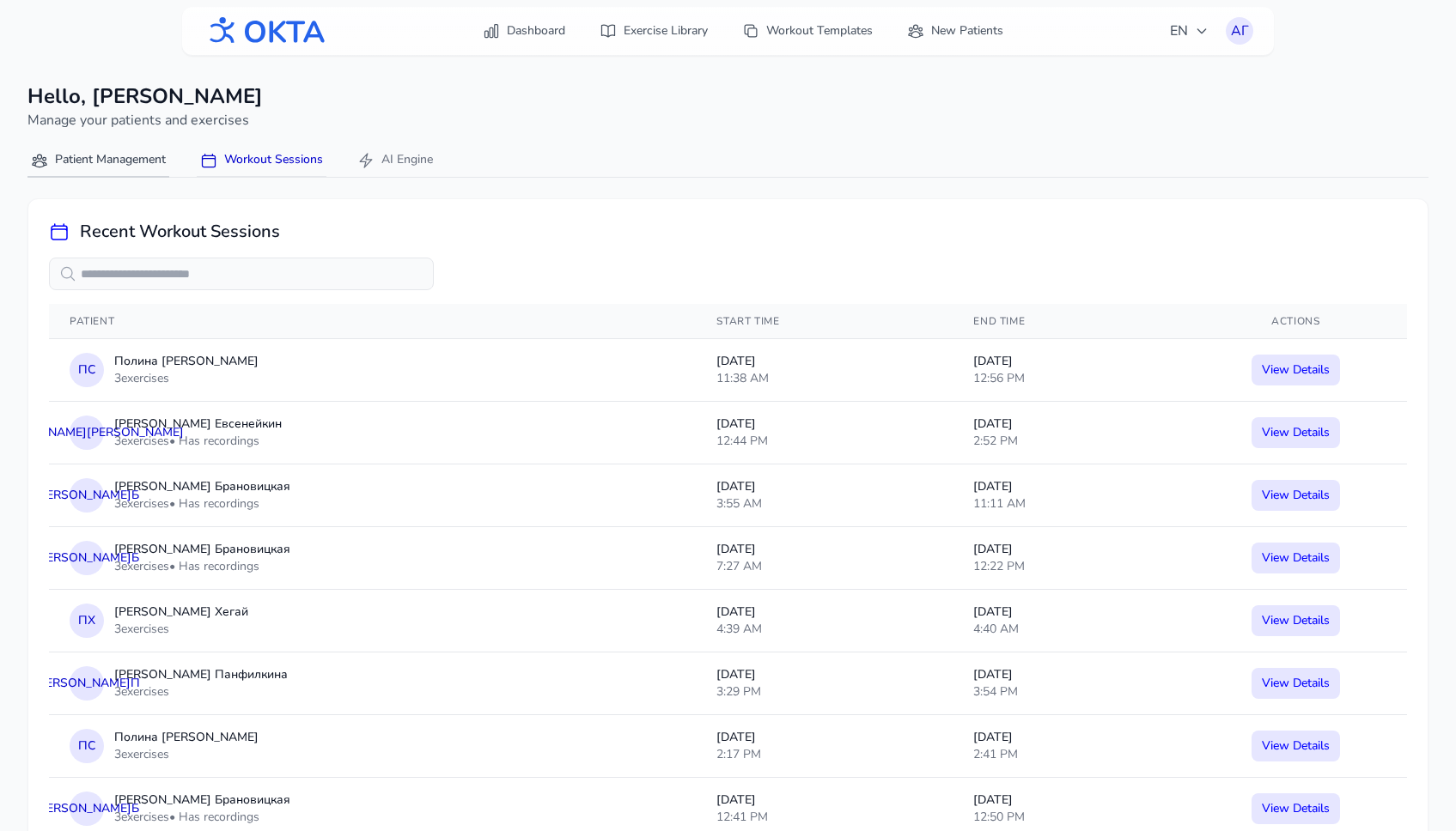
click at [123, 175] on button "Patient Management" at bounding box center [99, 160] width 142 height 33
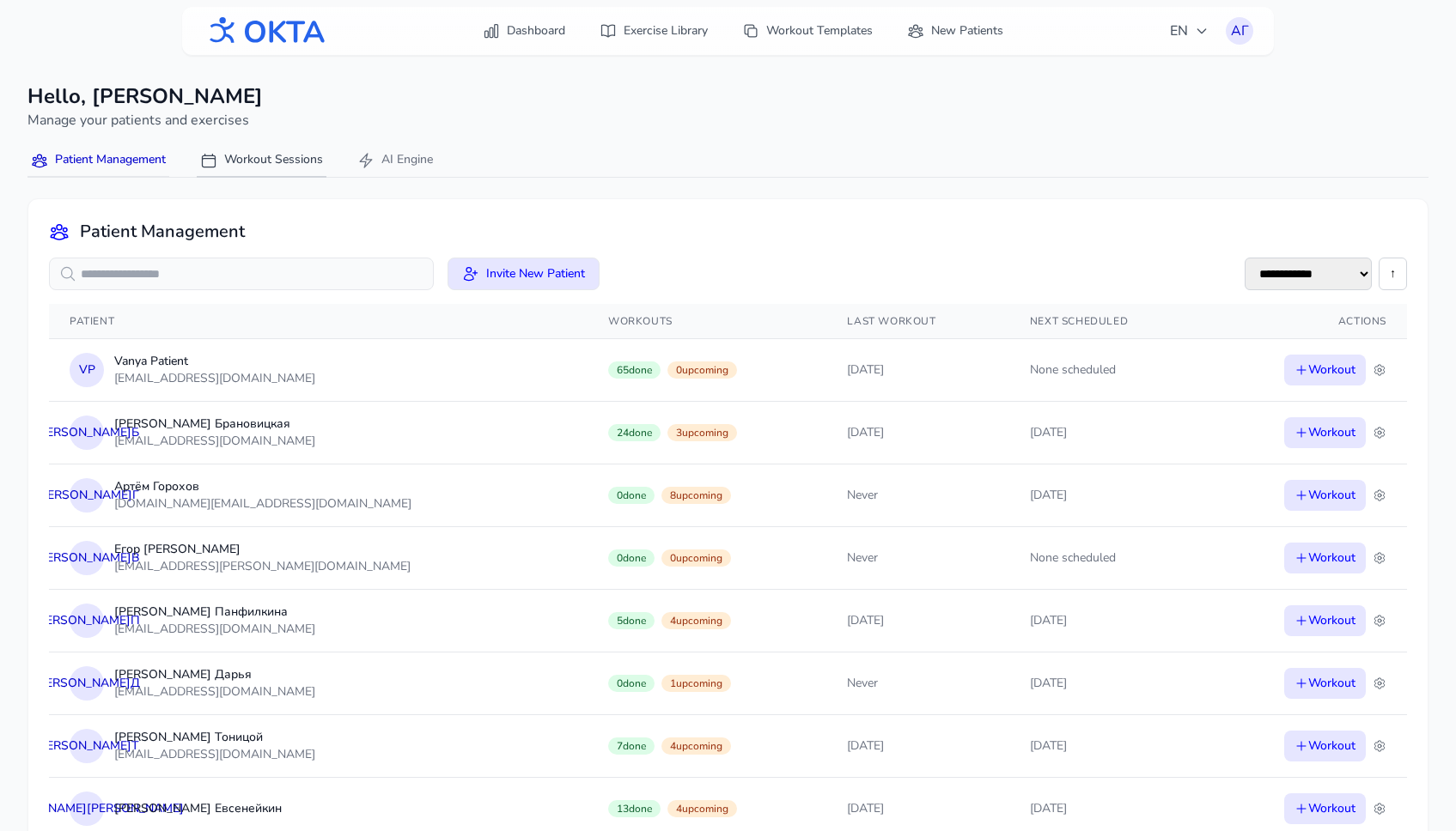
click at [280, 163] on button "Workout Sessions" at bounding box center [261, 160] width 130 height 33
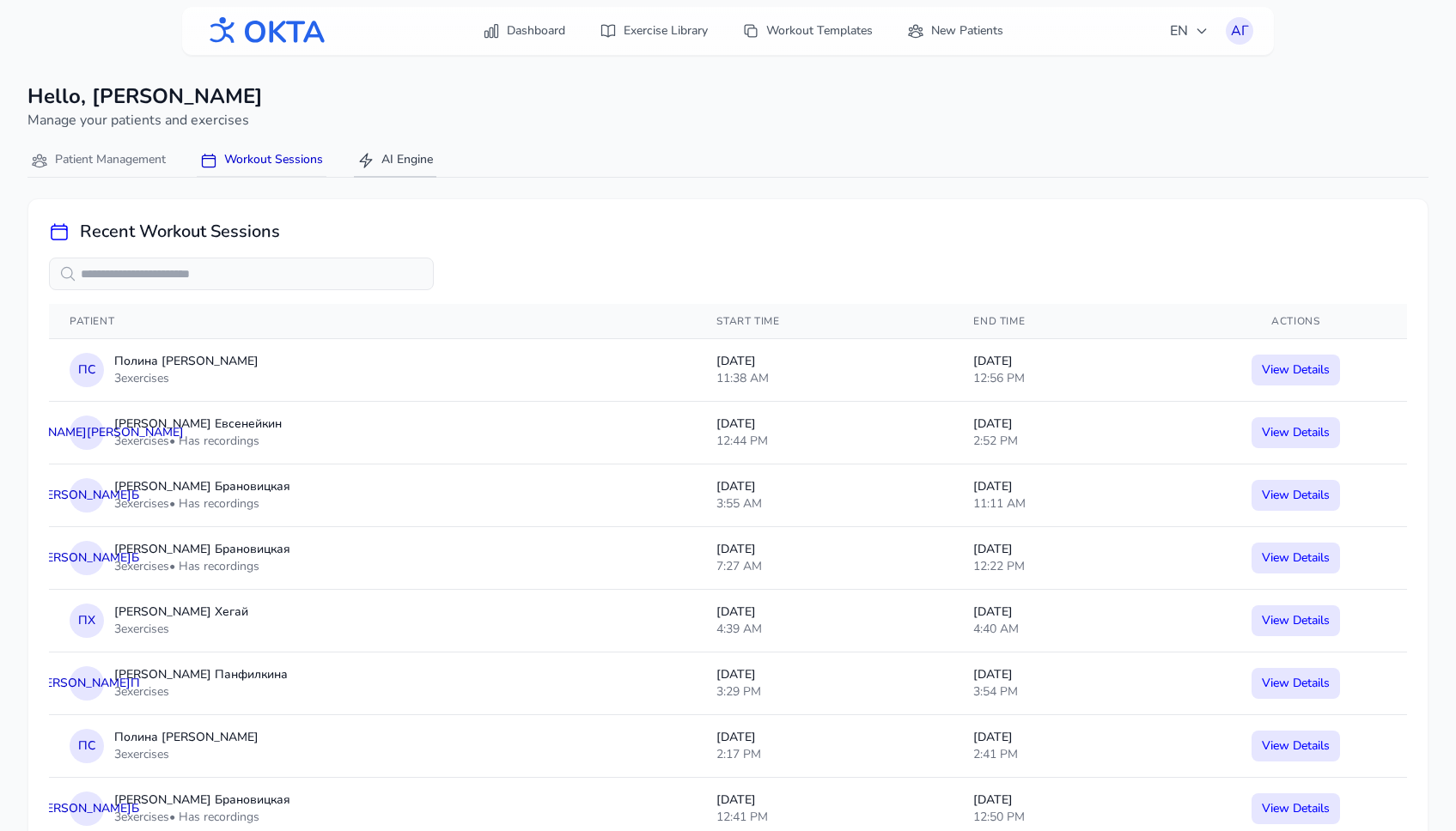
click at [395, 170] on button "AI Engine" at bounding box center [395, 160] width 82 height 33
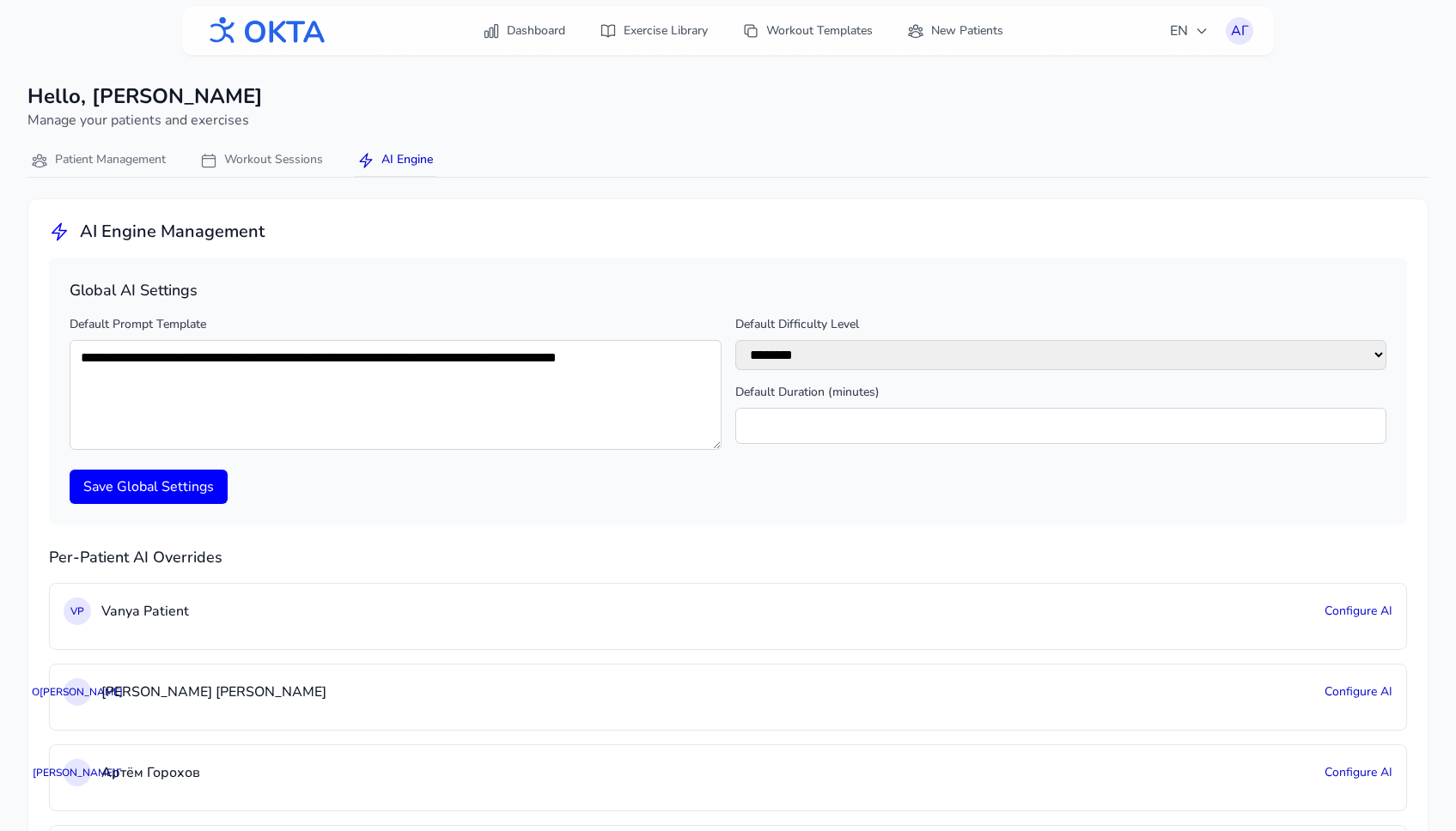
drag, startPoint x: 718, startPoint y: 434, endPoint x: 718, endPoint y: 446, distance: 12.0
click at [718, 446] on textarea "**********" at bounding box center [395, 395] width 652 height 110
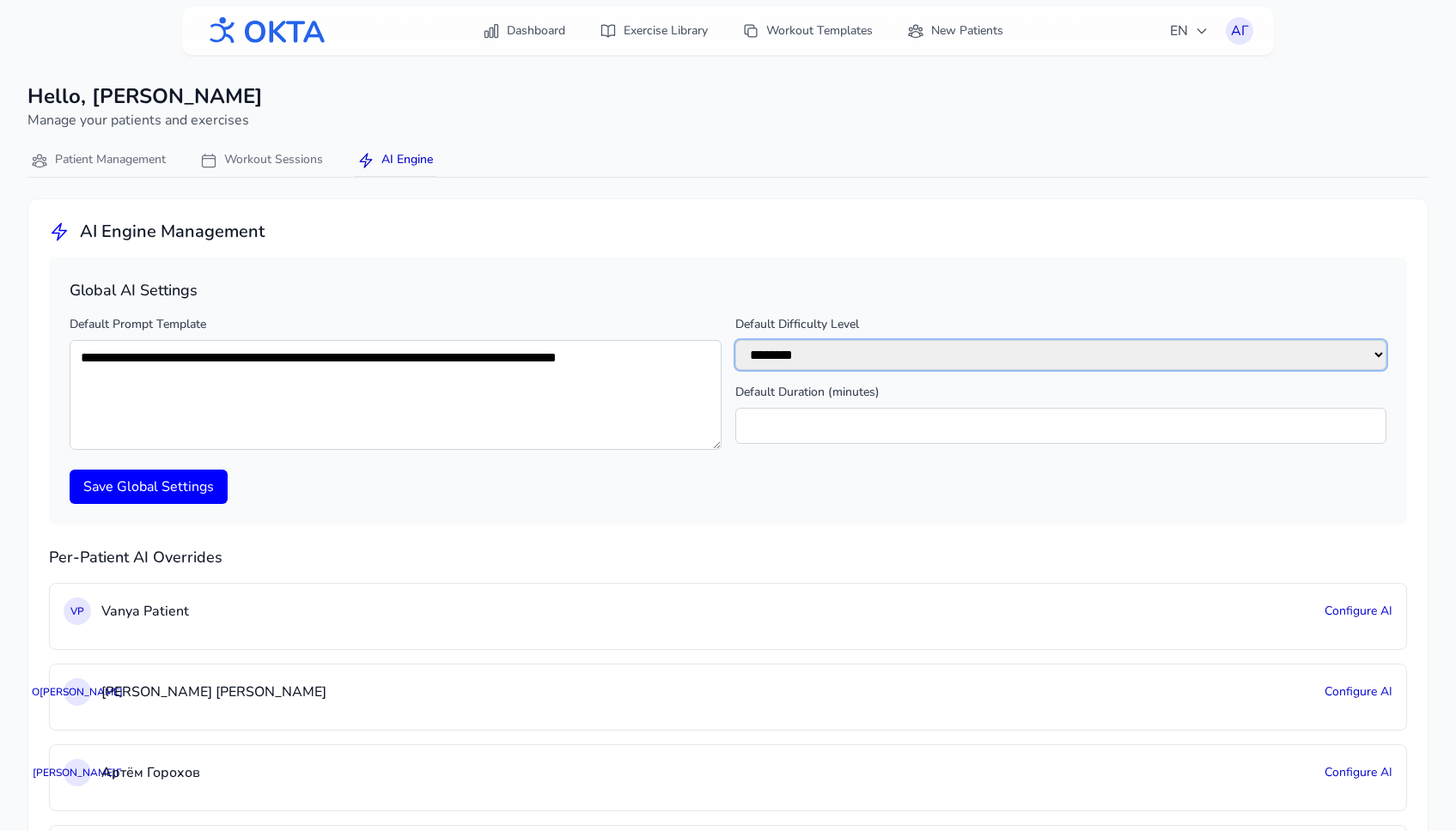
click at [1261, 357] on select "******** ******** ********" at bounding box center [1060, 355] width 652 height 30
select select "********"
click at [735, 340] on select "******** ******** ********" at bounding box center [1060, 355] width 652 height 30
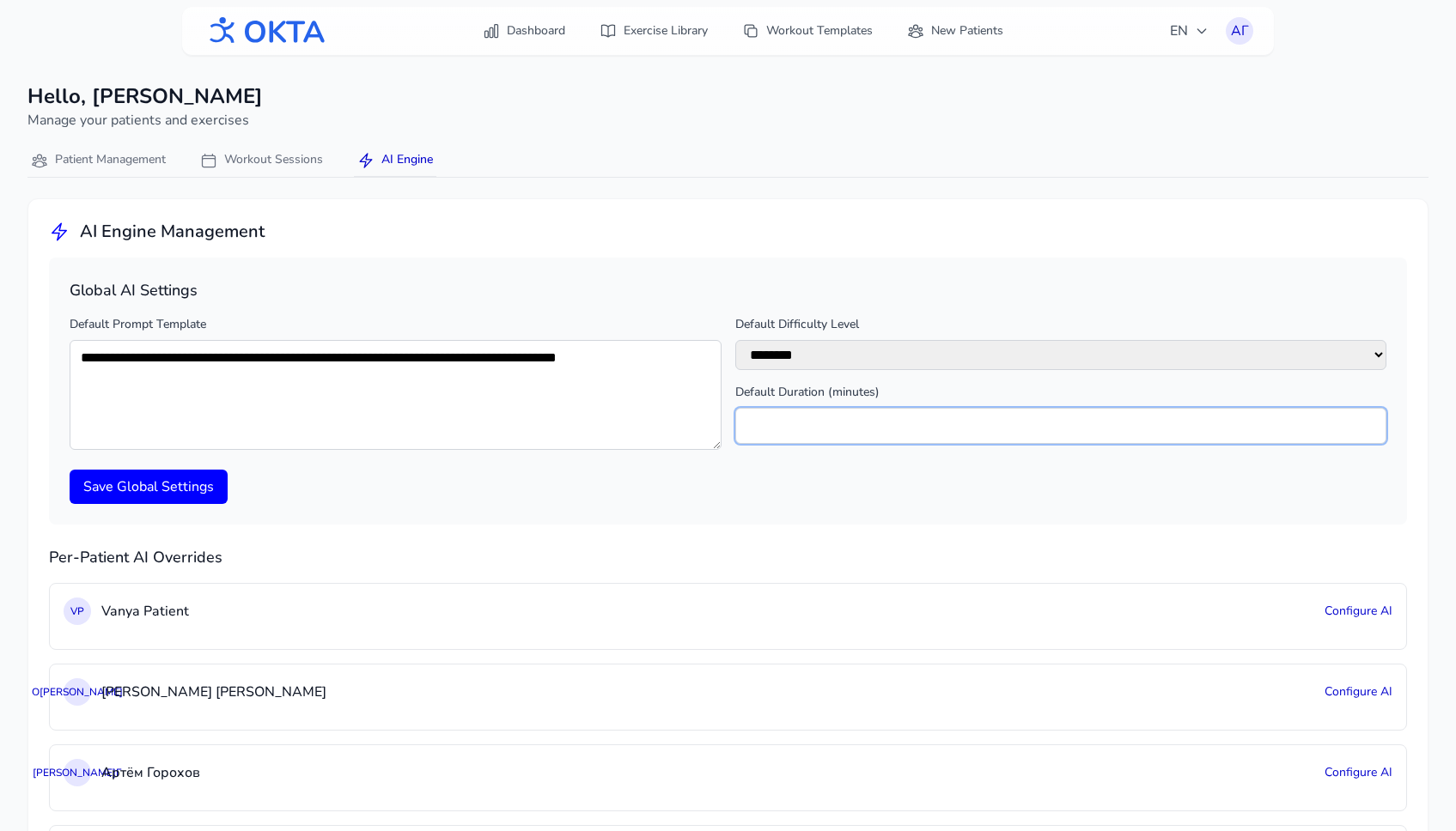
click at [814, 429] on input "**" at bounding box center [1060, 425] width 652 height 36
type input "**"
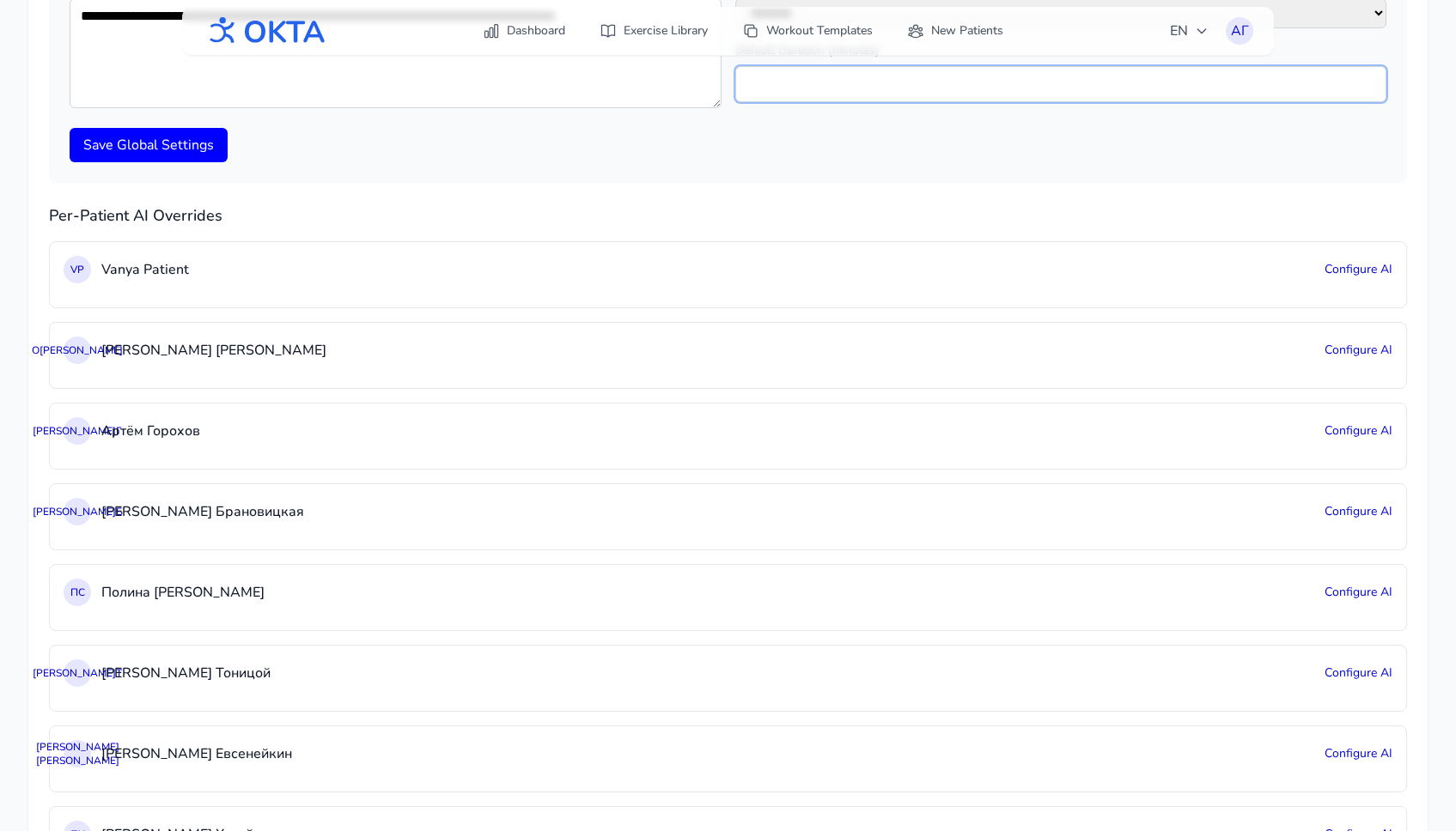
scroll to position [345, 0]
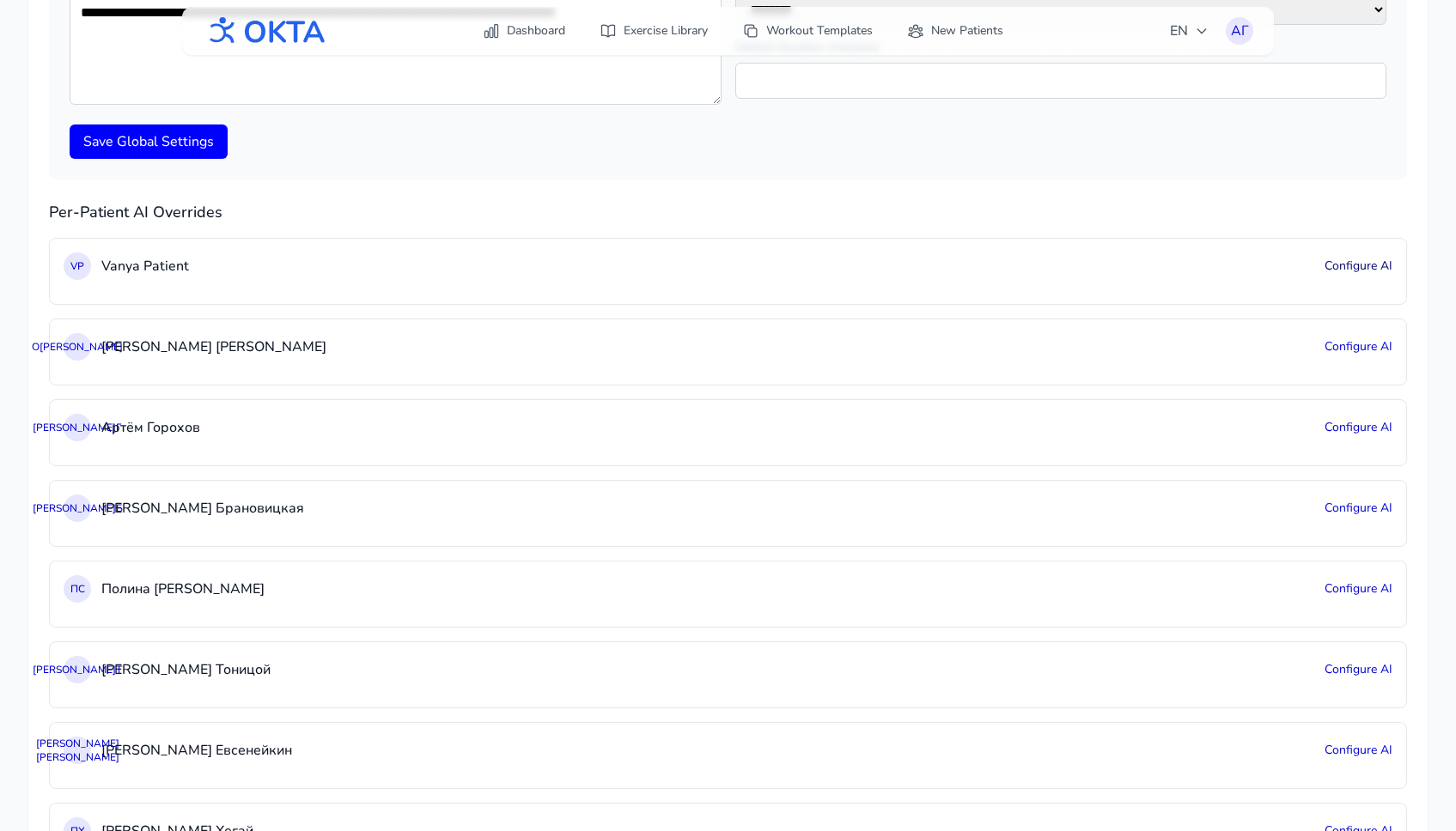
click at [1354, 259] on button "Configure AI" at bounding box center [1358, 266] width 68 height 18
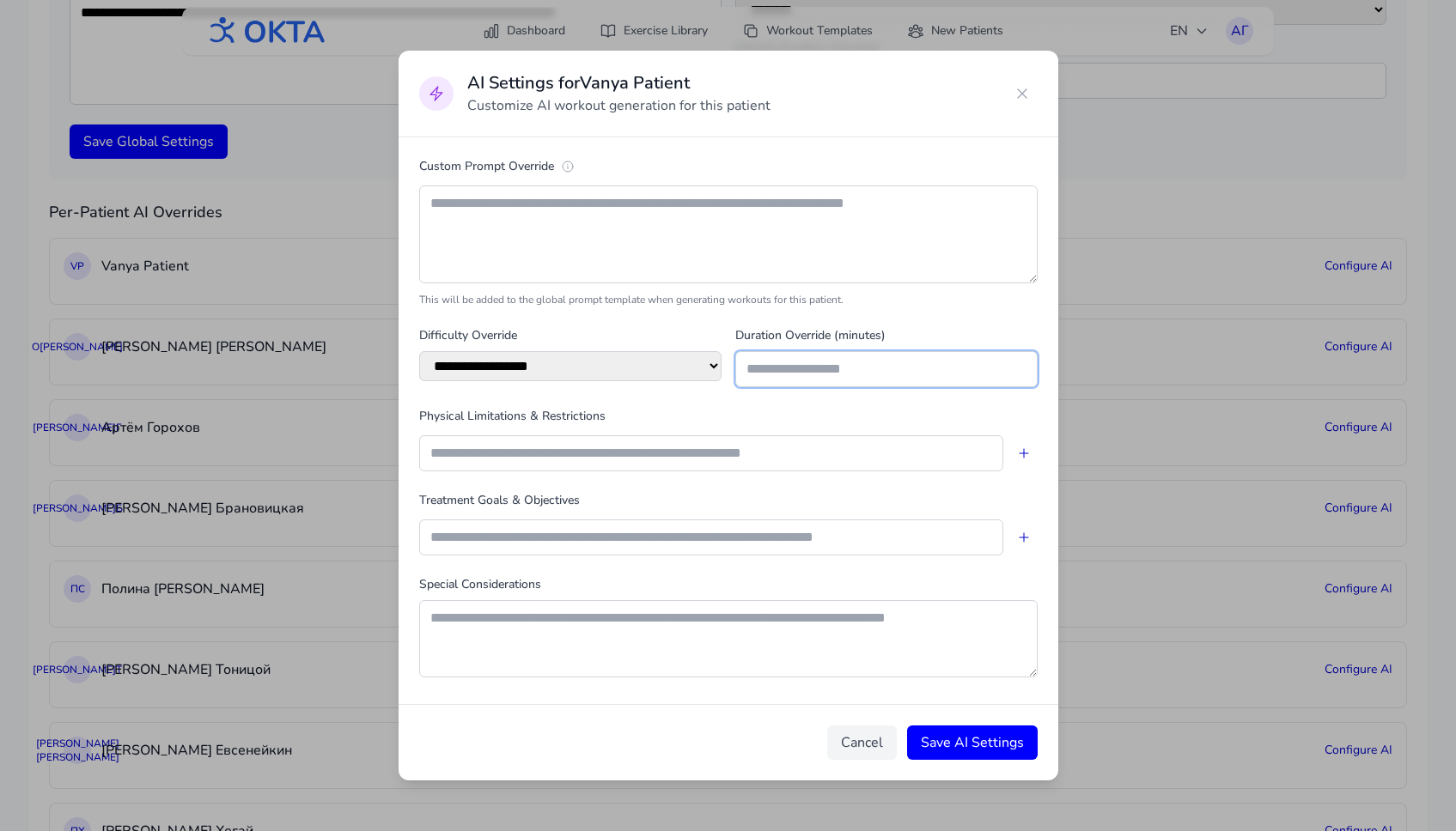
click at [859, 366] on input "number" at bounding box center [886, 369] width 302 height 36
click at [1015, 97] on icon at bounding box center [1022, 93] width 18 height 18
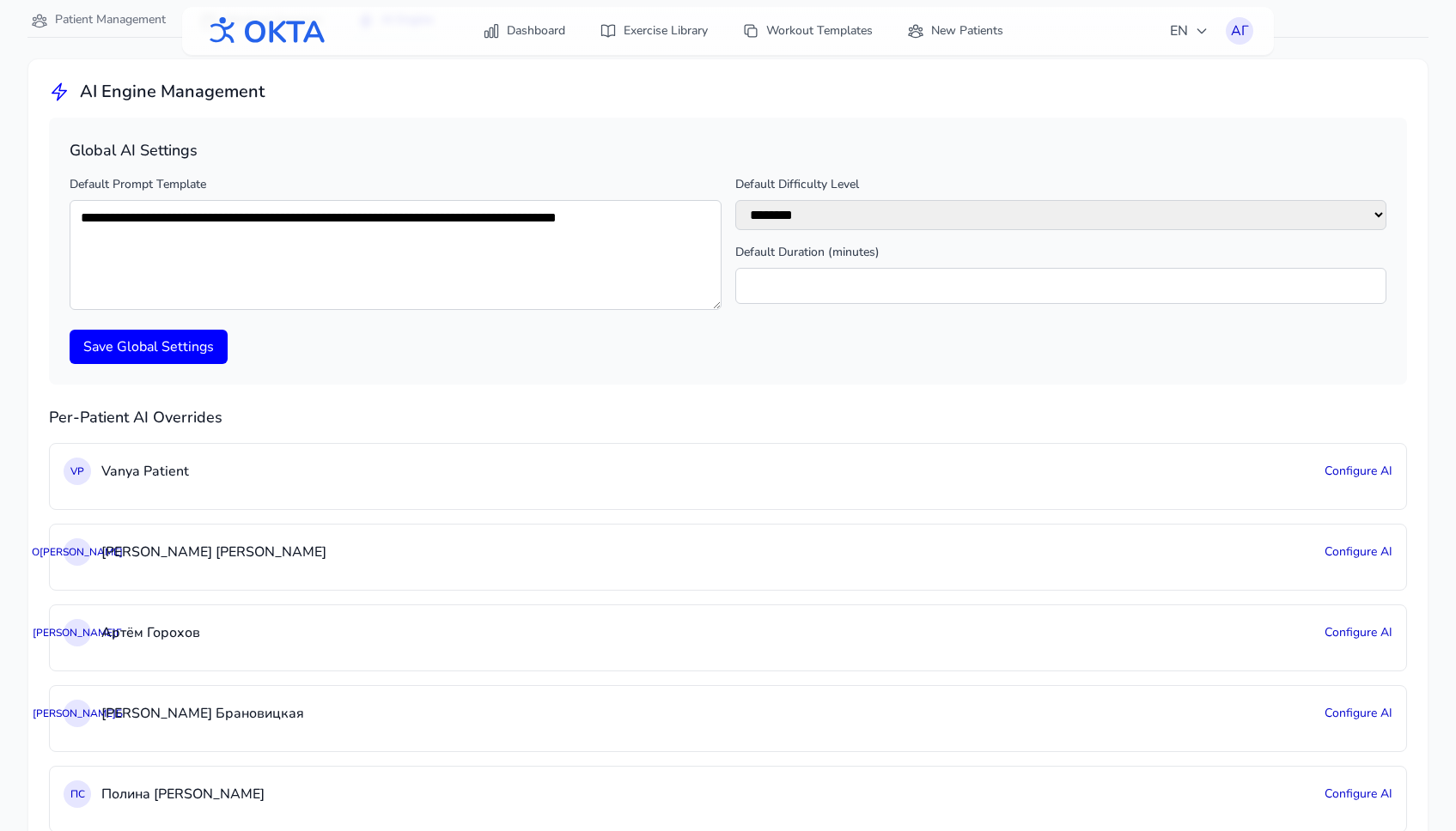
scroll to position [0, 0]
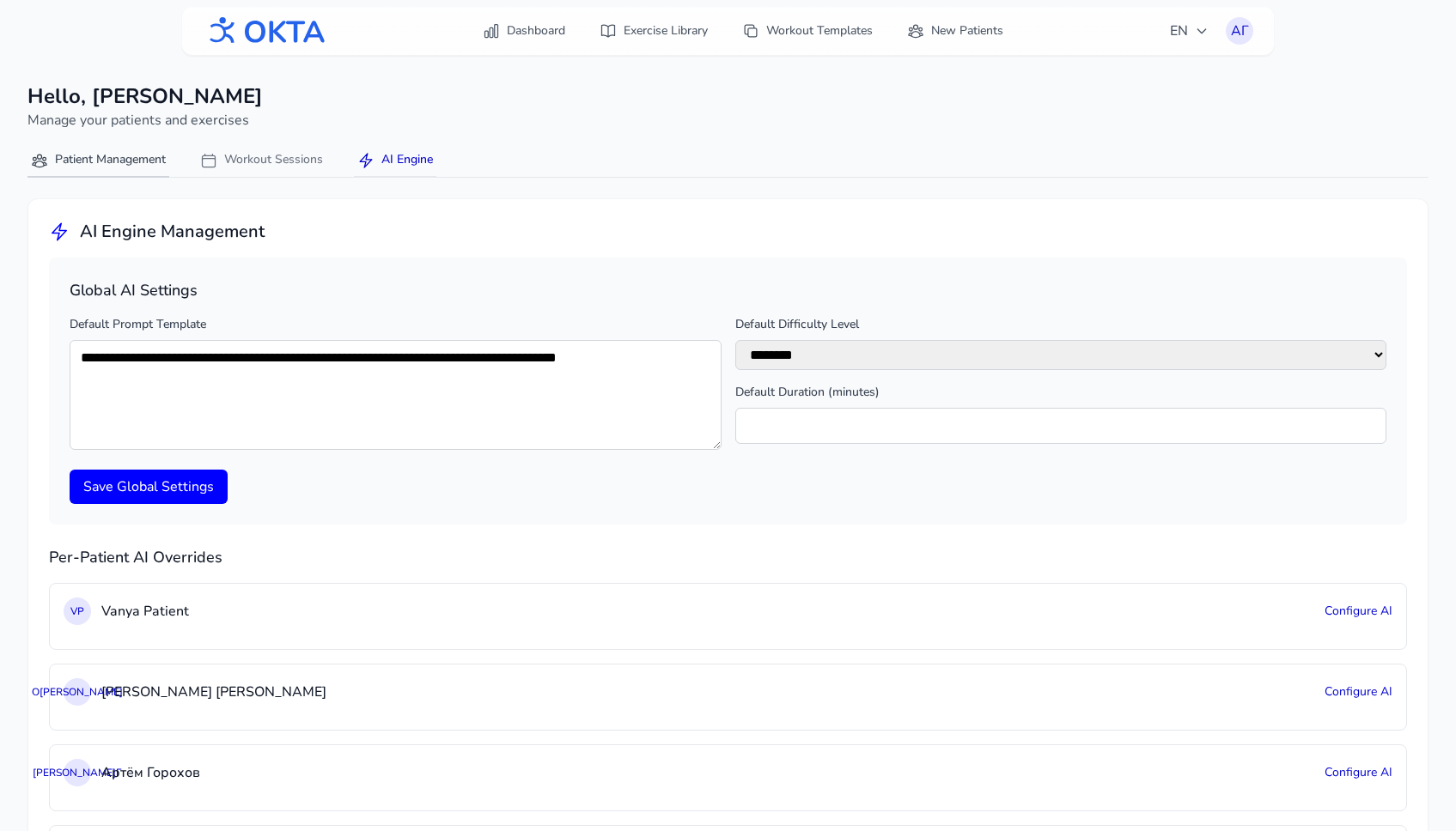
click at [105, 158] on button "Patient Management" at bounding box center [99, 160] width 142 height 33
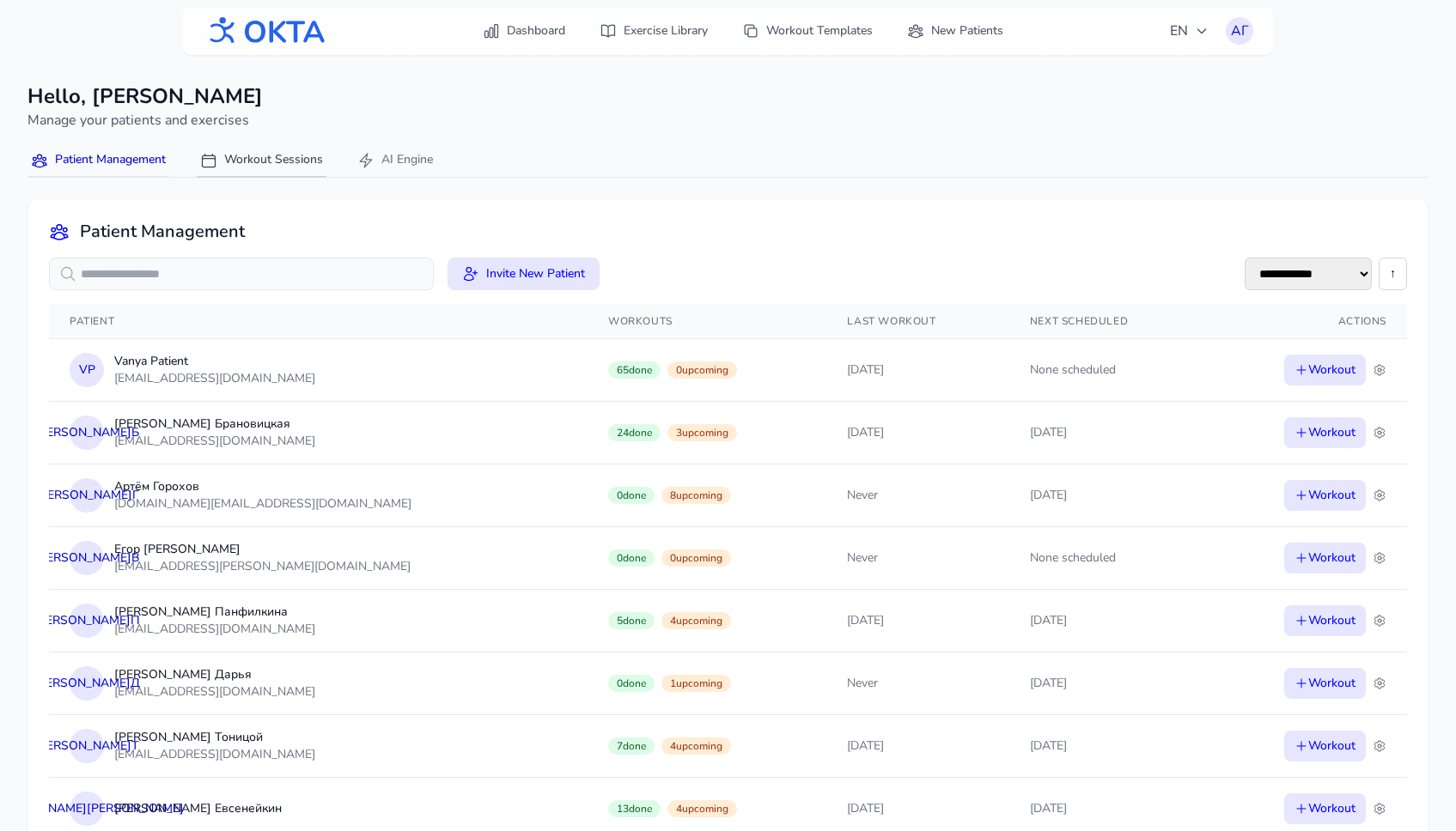
click at [288, 156] on button "Workout Sessions" at bounding box center [261, 160] width 130 height 33
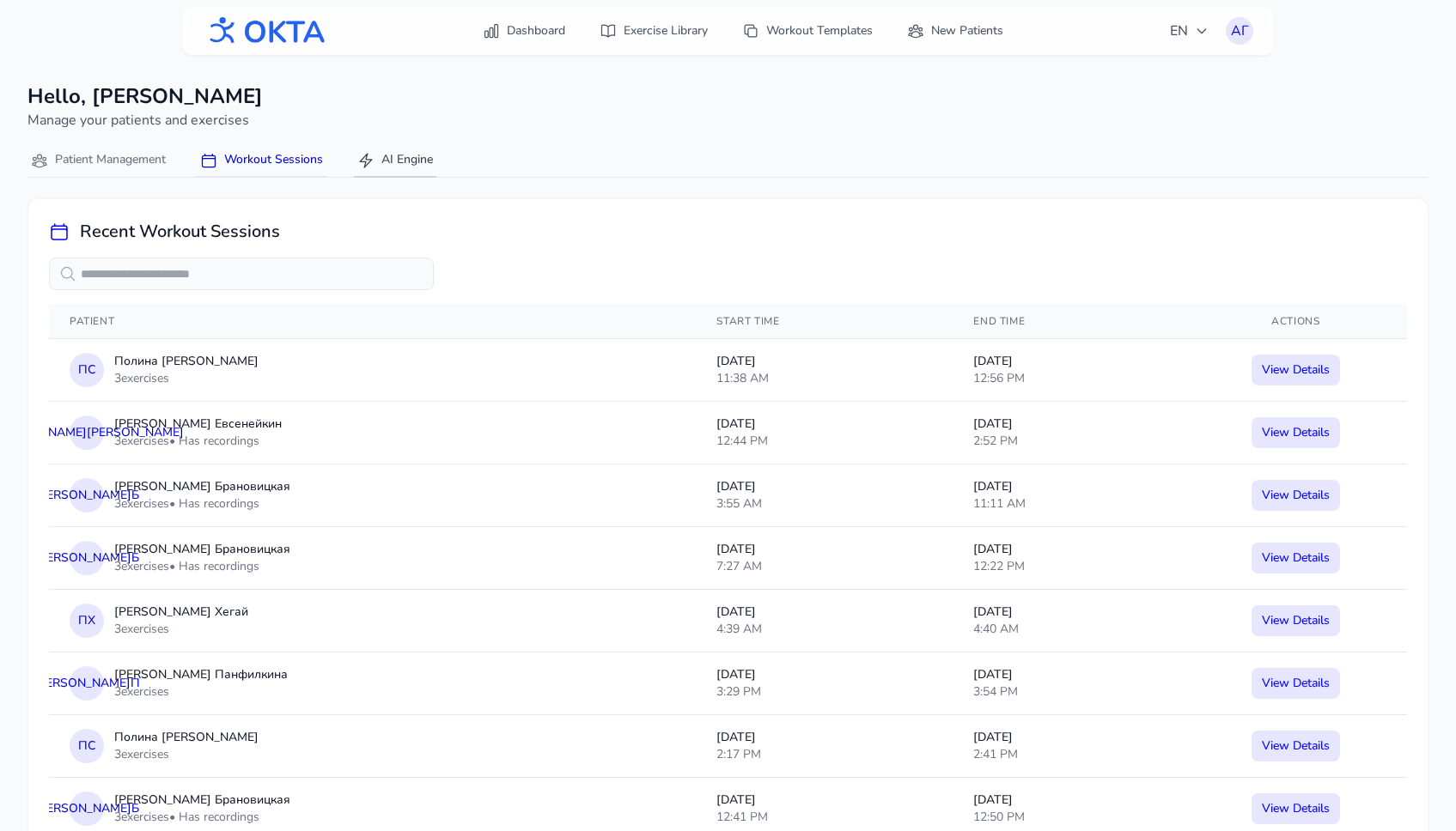
click at [402, 156] on button "AI Engine" at bounding box center [395, 160] width 82 height 33
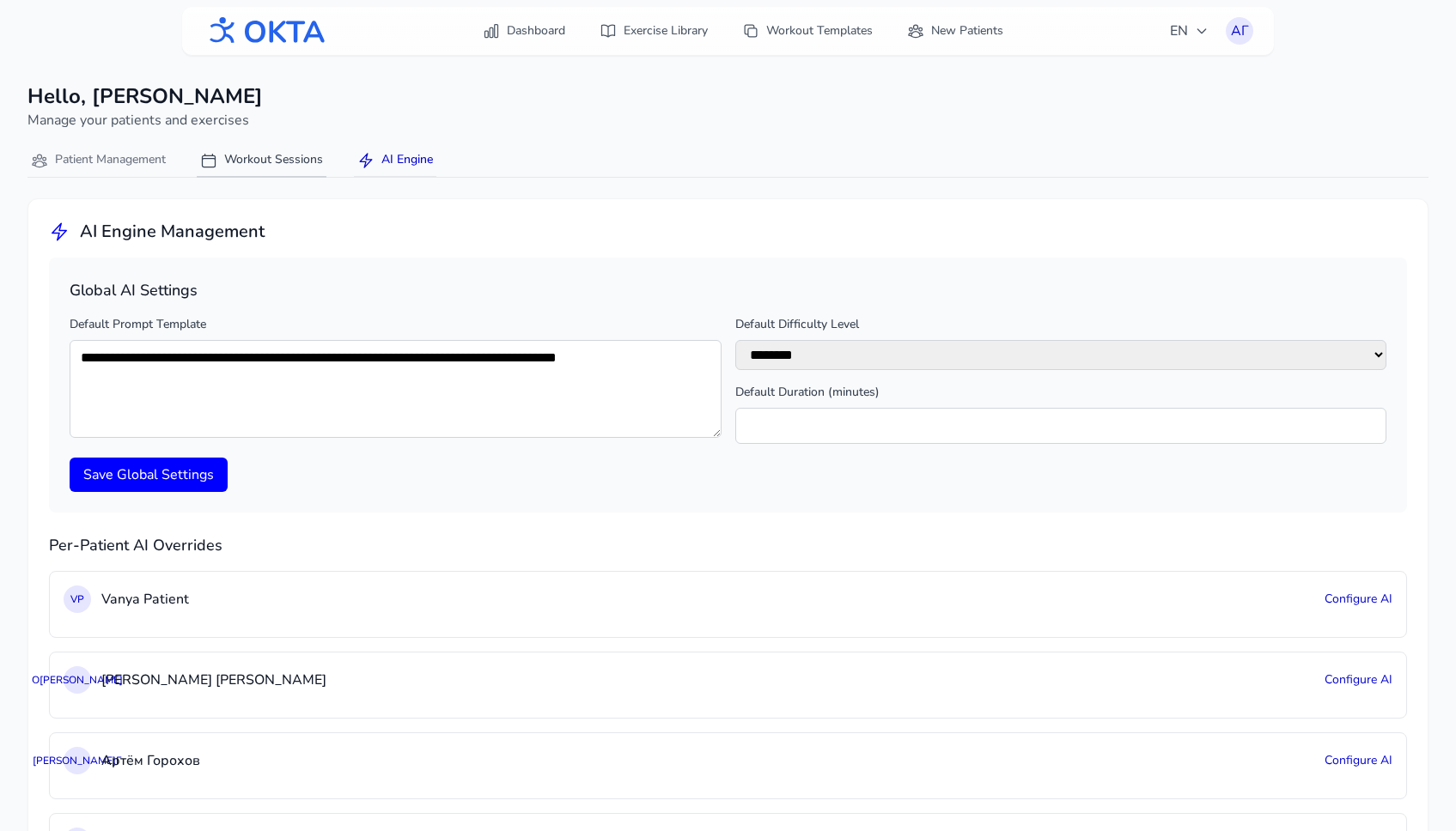
click at [277, 162] on button "Workout Sessions" at bounding box center [261, 160] width 130 height 33
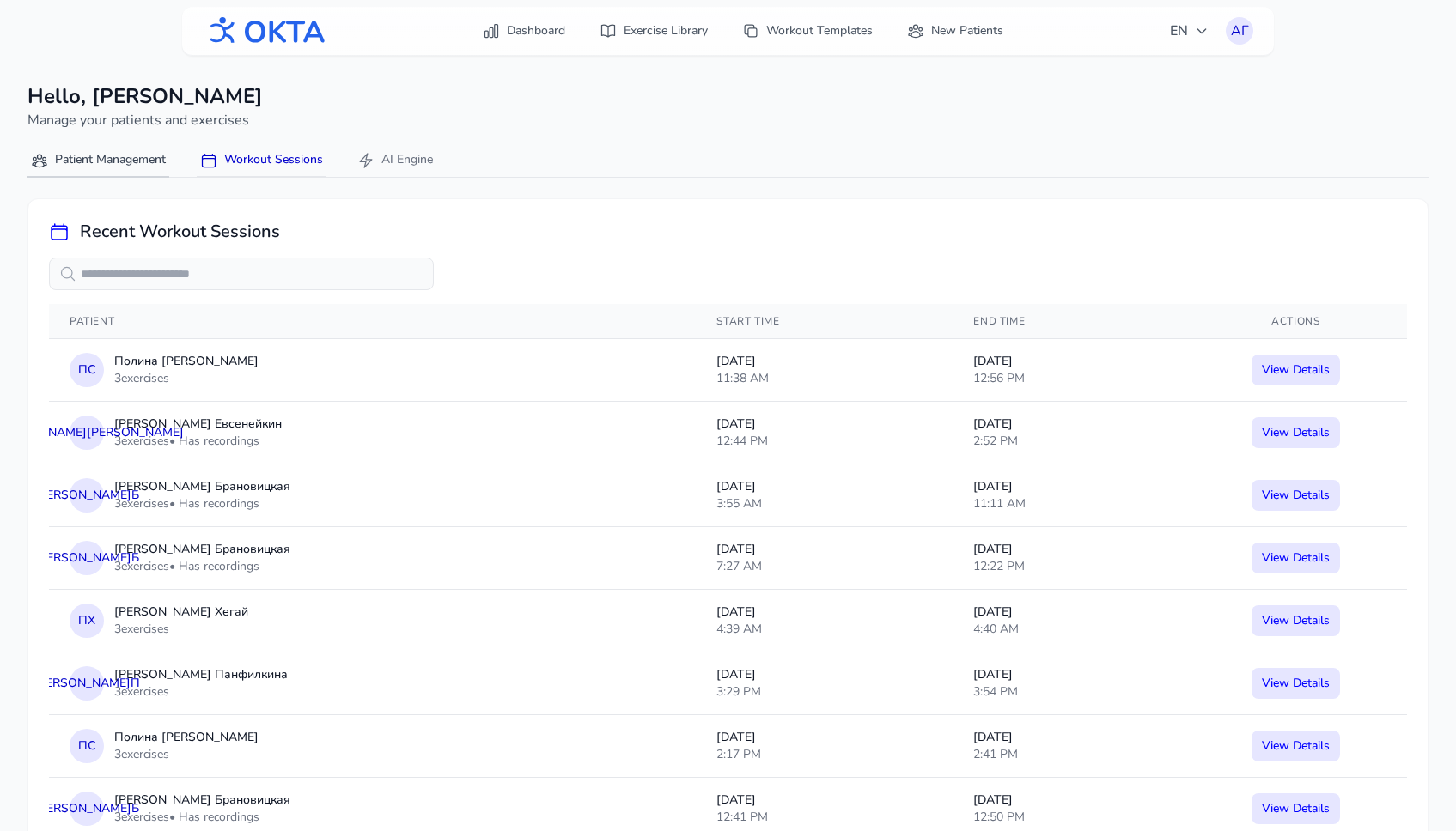
click at [96, 168] on button "Patient Management" at bounding box center [99, 160] width 142 height 33
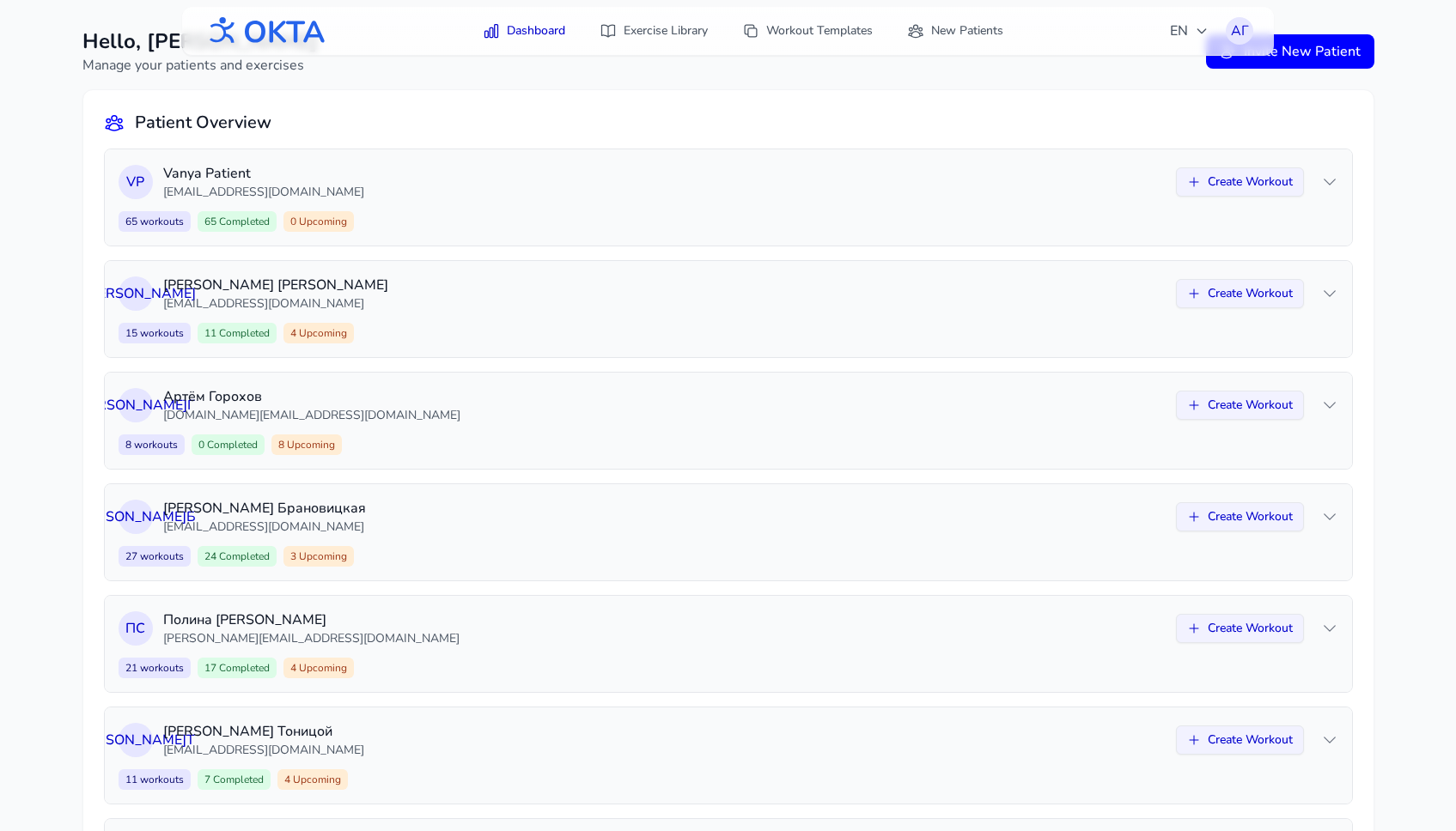
scroll to position [56, 0]
click at [556, 313] on div "О К Ольга Кузнецова kuzov.1812@mail.ru Create Workout 15 workouts 11 Completed …" at bounding box center [728, 307] width 1247 height 96
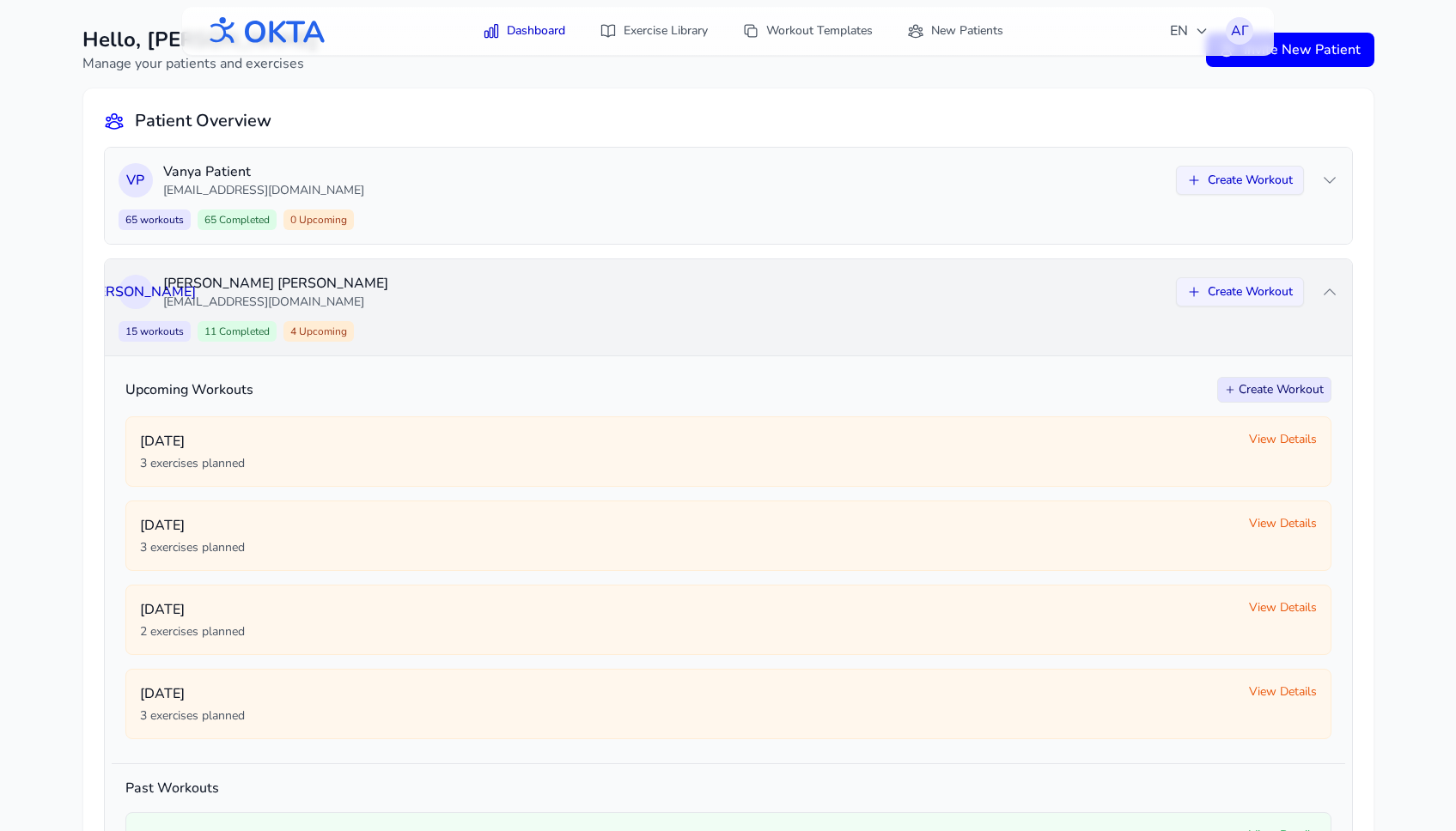
click at [1339, 294] on div "О К Ольга Кузнецова kuzov.1812@mail.ru Create Workout 15 workouts 11 Completed …" at bounding box center [728, 307] width 1247 height 96
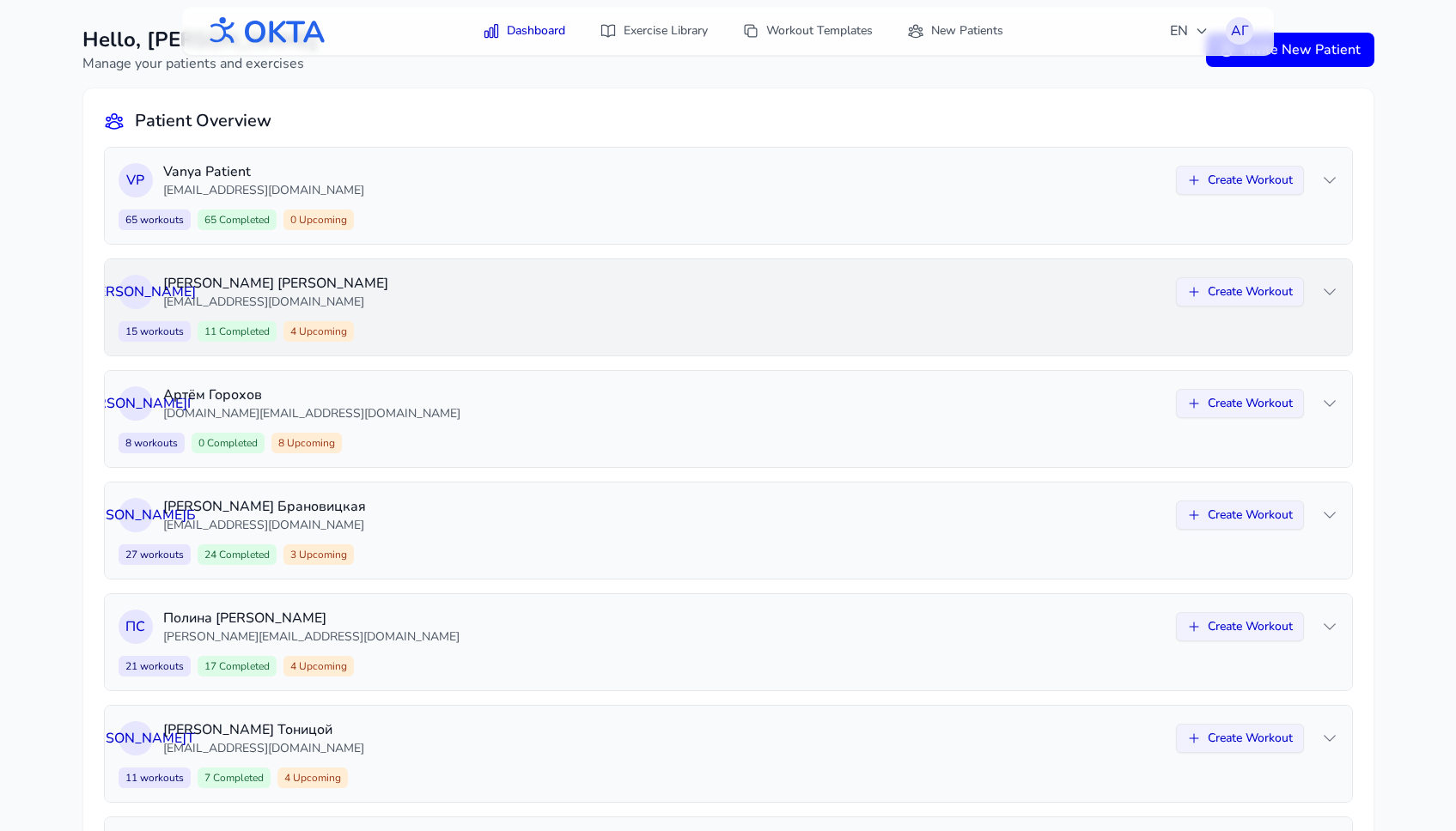
click at [1339, 294] on div "О К Ольга Кузнецова kuzov.1812@mail.ru Create Workout 15 workouts 11 Completed …" at bounding box center [728, 307] width 1247 height 96
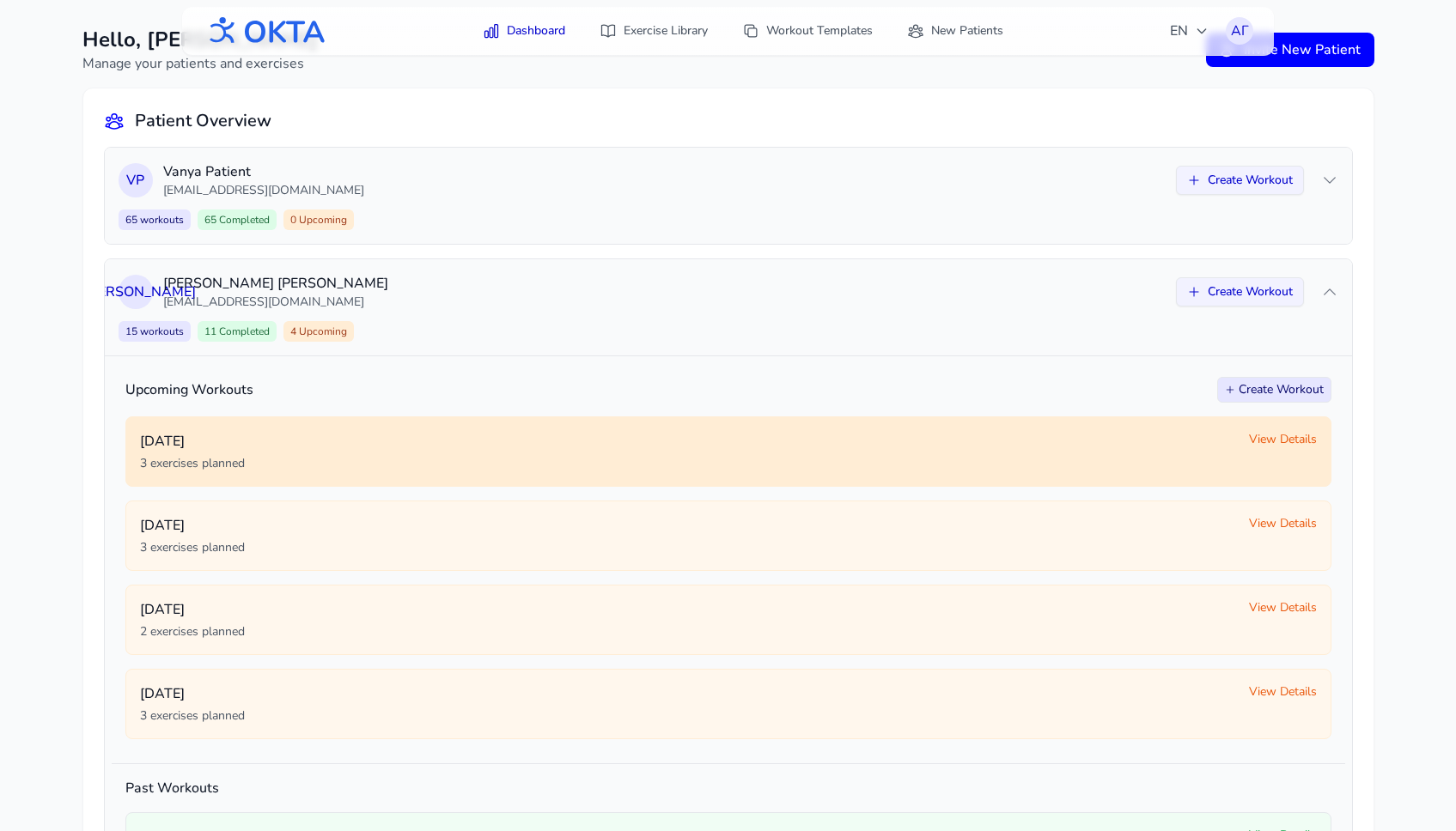
click at [1276, 439] on span "View Details" at bounding box center [1283, 439] width 68 height 18
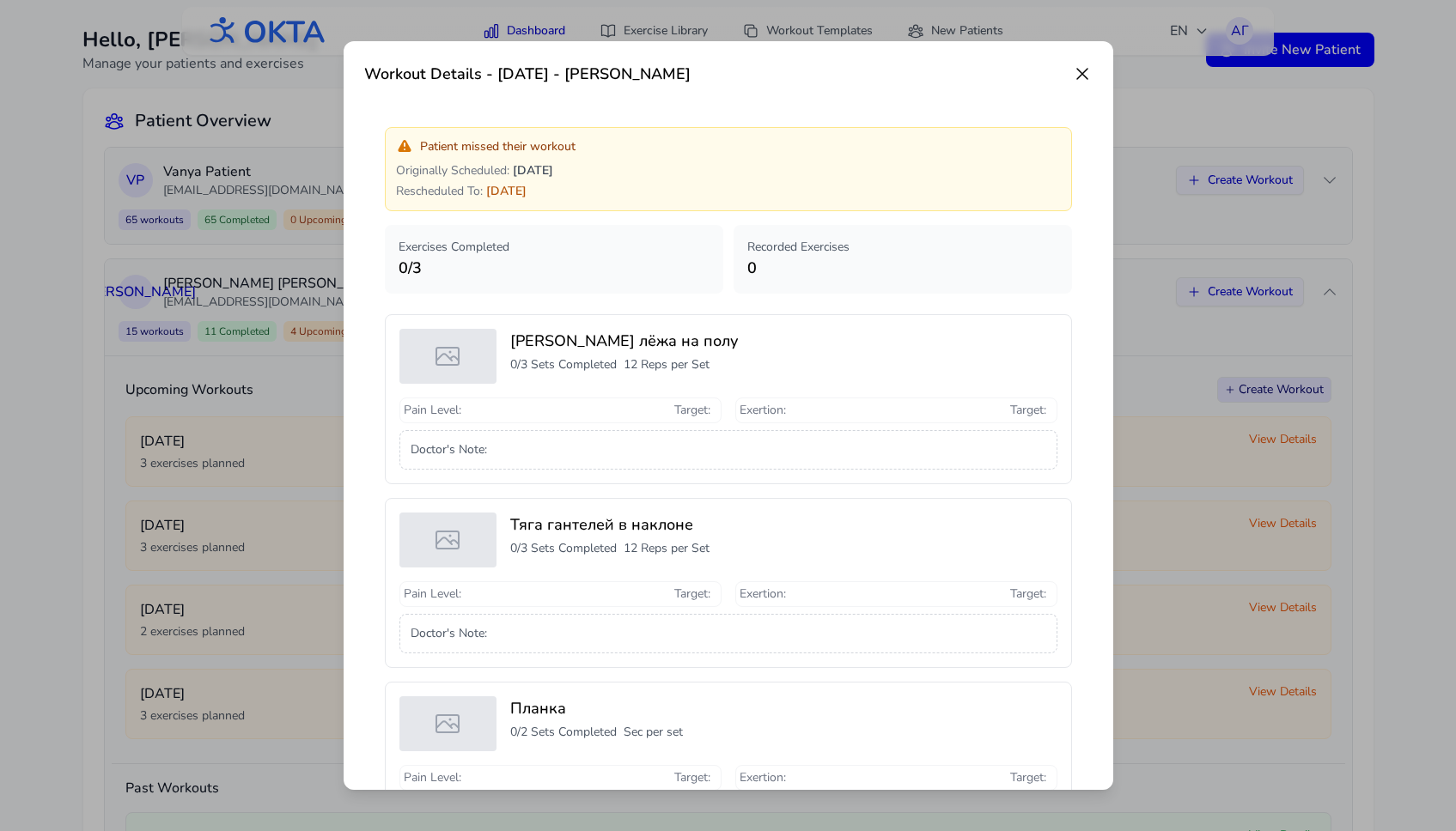
click at [1075, 74] on icon at bounding box center [1082, 74] width 20 height 20
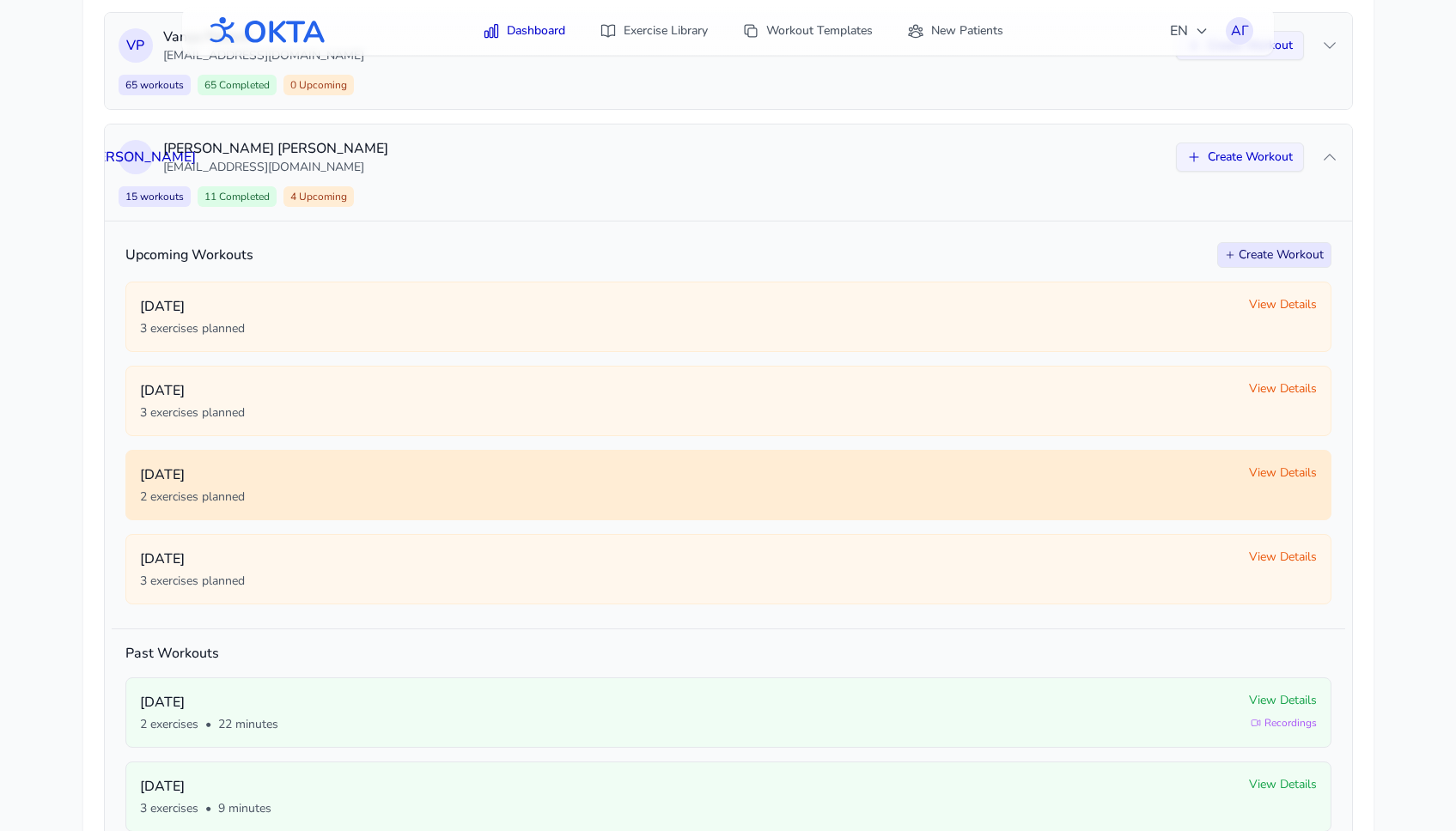
scroll to position [82, 0]
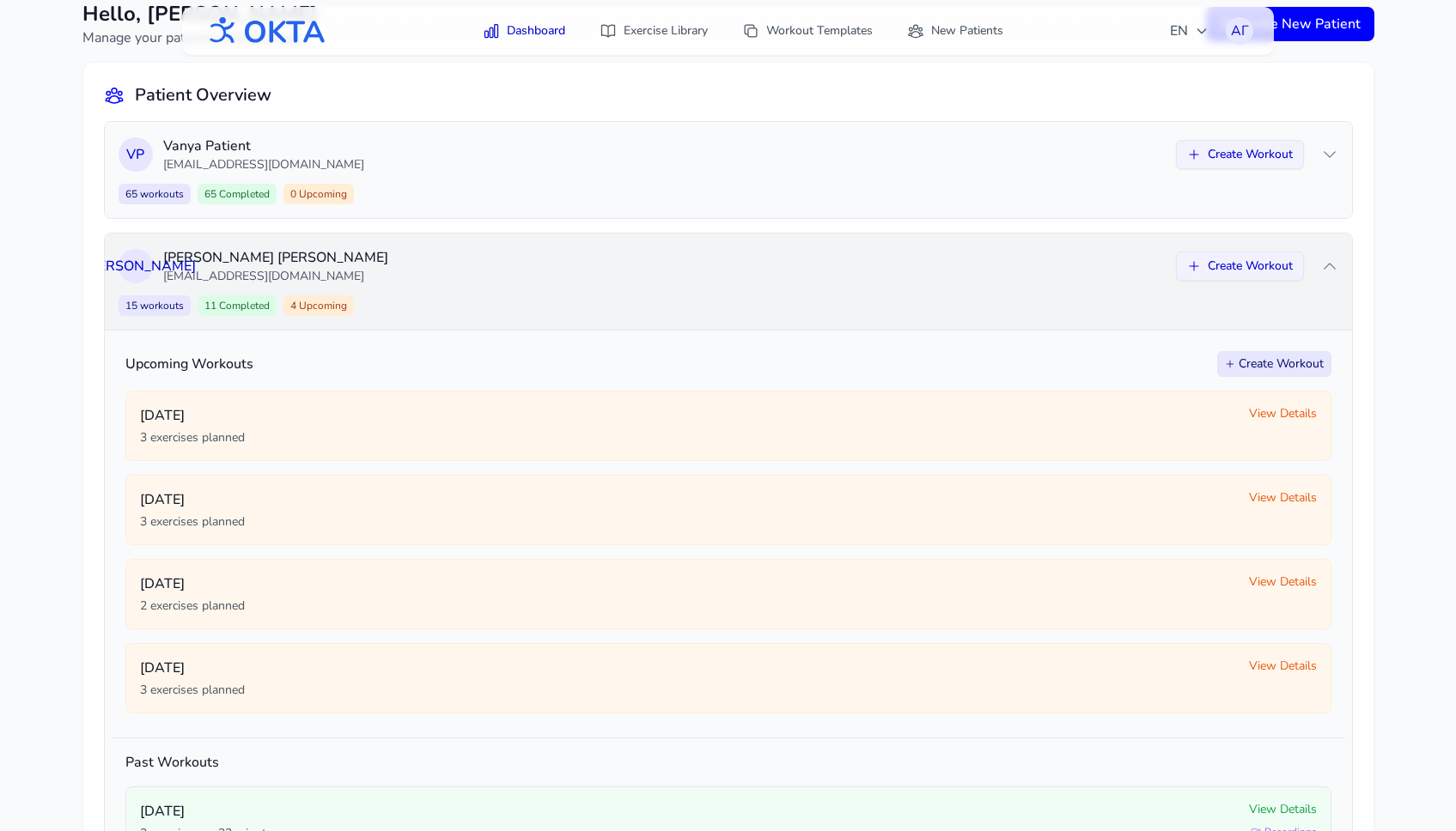
click at [740, 296] on div "15 workouts 11 Completed 4 Upcoming Create Workout" at bounding box center [728, 305] width 1219 height 20
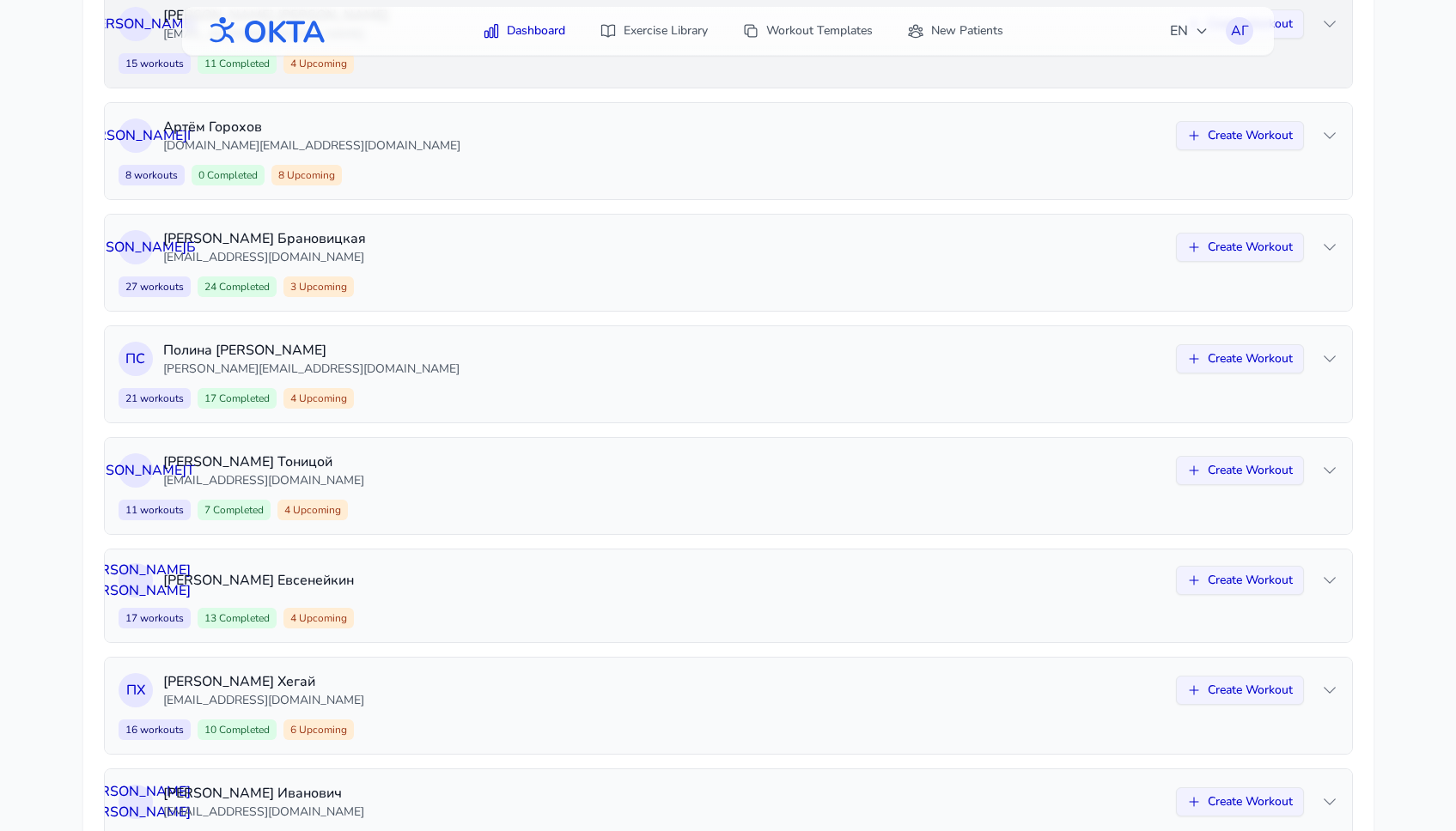
scroll to position [705, 0]
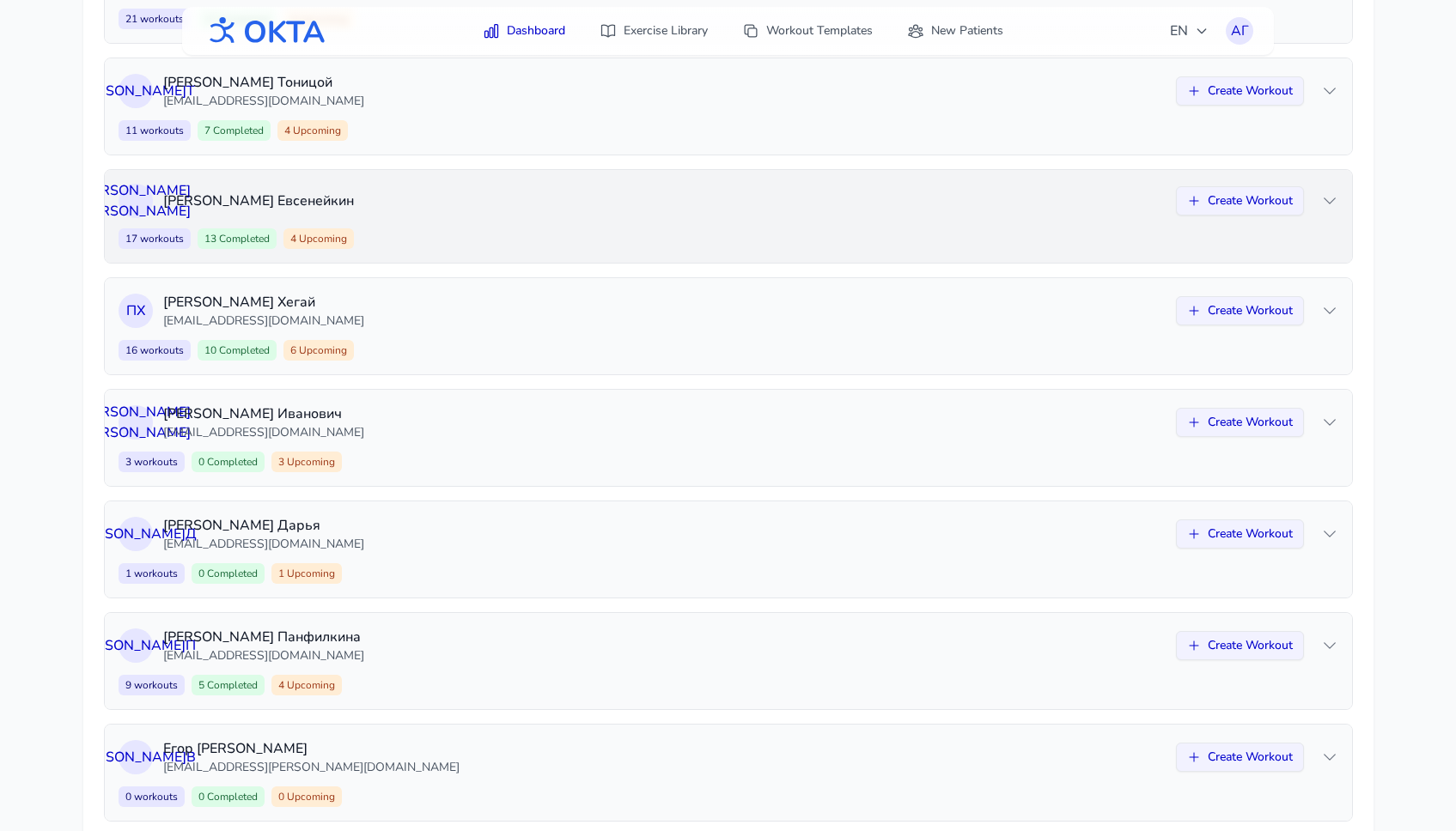
click at [640, 242] on div "17 workouts 13 Completed 4 Upcoming Create Workout" at bounding box center [728, 239] width 1219 height 20
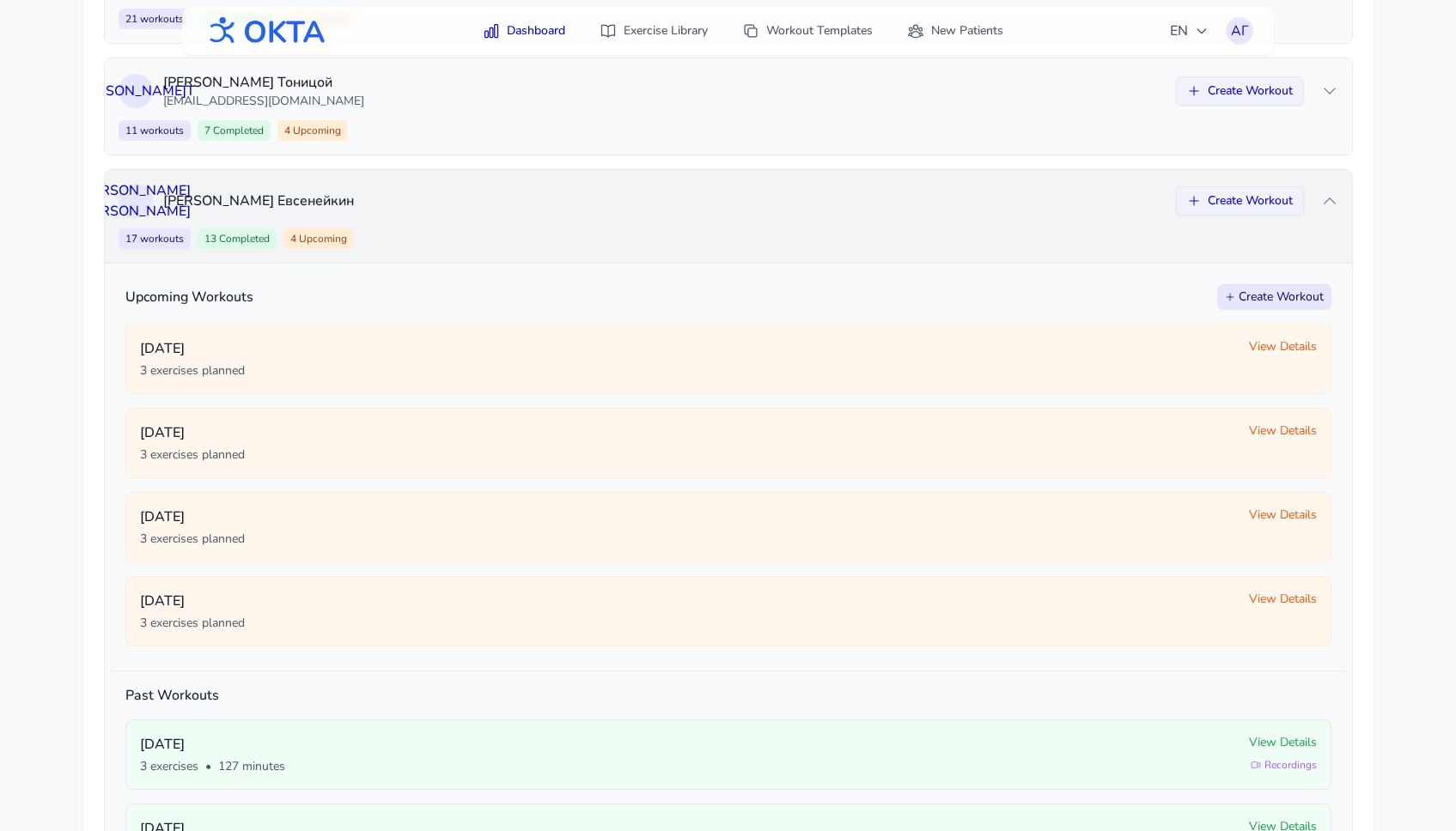
click at [640, 242] on div "17 workouts 13 Completed 4 Upcoming Create Workout" at bounding box center [728, 239] width 1219 height 20
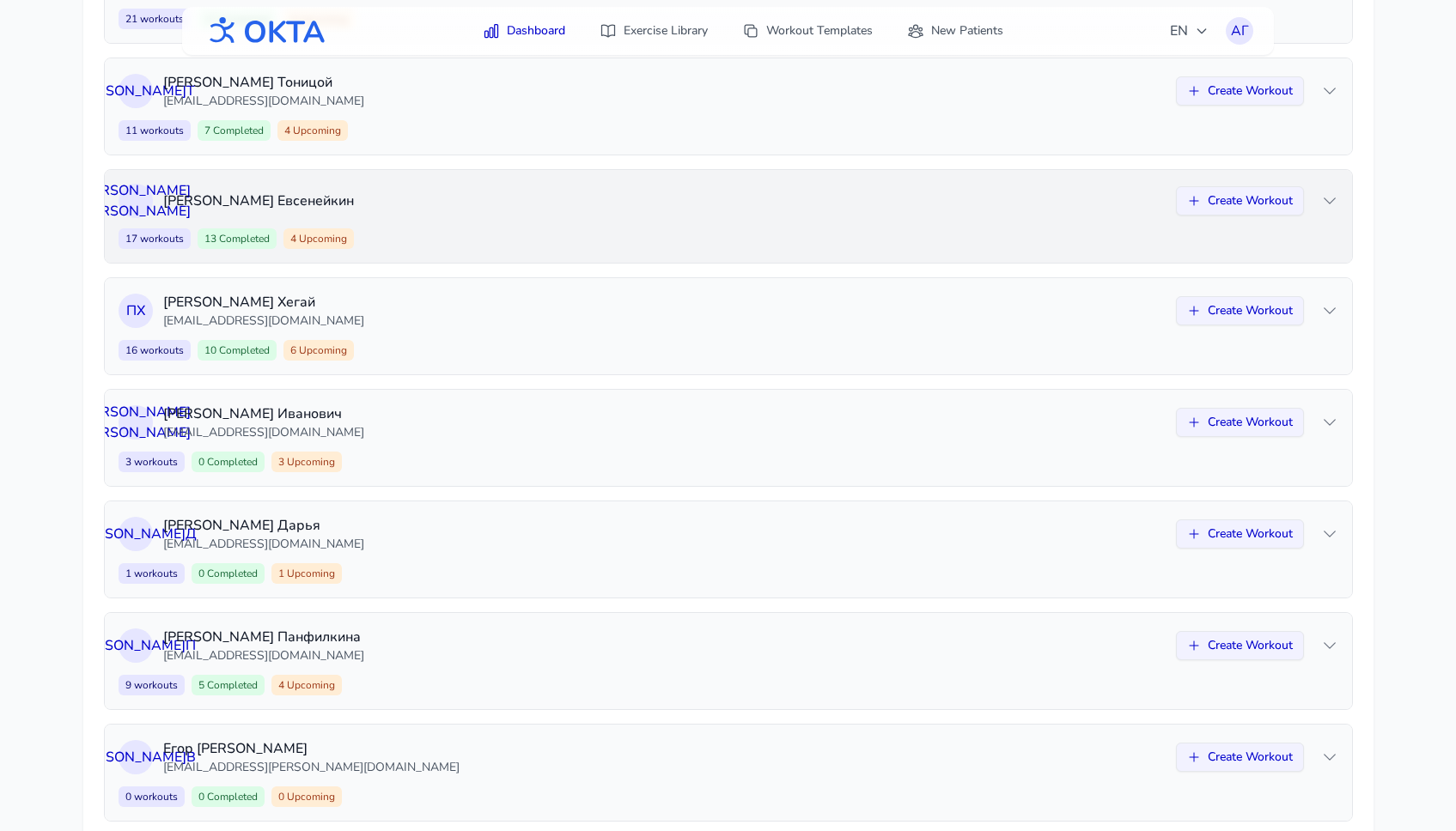
click at [640, 242] on div "17 workouts 13 Completed 4 Upcoming Create Workout" at bounding box center [728, 239] width 1219 height 20
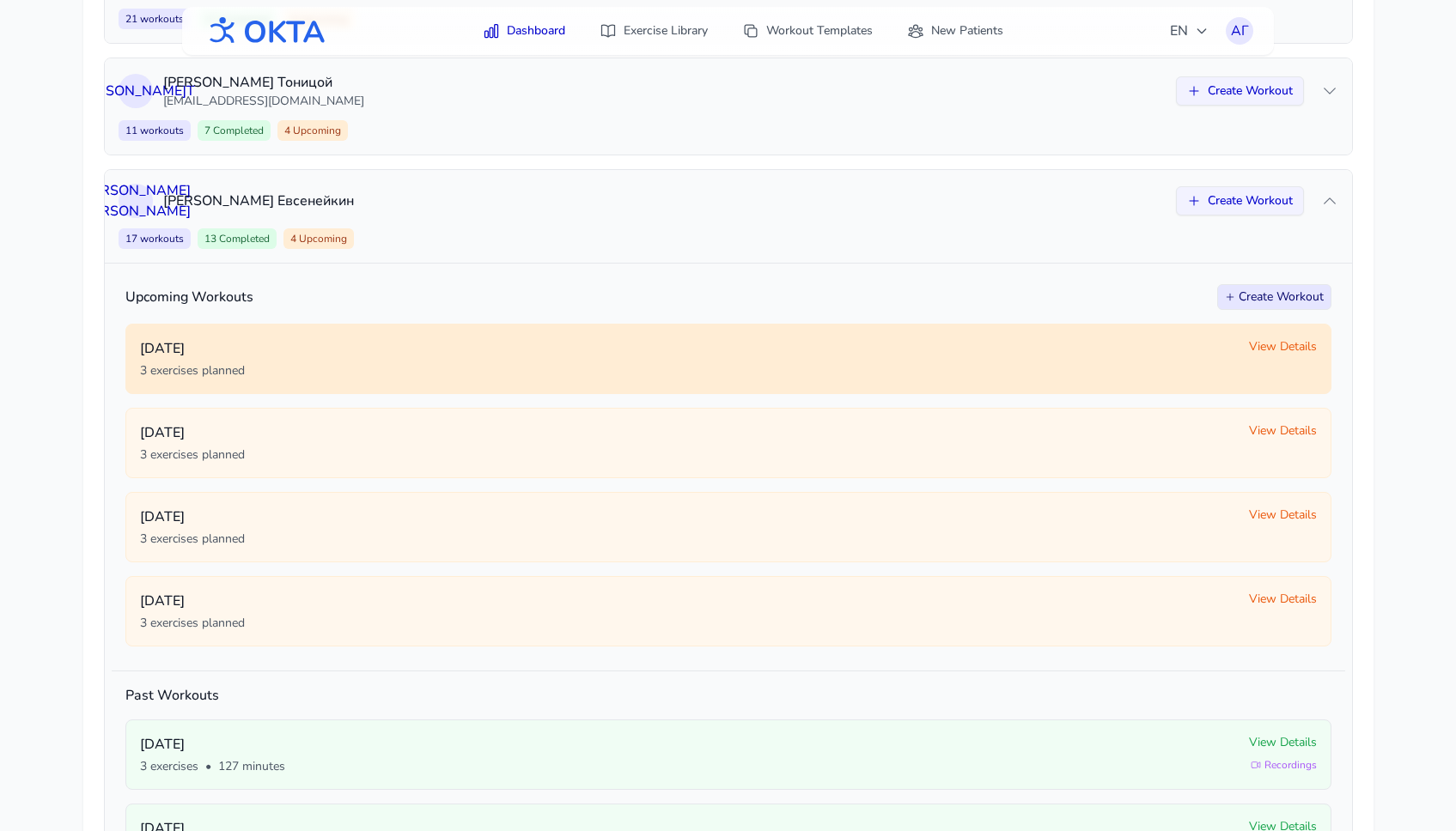
click at [214, 356] on p "Wednesday, October 15" at bounding box center [687, 349] width 1095 height 20
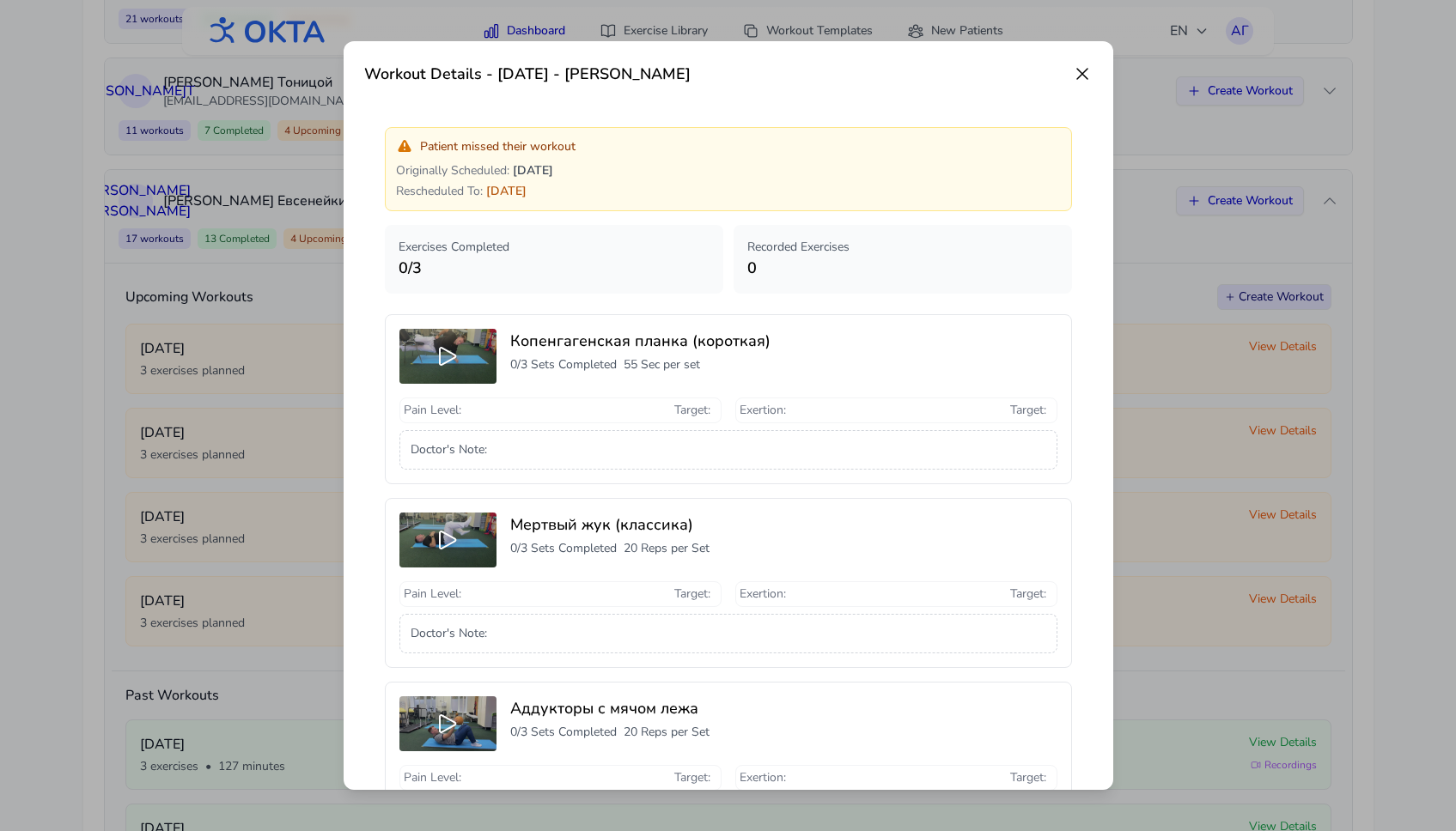
click at [1081, 73] on icon at bounding box center [1082, 74] width 10 height 10
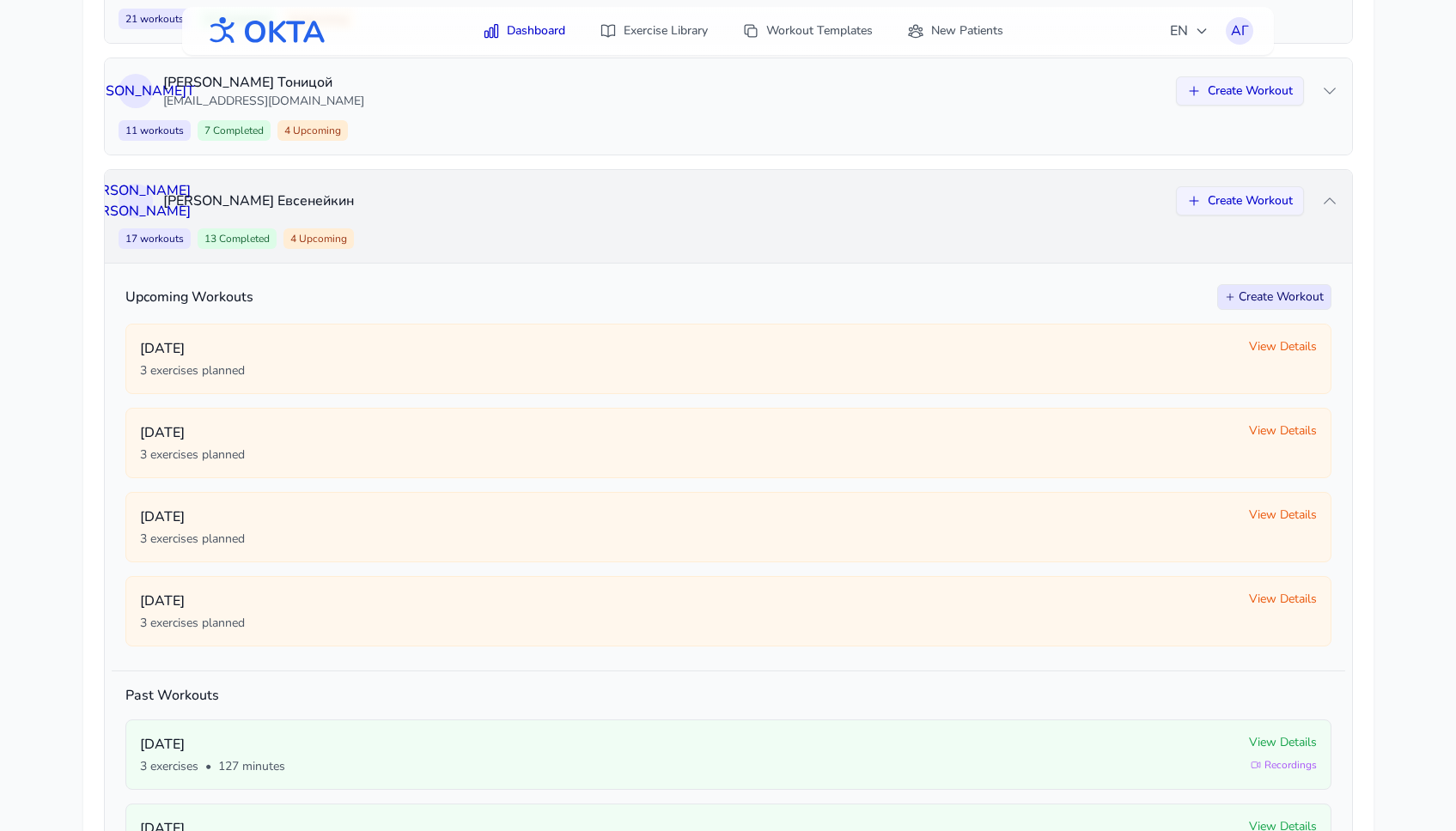
click at [826, 238] on div "17 workouts 13 Completed 4 Upcoming Create Workout" at bounding box center [728, 239] width 1219 height 20
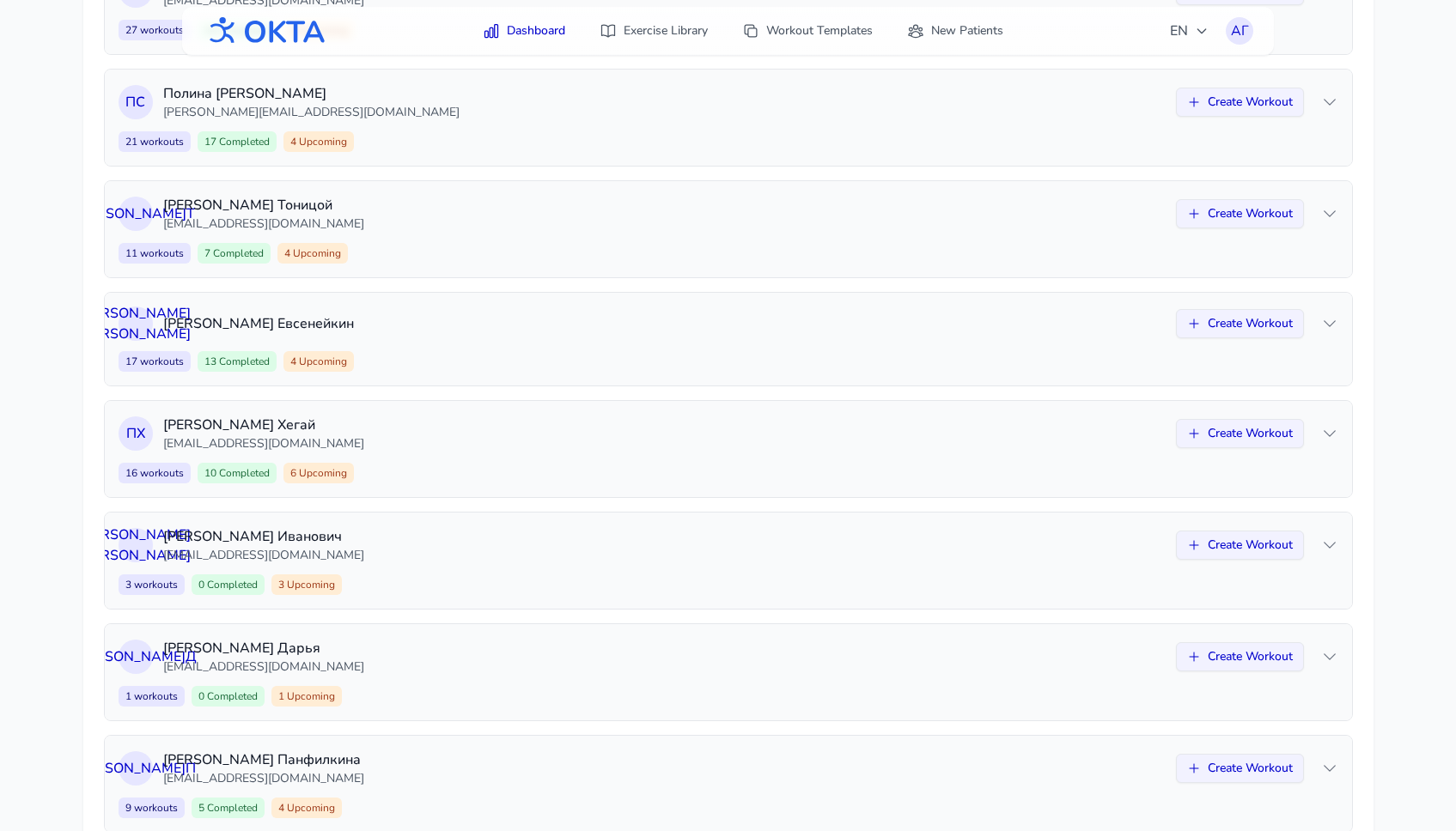
scroll to position [0, 0]
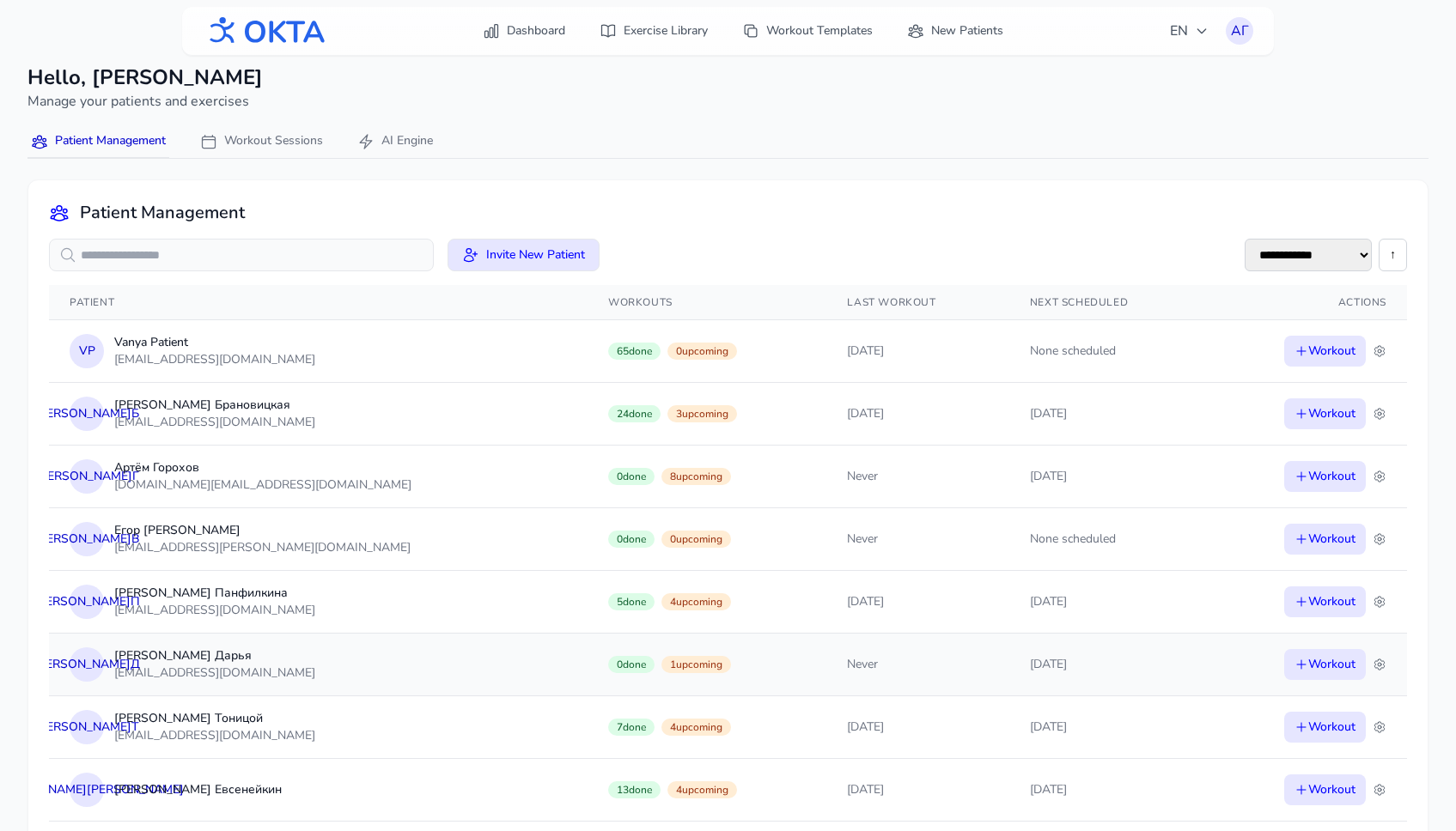
scroll to position [15, 0]
